Goal: Navigation & Orientation: Find specific page/section

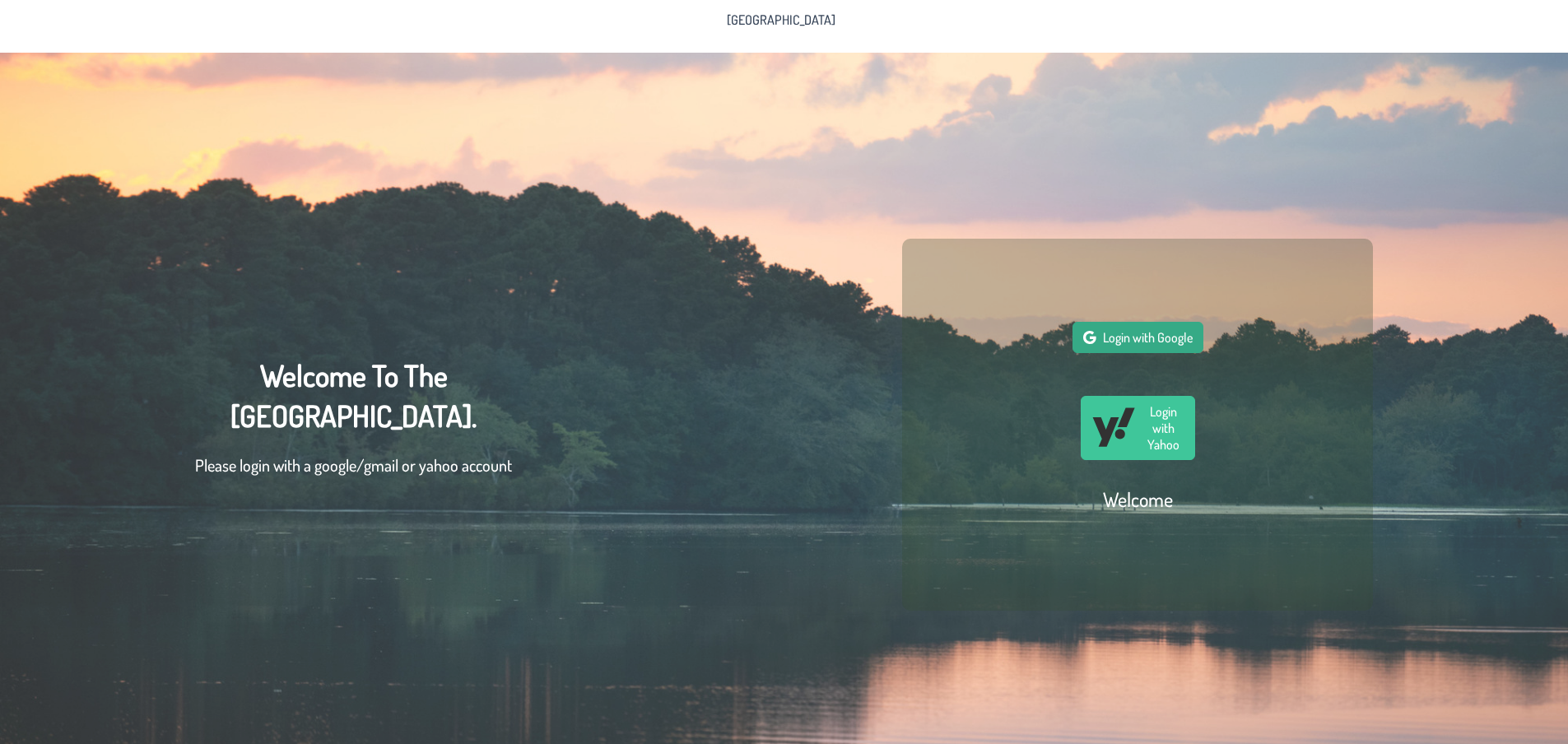
click at [1178, 352] on button "Login with Google" at bounding box center [1138, 337] width 131 height 31
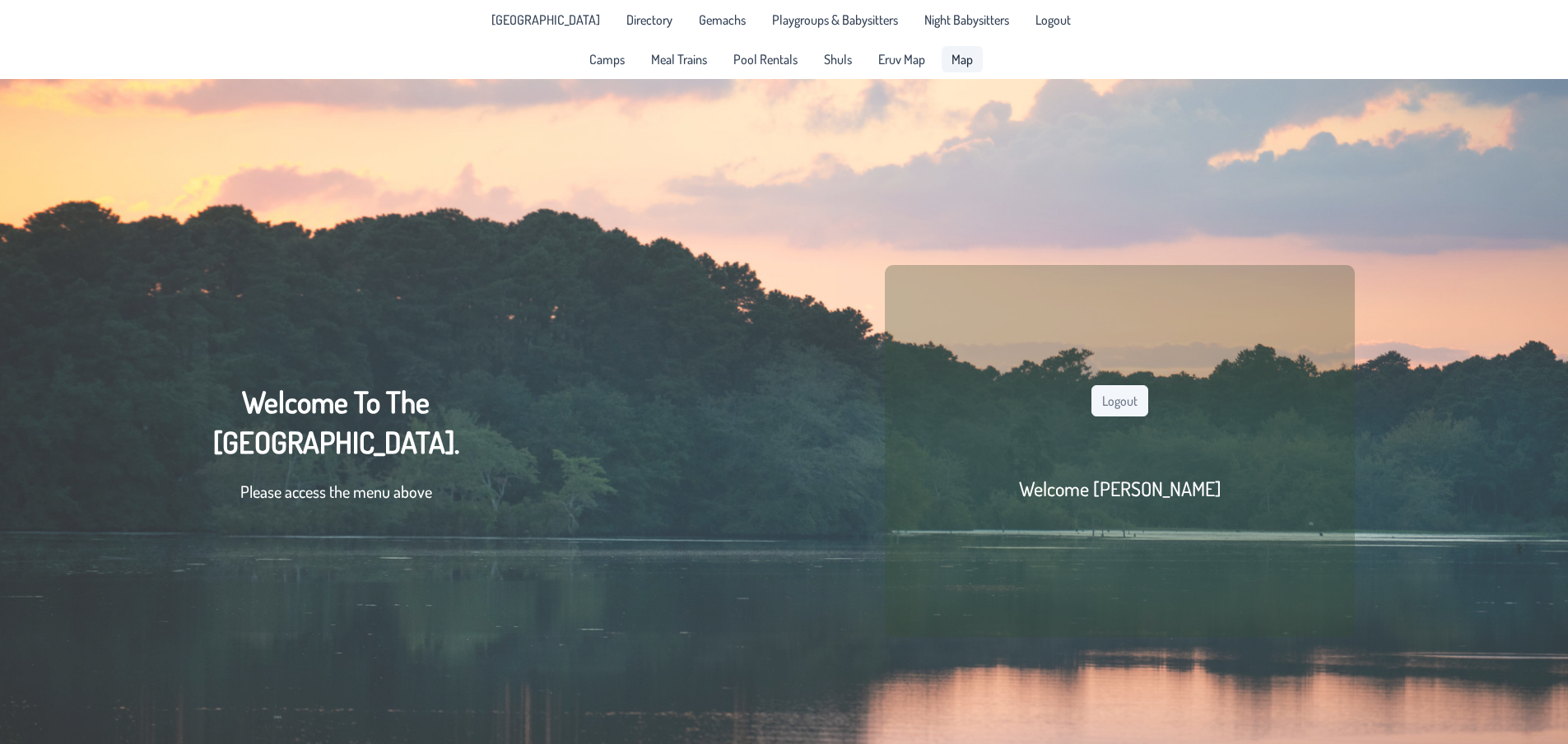
click at [959, 66] on span "Map" at bounding box center [962, 59] width 21 height 14
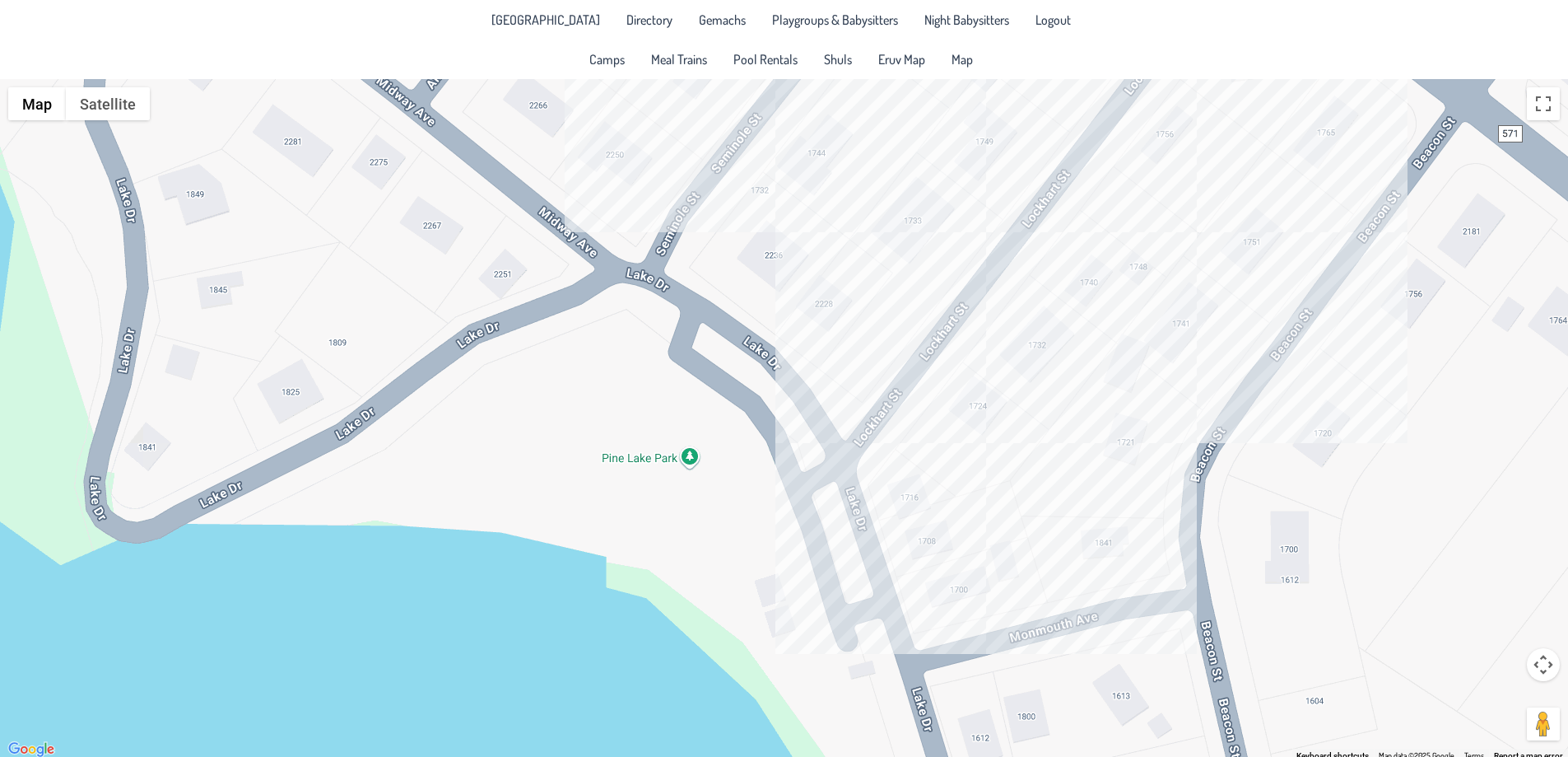
drag, startPoint x: 981, startPoint y: 146, endPoint x: 1075, endPoint y: 467, distance: 334.5
click at [1000, 565] on div at bounding box center [784, 419] width 1568 height 681
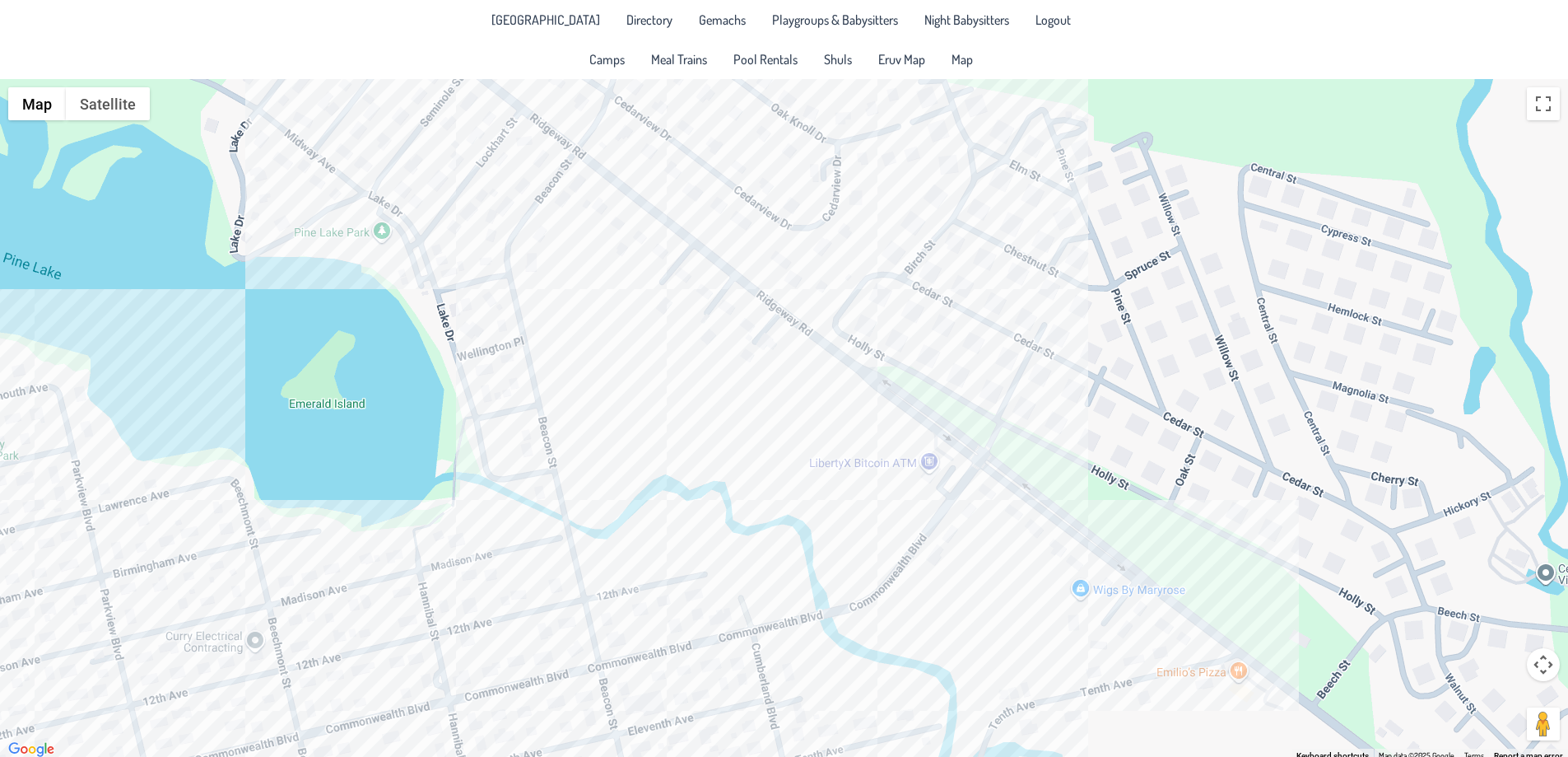
drag, startPoint x: 1285, startPoint y: 477, endPoint x: 828, endPoint y: 479, distance: 457.0
click at [828, 479] on div at bounding box center [784, 419] width 1568 height 681
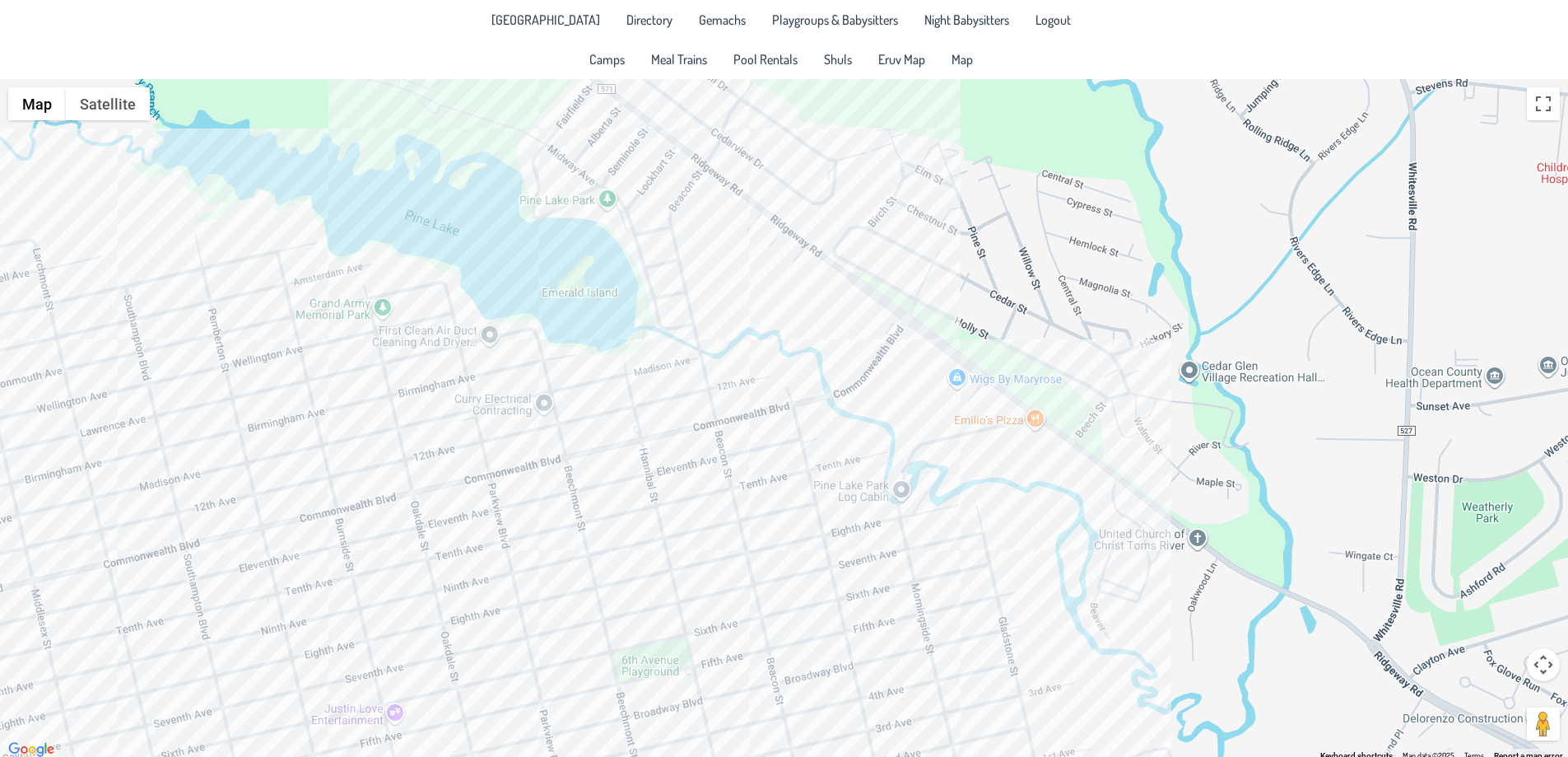
drag, startPoint x: 1064, startPoint y: 640, endPoint x: 961, endPoint y: 436, distance: 228.5
click at [961, 436] on div at bounding box center [784, 419] width 1568 height 681
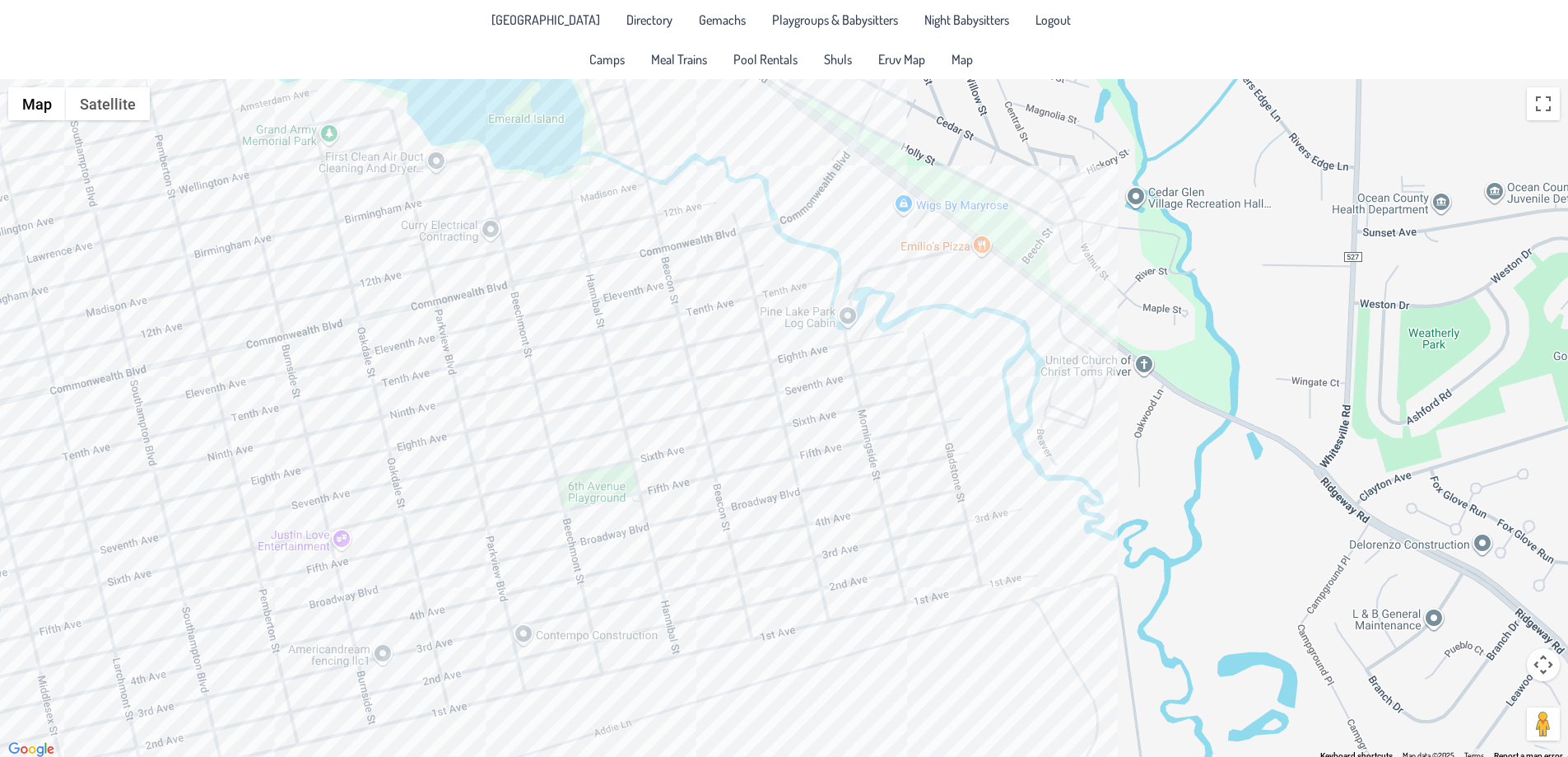
drag, startPoint x: 960, startPoint y: 574, endPoint x: 921, endPoint y: 433, distance: 146.3
click at [921, 433] on div at bounding box center [784, 419] width 1568 height 681
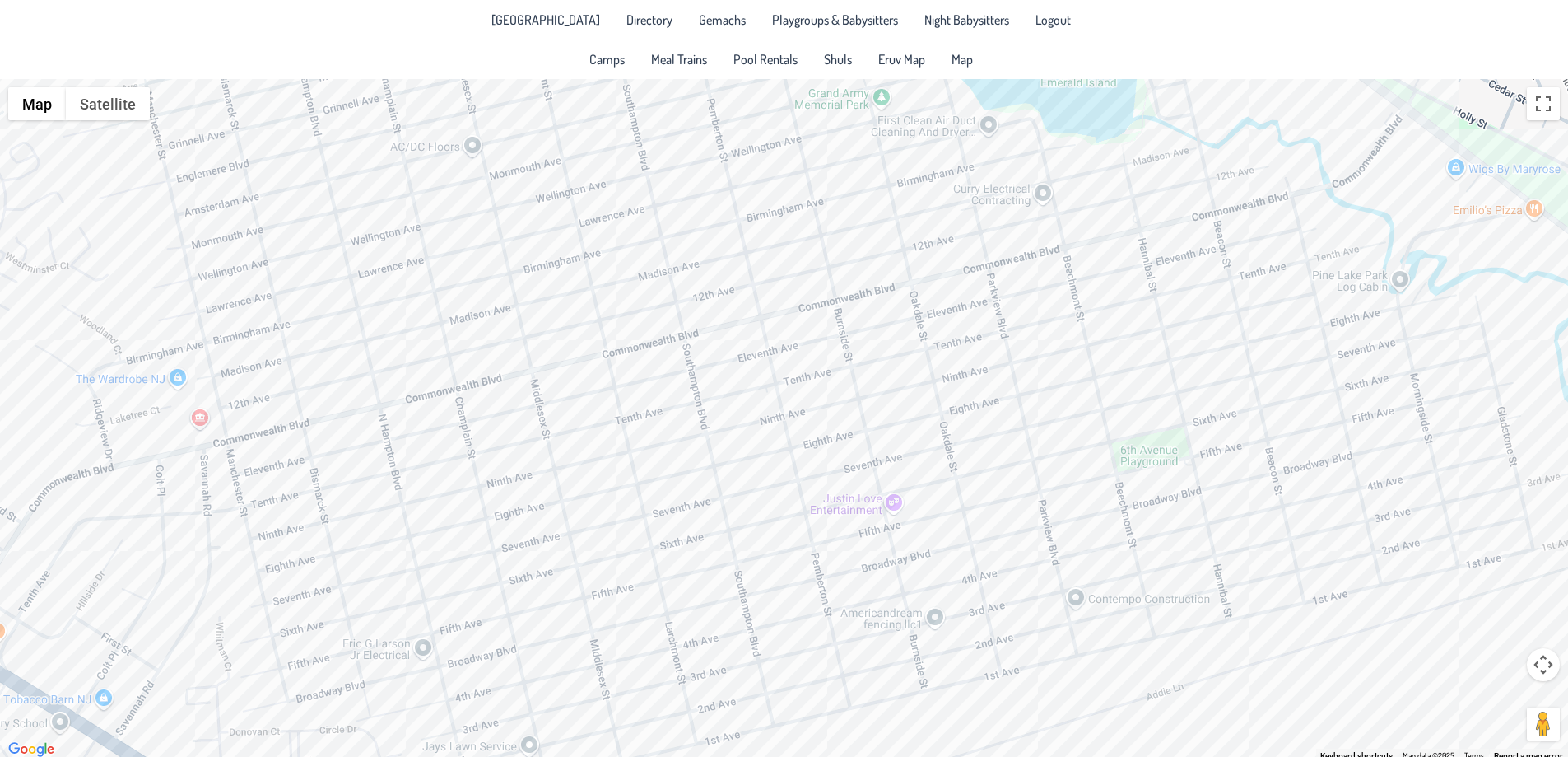
drag, startPoint x: 279, startPoint y: 526, endPoint x: 846, endPoint y: 485, distance: 568.5
click at [846, 485] on div at bounding box center [784, 419] width 1568 height 681
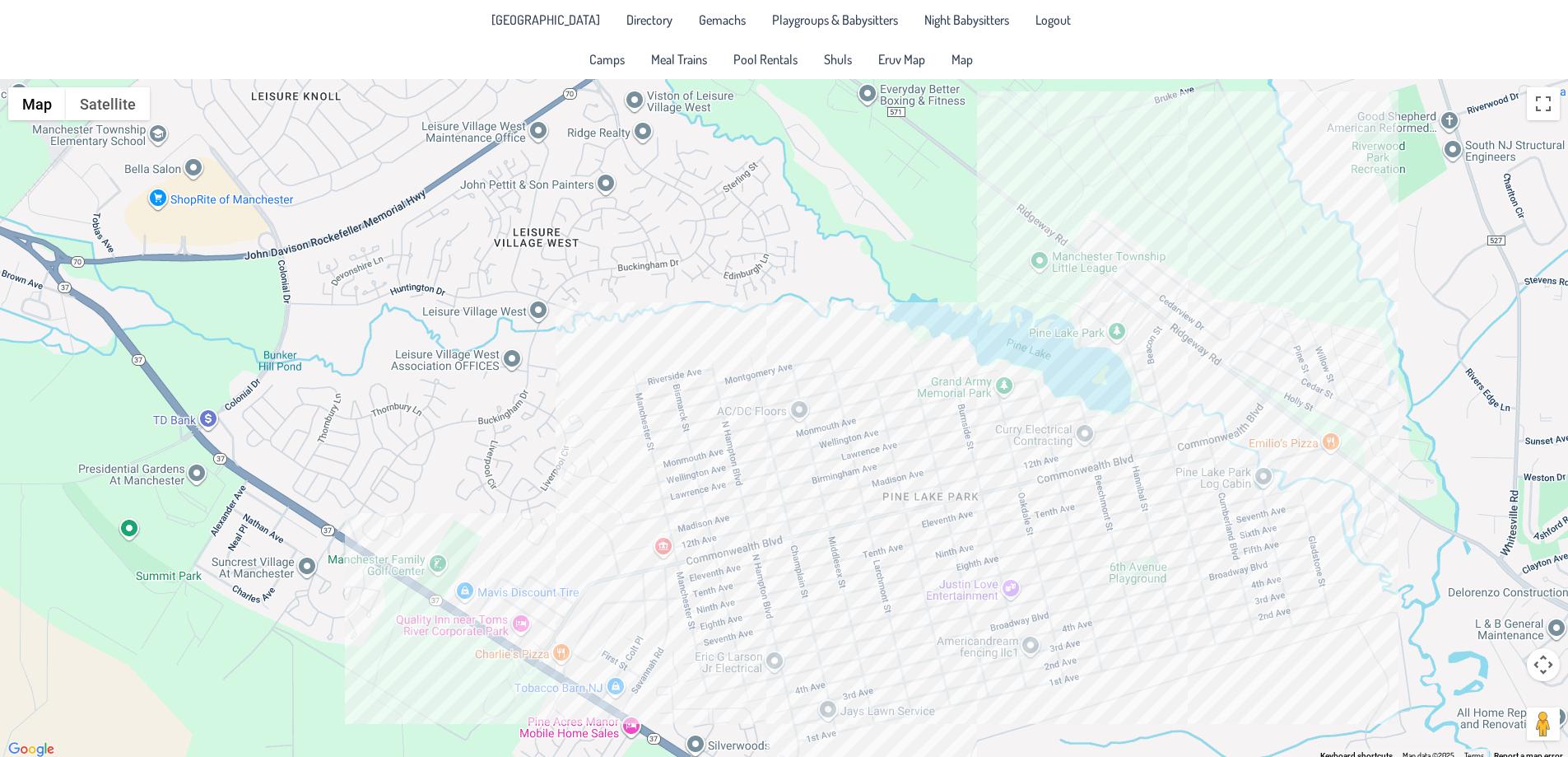
drag, startPoint x: 550, startPoint y: 475, endPoint x: 798, endPoint y: 539, distance: 256.1
click at [798, 539] on div at bounding box center [784, 419] width 1568 height 681
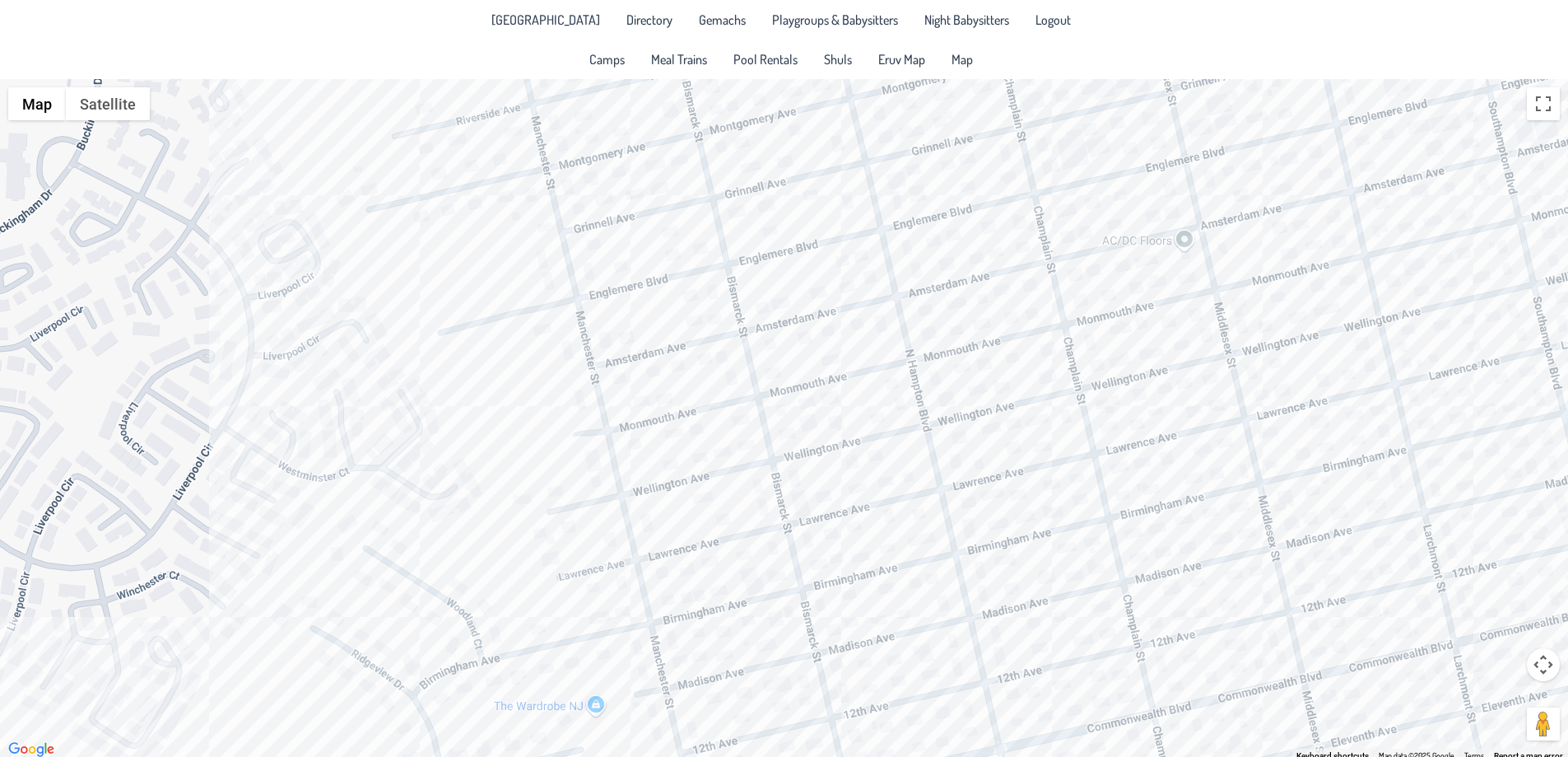
drag, startPoint x: 873, startPoint y: 420, endPoint x: 716, endPoint y: 724, distance: 342.1
click at [716, 724] on div at bounding box center [784, 419] width 1568 height 681
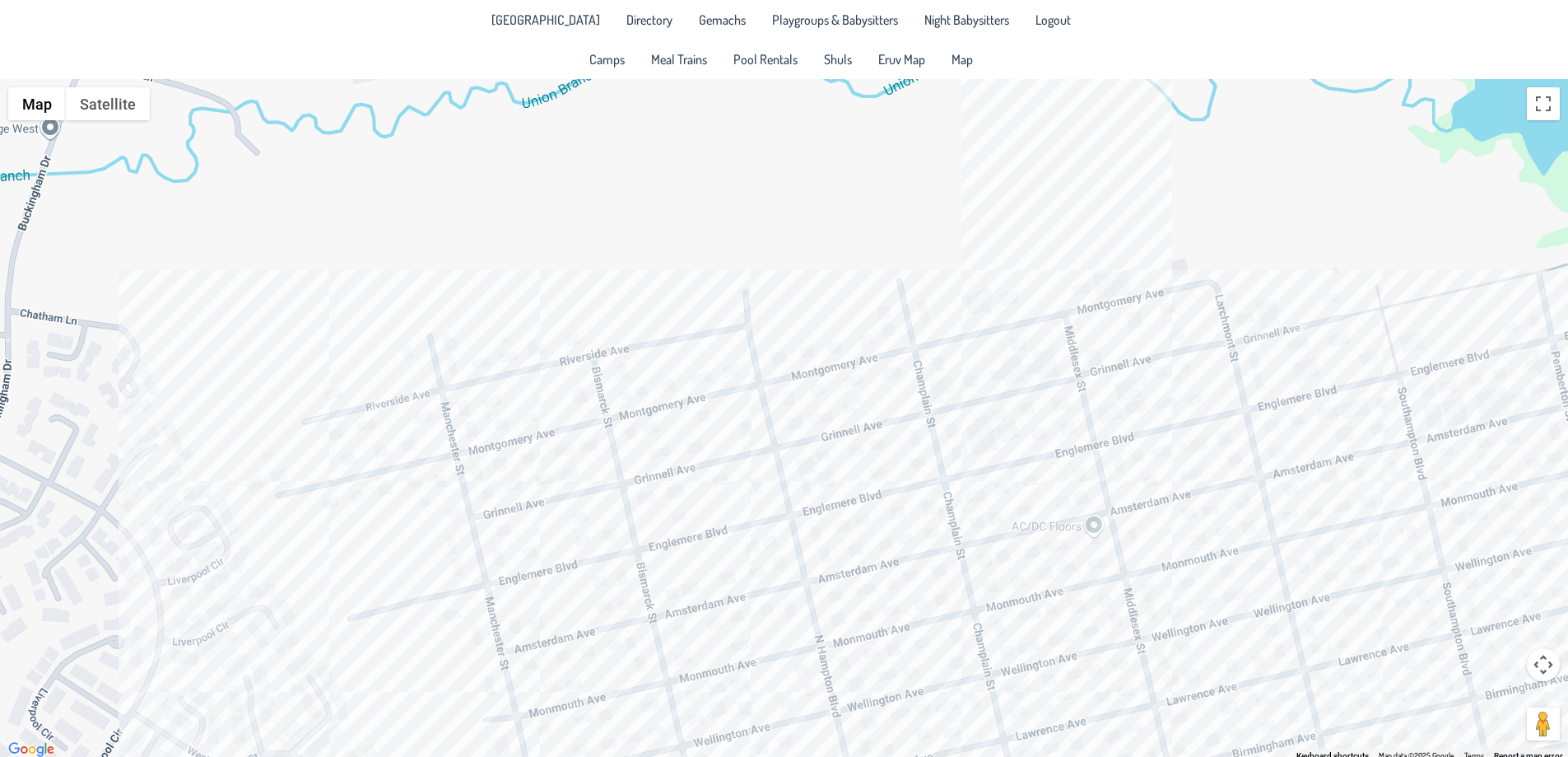
drag, startPoint x: 827, startPoint y: 347, endPoint x: 741, endPoint y: 653, distance: 317.9
click at [741, 653] on div at bounding box center [784, 419] width 1568 height 681
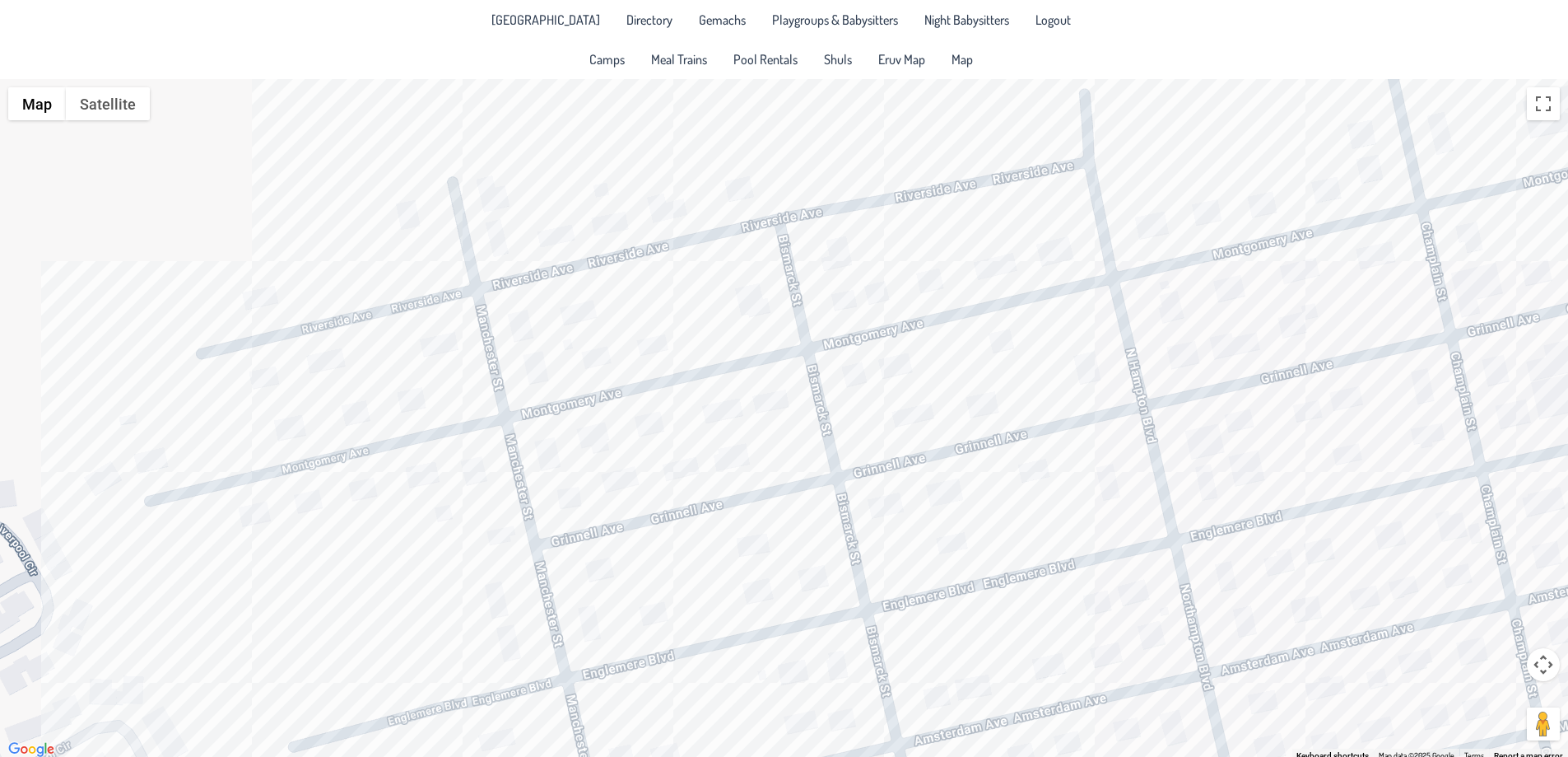
click at [347, 494] on div at bounding box center [784, 419] width 1568 height 681
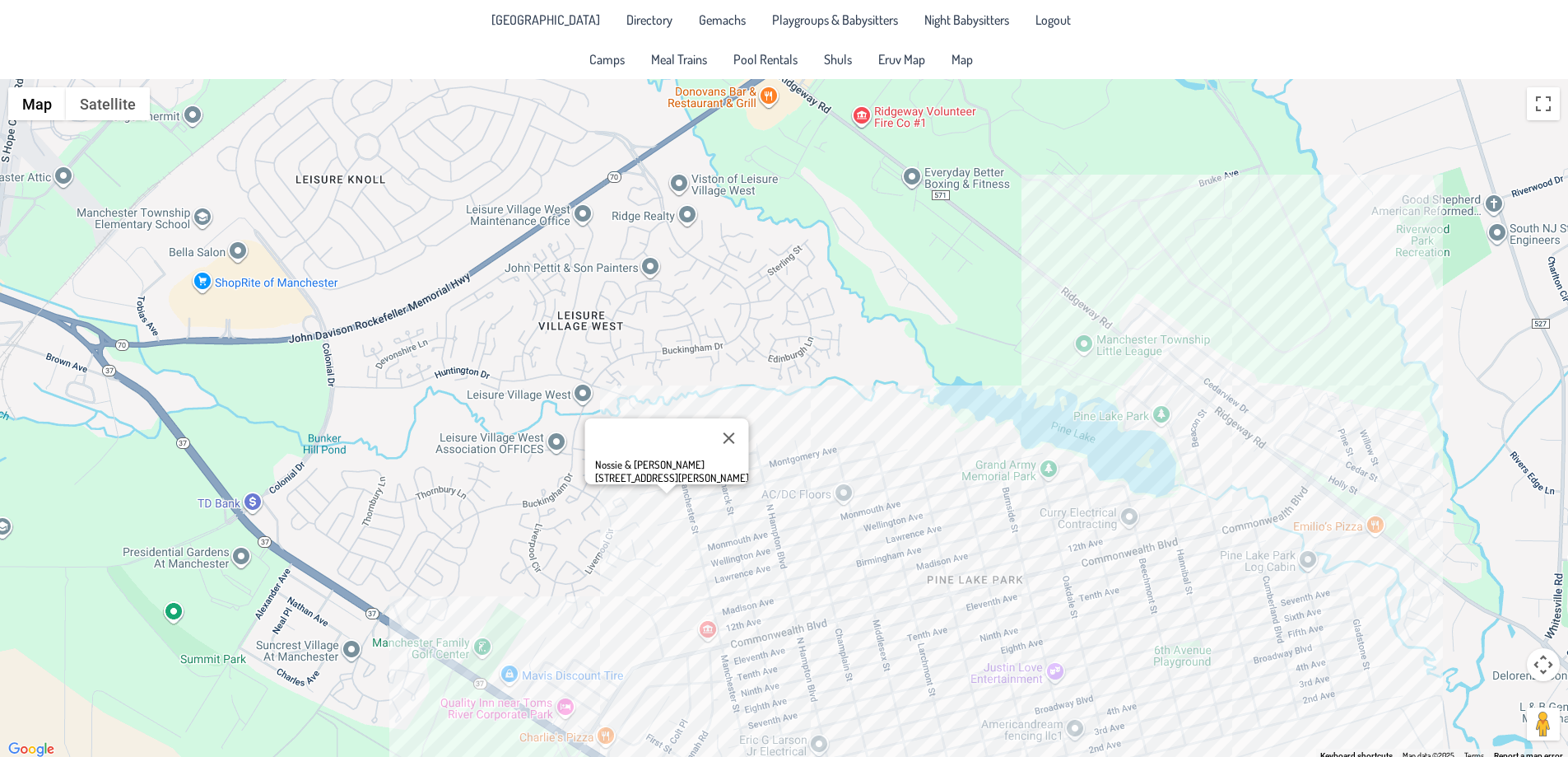
click at [779, 398] on div "Nossie & [PERSON_NAME] [STREET_ADDRESS][PERSON_NAME]" at bounding box center [784, 419] width 1568 height 681
click at [710, 427] on button "Close" at bounding box center [728, 438] width 40 height 40
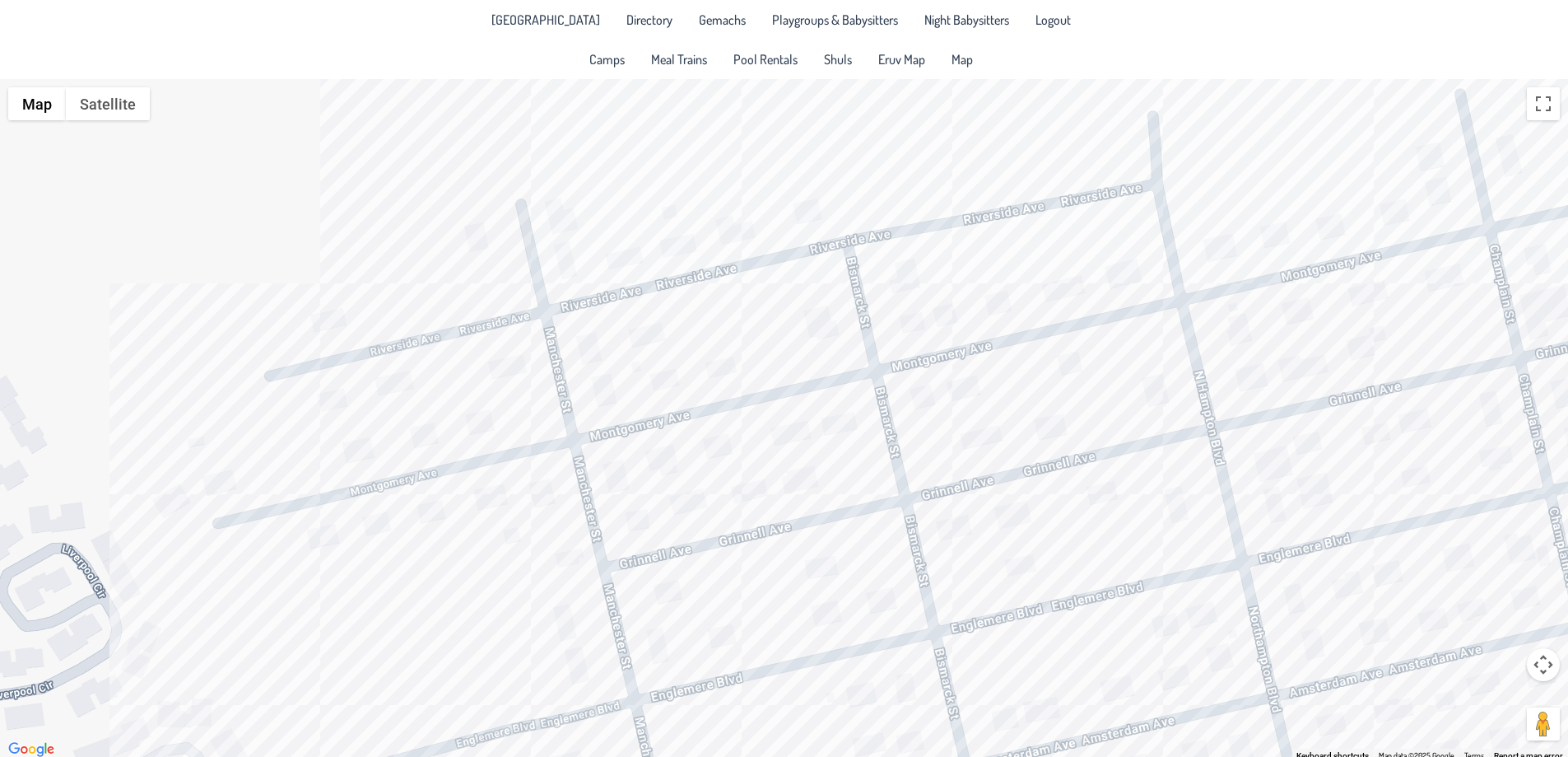
drag, startPoint x: 959, startPoint y: 396, endPoint x: 789, endPoint y: 495, distance: 196.7
click at [836, 480] on div at bounding box center [784, 419] width 1568 height 681
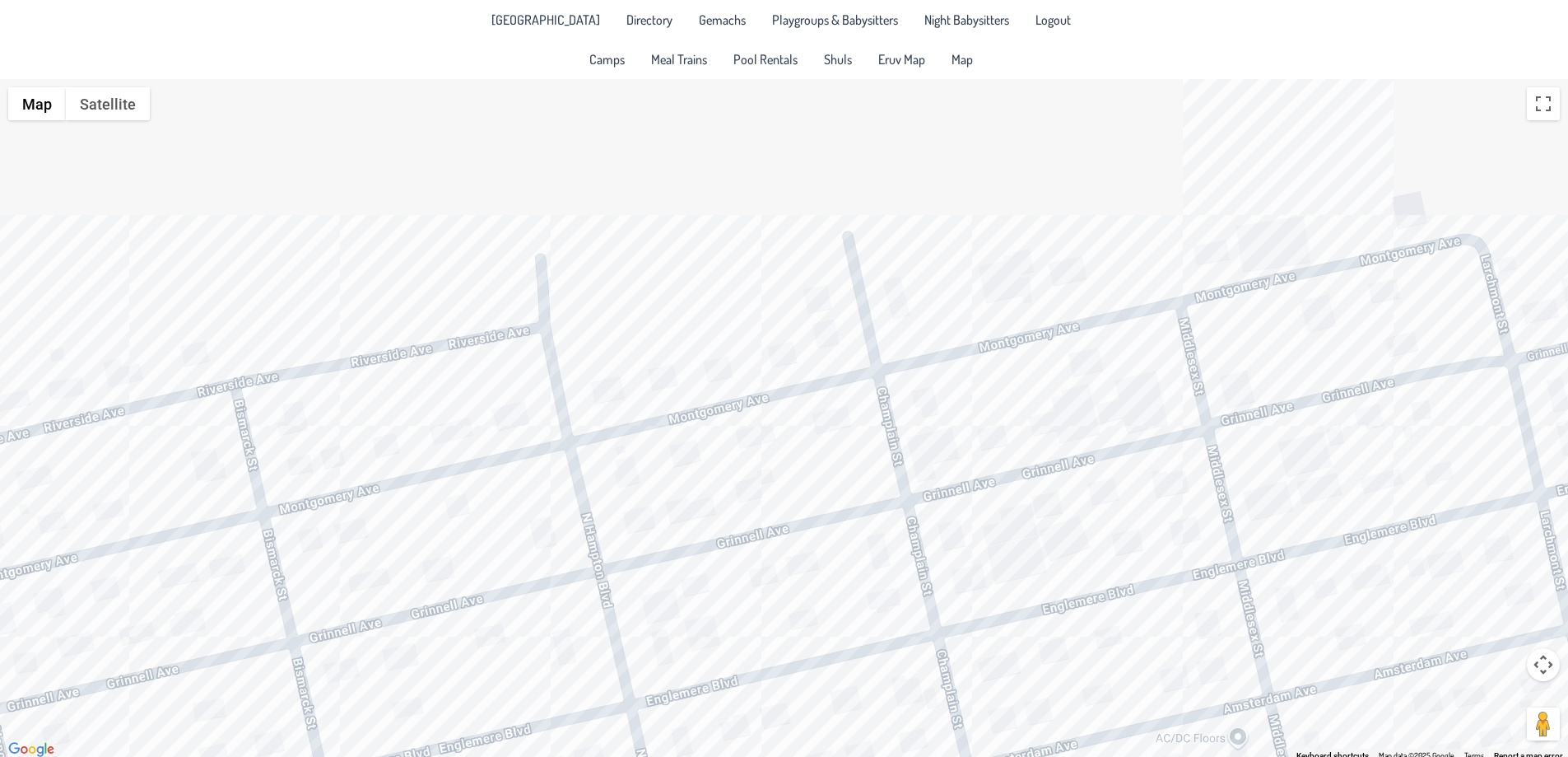
drag, startPoint x: 1041, startPoint y: 388, endPoint x: 414, endPoint y: 532, distance: 643.3
click at [414, 532] on div at bounding box center [784, 419] width 1568 height 681
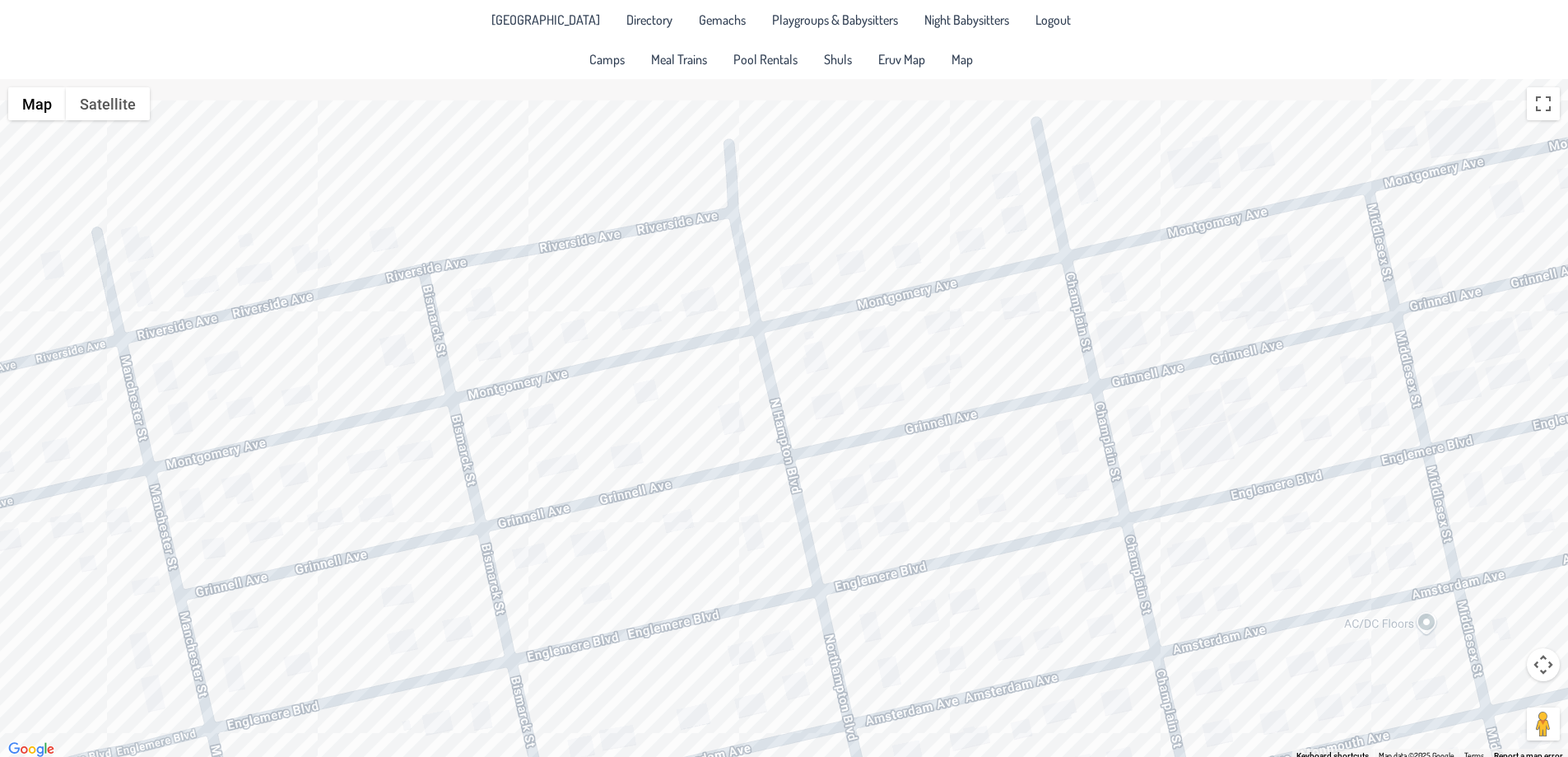
drag, startPoint x: 1088, startPoint y: 432, endPoint x: 1300, endPoint y: 313, distance: 243.1
click at [1300, 313] on div at bounding box center [784, 419] width 1568 height 681
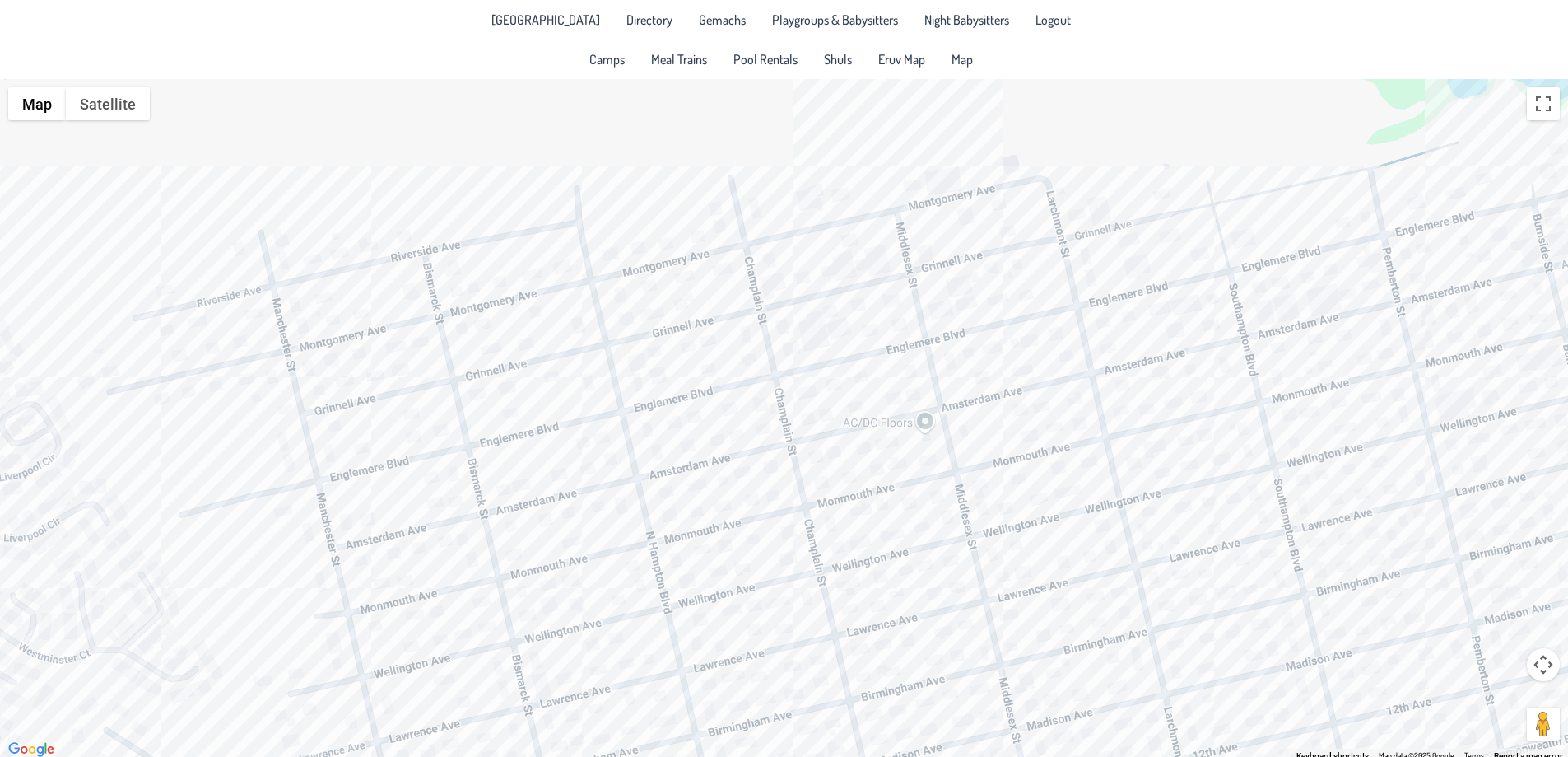
drag, startPoint x: 1336, startPoint y: 413, endPoint x: 1106, endPoint y: 295, distance: 258.5
click at [1106, 295] on div at bounding box center [784, 419] width 1568 height 681
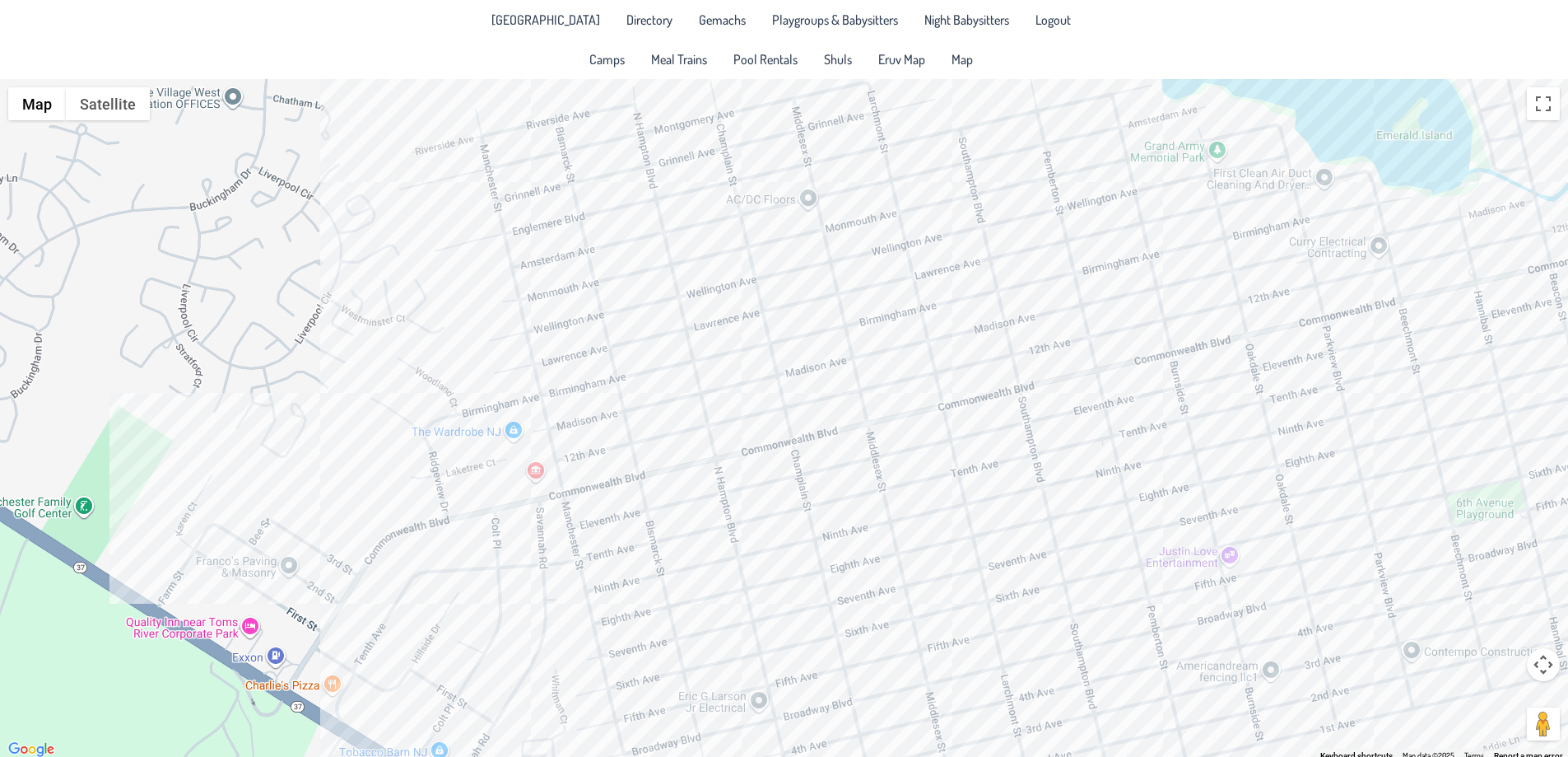
drag, startPoint x: 865, startPoint y: 687, endPoint x: 756, endPoint y: 411, distance: 296.7
click at [757, 412] on div at bounding box center [784, 419] width 1568 height 681
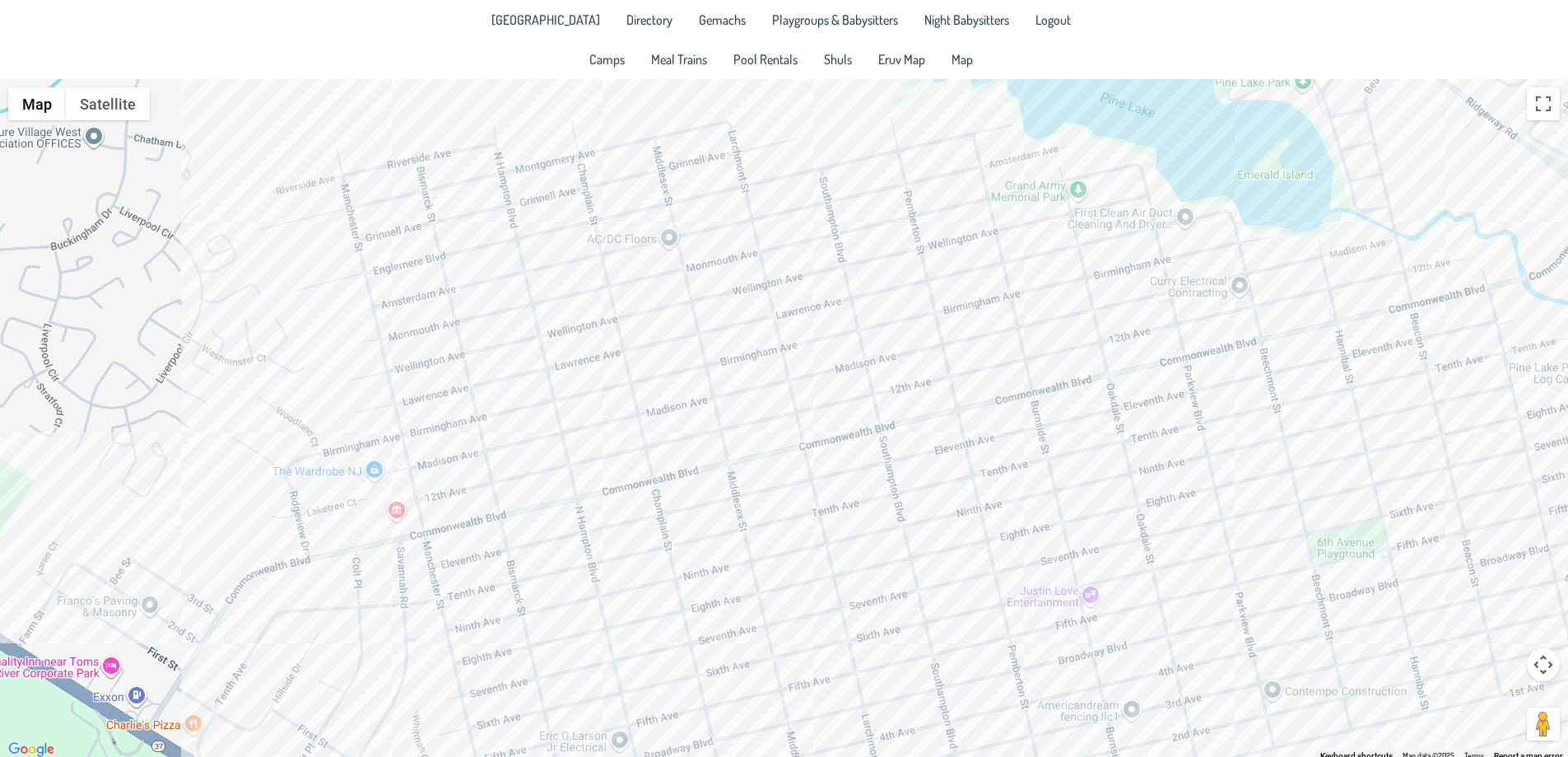
drag, startPoint x: 1084, startPoint y: 595, endPoint x: 871, endPoint y: 606, distance: 213.3
click at [948, 647] on div at bounding box center [784, 419] width 1568 height 681
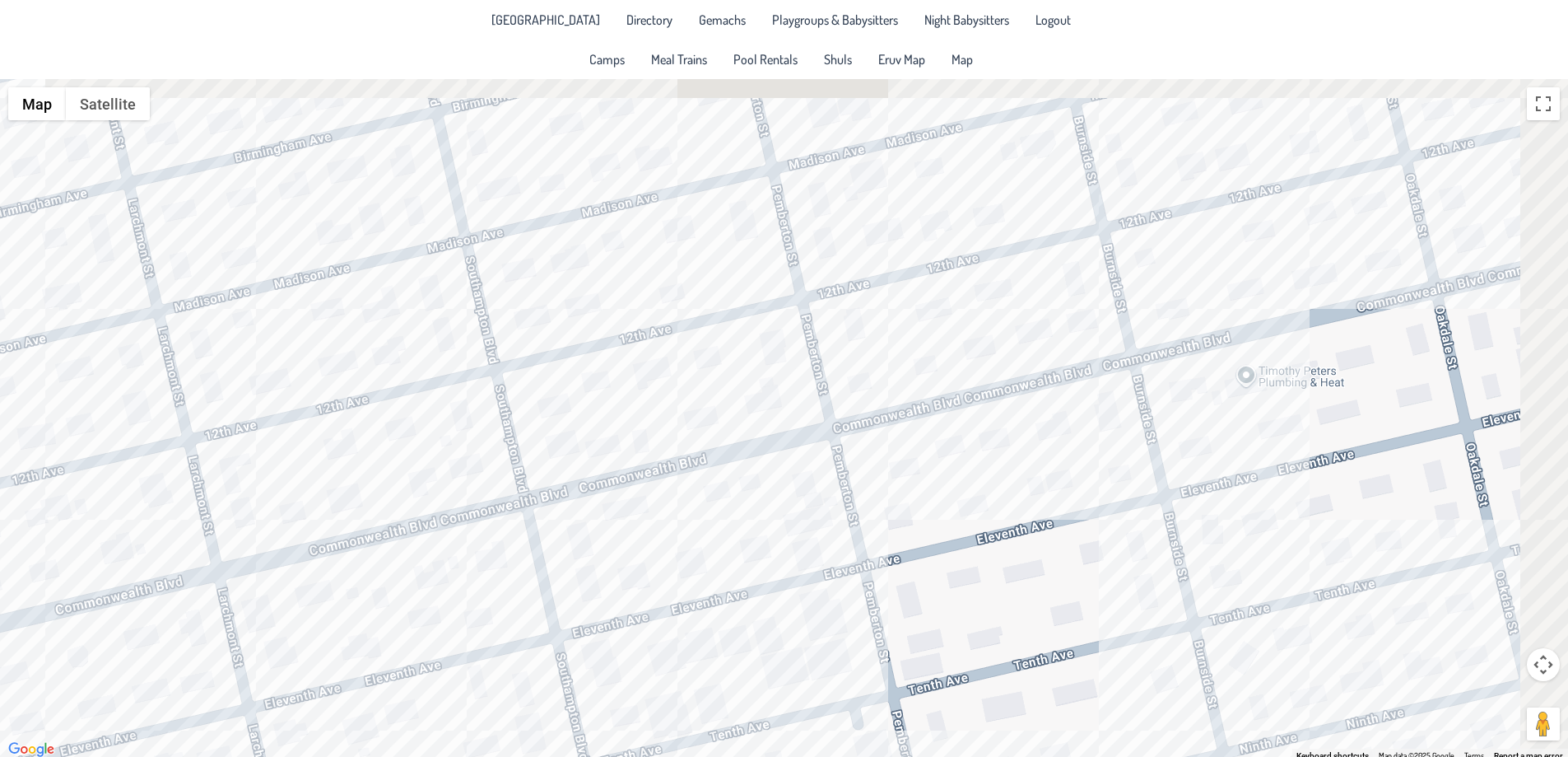
drag, startPoint x: 1117, startPoint y: 332, endPoint x: 332, endPoint y: 608, distance: 832.1
click at [332, 613] on div at bounding box center [784, 419] width 1568 height 681
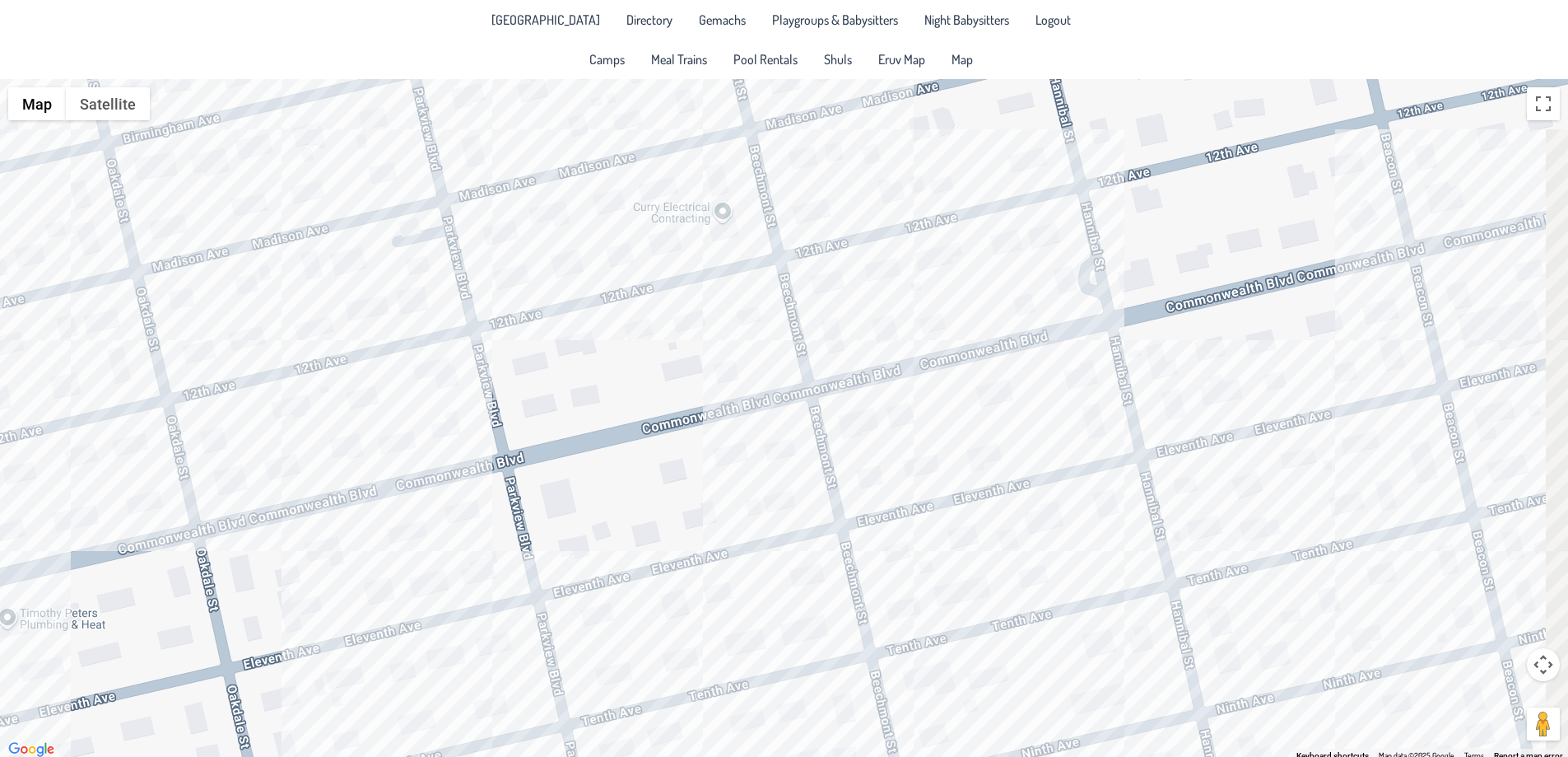
drag, startPoint x: 1407, startPoint y: 300, endPoint x: 358, endPoint y: 564, distance: 1081.7
click at [358, 564] on div at bounding box center [784, 419] width 1568 height 681
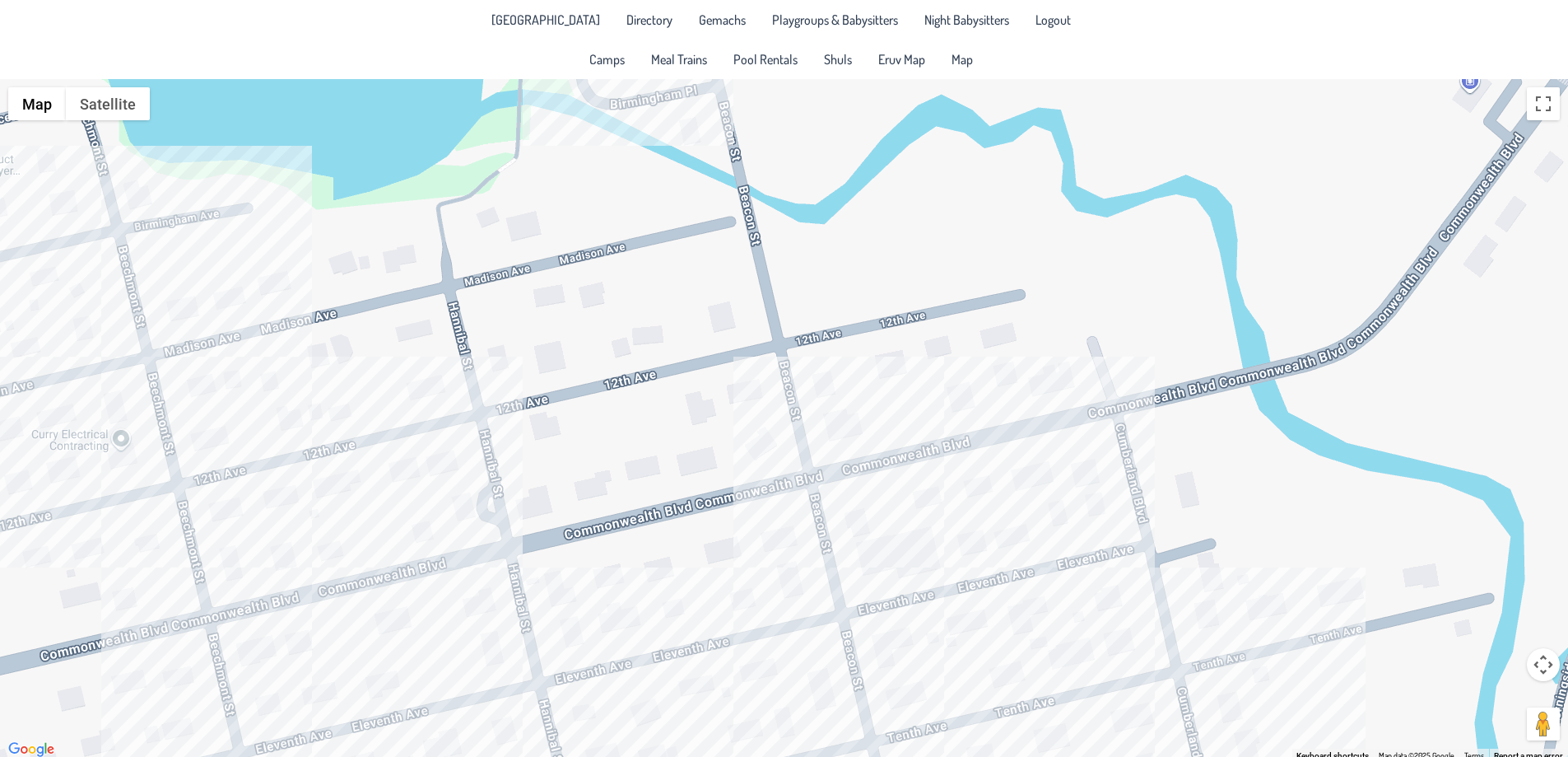
drag, startPoint x: 1191, startPoint y: 365, endPoint x: 1018, endPoint y: 481, distance: 208.3
click at [1018, 483] on div at bounding box center [784, 419] width 1568 height 681
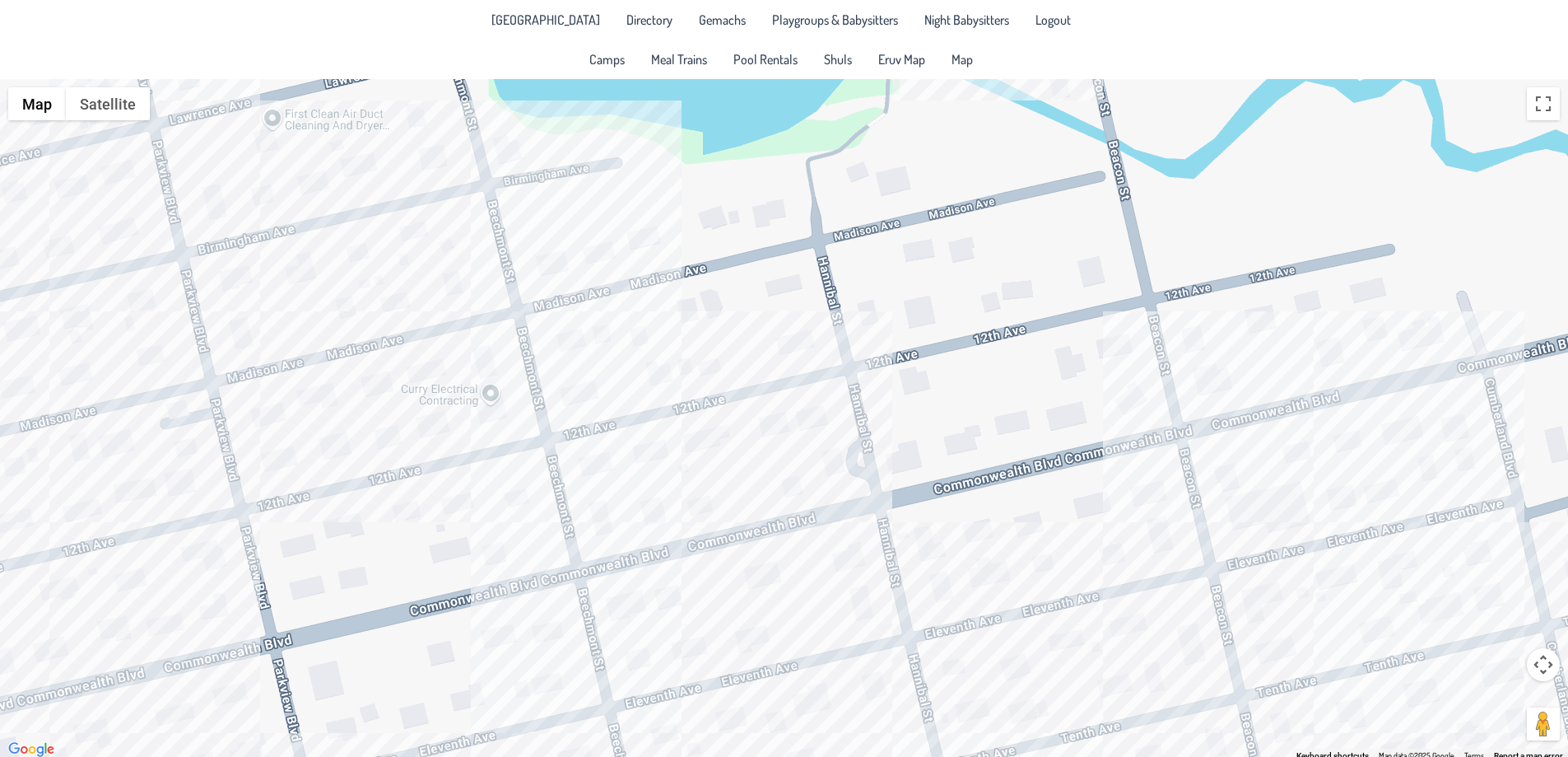
click at [843, 462] on div at bounding box center [784, 419] width 1568 height 681
click at [764, 574] on div "[PERSON_NAME] & [PERSON_NAME] [STREET_ADDRESS]" at bounding box center [784, 419] width 1568 height 681
click at [631, 603] on div "[PERSON_NAME] & [PERSON_NAME] [STREET_ADDRESS]" at bounding box center [784, 419] width 1568 height 681
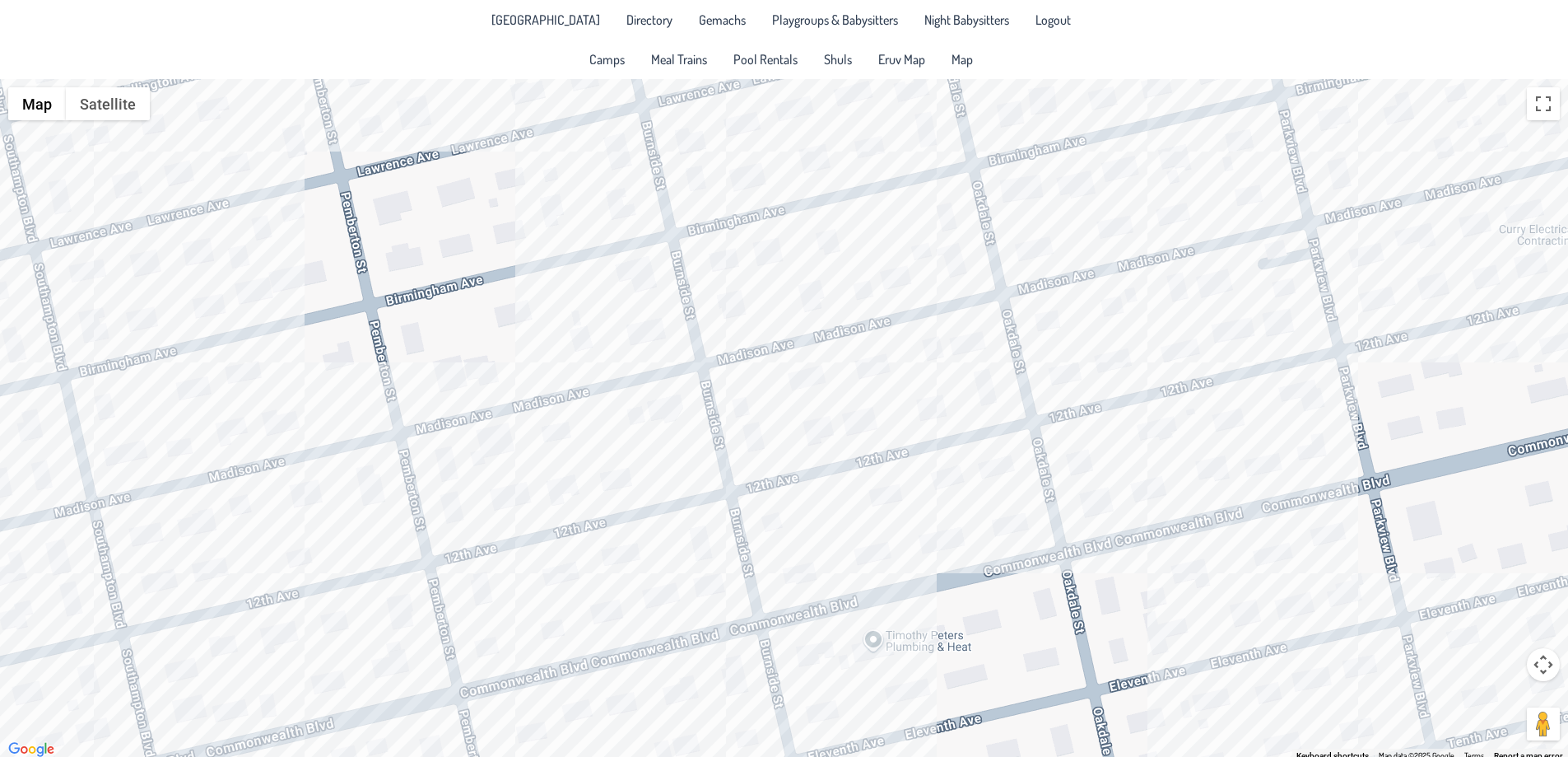
drag, startPoint x: 407, startPoint y: 581, endPoint x: 1509, endPoint y: 418, distance: 1114.0
click at [1507, 419] on div "Ephraim & [PERSON_NAME] [STREET_ADDRESS]" at bounding box center [784, 419] width 1568 height 681
click at [852, 574] on div "Ephraim & [PERSON_NAME] [STREET_ADDRESS]" at bounding box center [784, 419] width 1568 height 681
click at [874, 557] on div "Ephraim & [PERSON_NAME] [STREET_ADDRESS]" at bounding box center [784, 419] width 1568 height 681
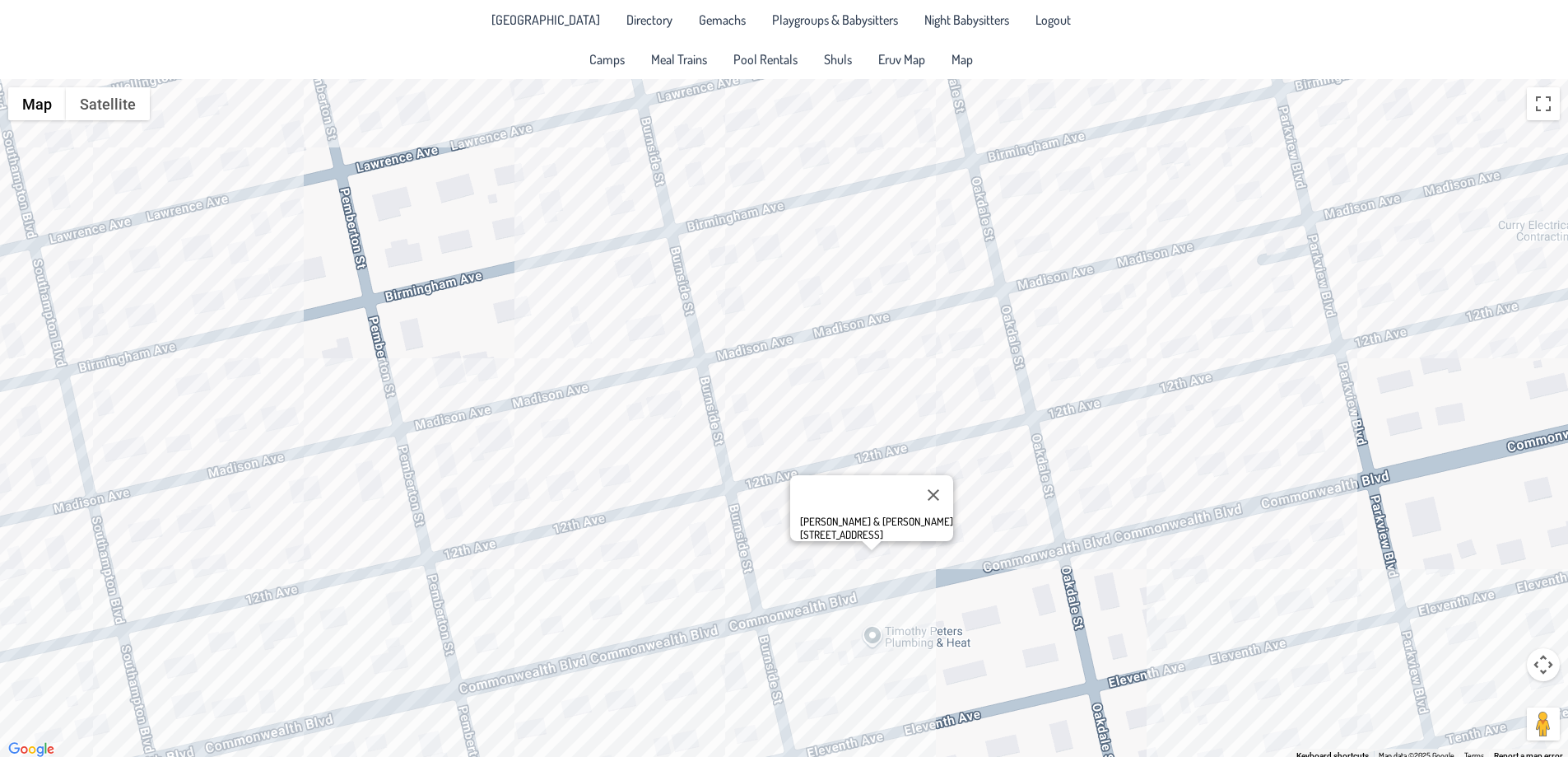
click at [789, 567] on div "[PERSON_NAME] & [PERSON_NAME] [STREET_ADDRESS]" at bounding box center [784, 419] width 1568 height 681
click at [808, 573] on div "[PERSON_NAME] & [PERSON_NAME] [STREET_ADDRESS]" at bounding box center [784, 419] width 1568 height 681
click at [759, 670] on div "[PERSON_NAME] & [PERSON_NAME] [STREET_ADDRESS]" at bounding box center [784, 419] width 1568 height 681
click at [652, 600] on div "[PERSON_NAME] & [PERSON_NAME] [STREET_ADDRESS][PERSON_NAME]" at bounding box center [784, 419] width 1568 height 681
click at [579, 718] on div "[PERSON_NAME] & [PERSON_NAME] [STREET_ADDRESS]" at bounding box center [784, 419] width 1568 height 681
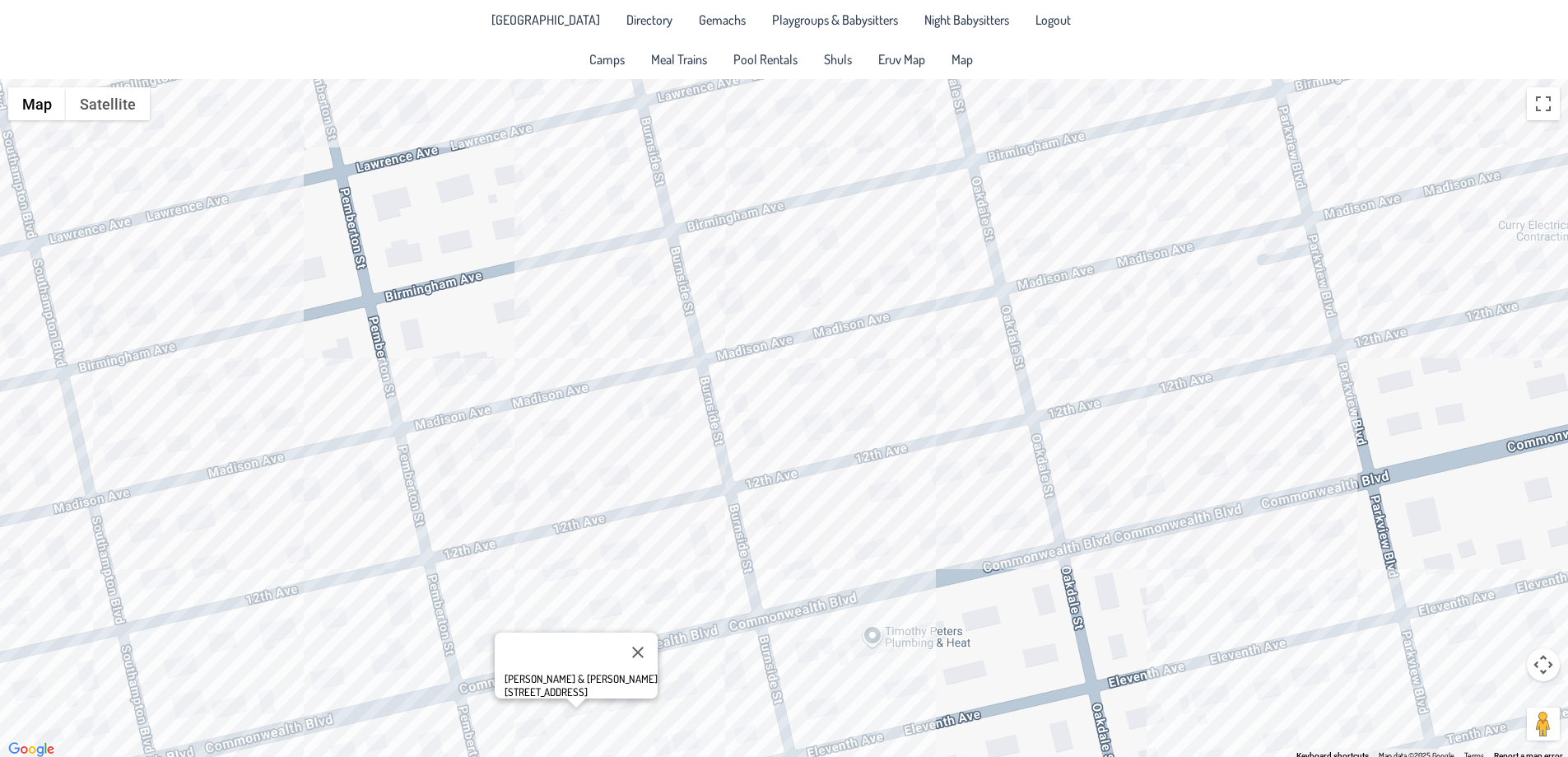
drag, startPoint x: 642, startPoint y: 569, endPoint x: 700, endPoint y: 527, distance: 71.6
click at [697, 528] on div "[PERSON_NAME] & [PERSON_NAME] [STREET_ADDRESS]" at bounding box center [784, 419] width 1568 height 681
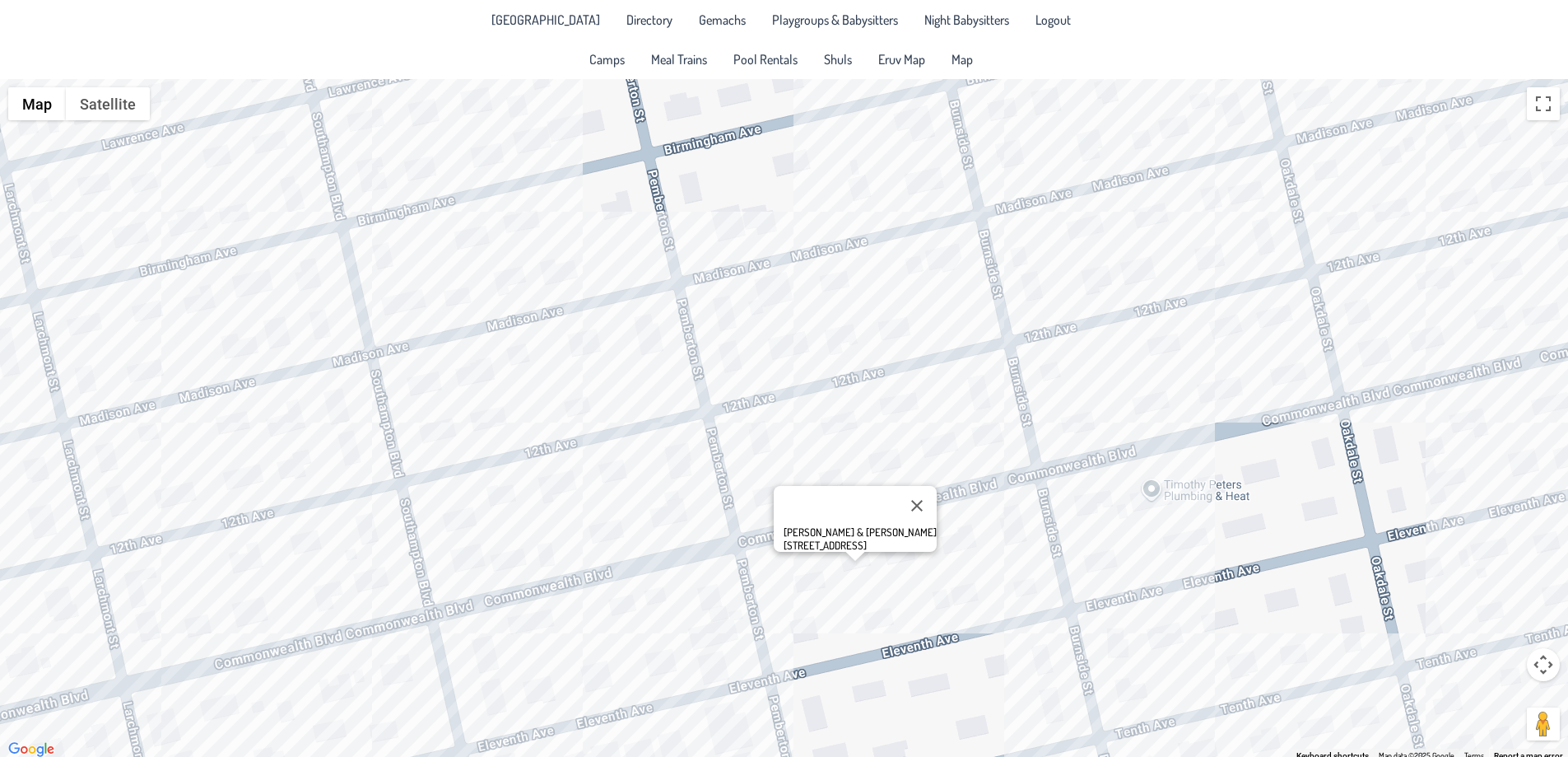
drag, startPoint x: 701, startPoint y: 526, endPoint x: 983, endPoint y: 378, distance: 318.5
click at [983, 378] on div "[PERSON_NAME] & [PERSON_NAME] [STREET_ADDRESS]" at bounding box center [784, 419] width 1568 height 681
click at [534, 620] on div "[PERSON_NAME] & [PERSON_NAME] [STREET_ADDRESS]" at bounding box center [784, 419] width 1568 height 681
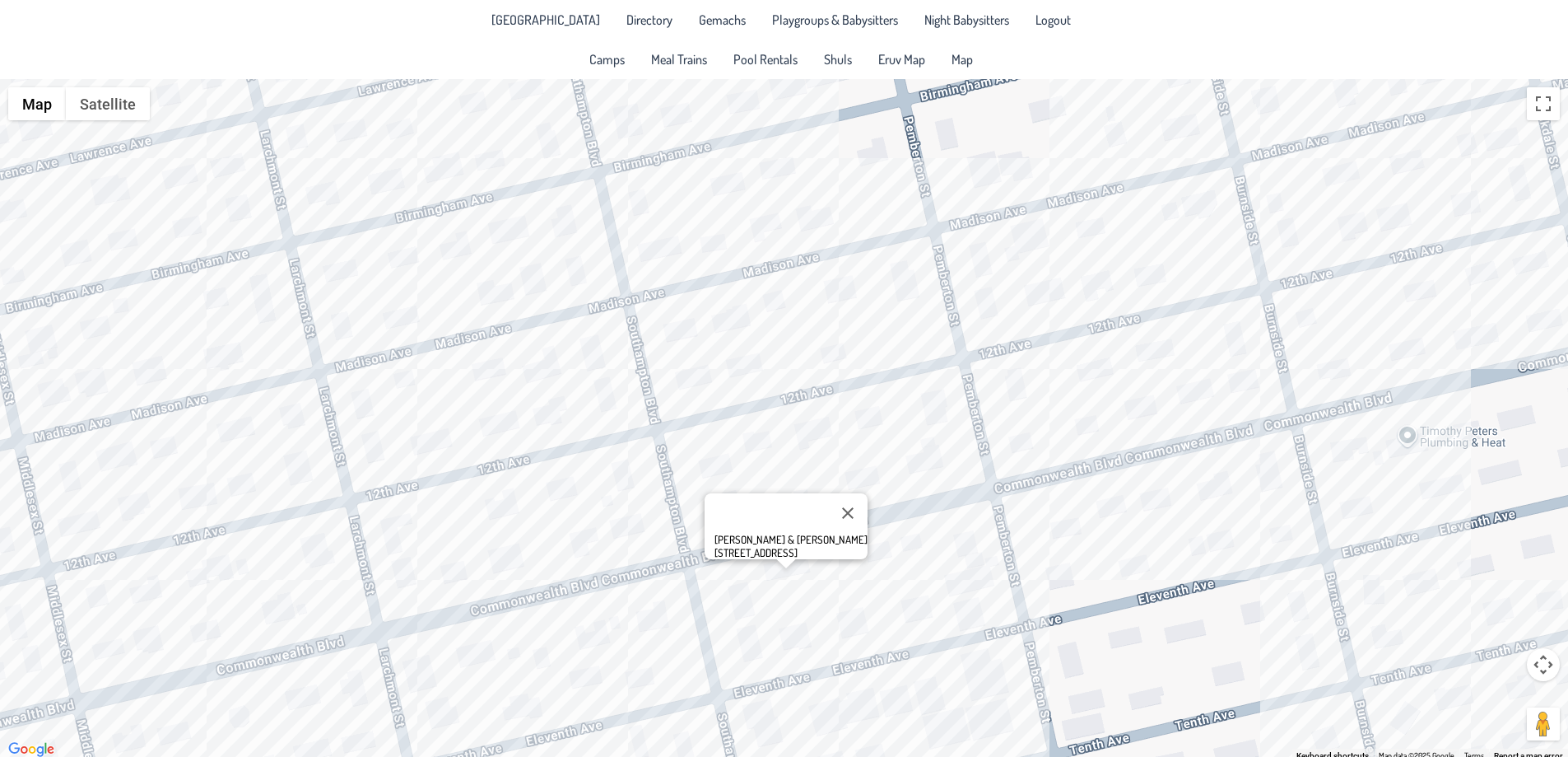
drag, startPoint x: 347, startPoint y: 653, endPoint x: 592, endPoint y: 618, distance: 247.5
click at [604, 600] on div "[PERSON_NAME] & [PERSON_NAME] [STREET_ADDRESS]" at bounding box center [784, 419] width 1568 height 681
click at [585, 655] on div "[PERSON_NAME] & [PERSON_NAME] [STREET_ADDRESS]" at bounding box center [784, 419] width 1568 height 681
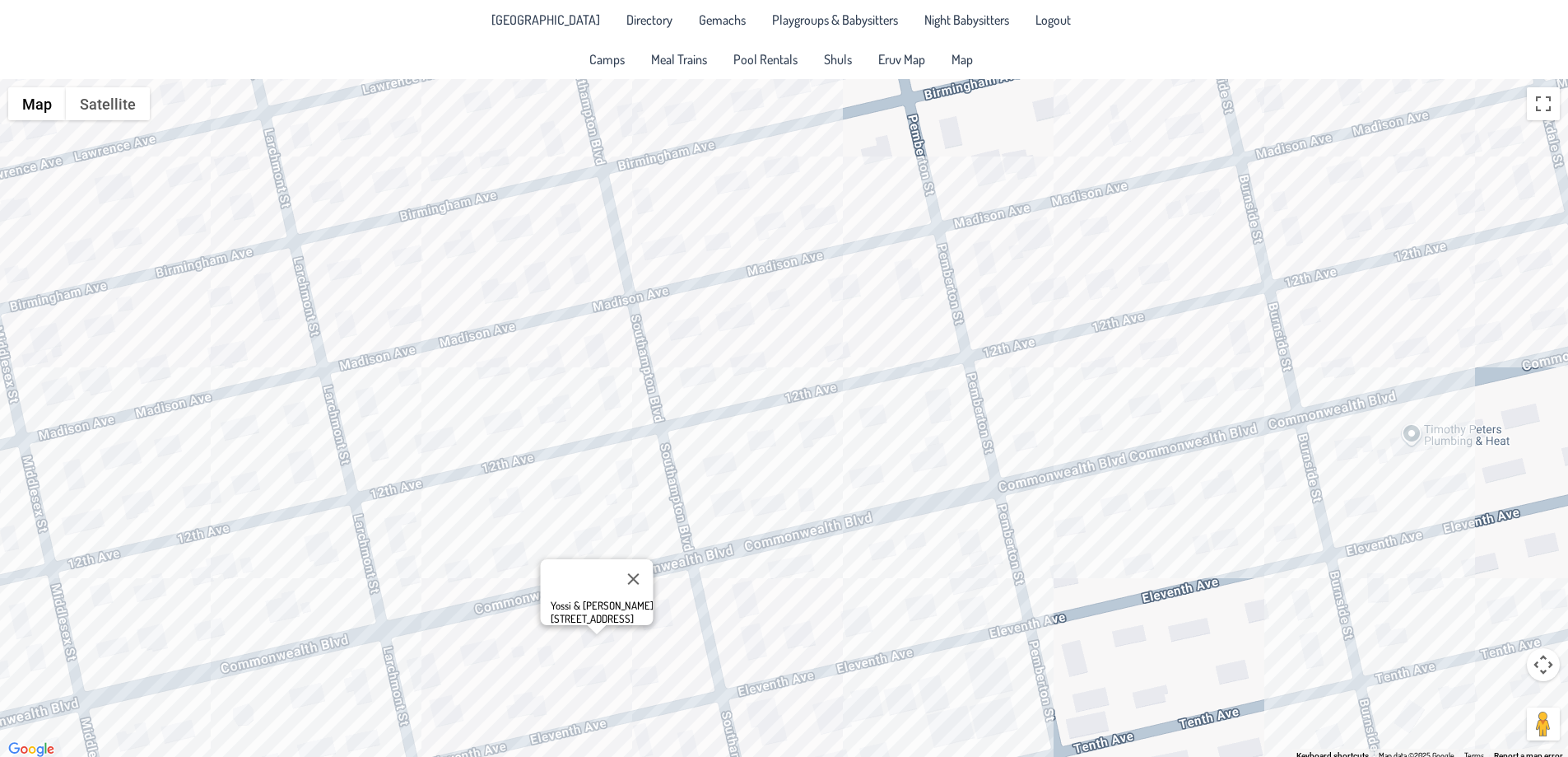
click at [415, 592] on div "Yossi & [PERSON_NAME] [STREET_ADDRESS]" at bounding box center [784, 419] width 1568 height 681
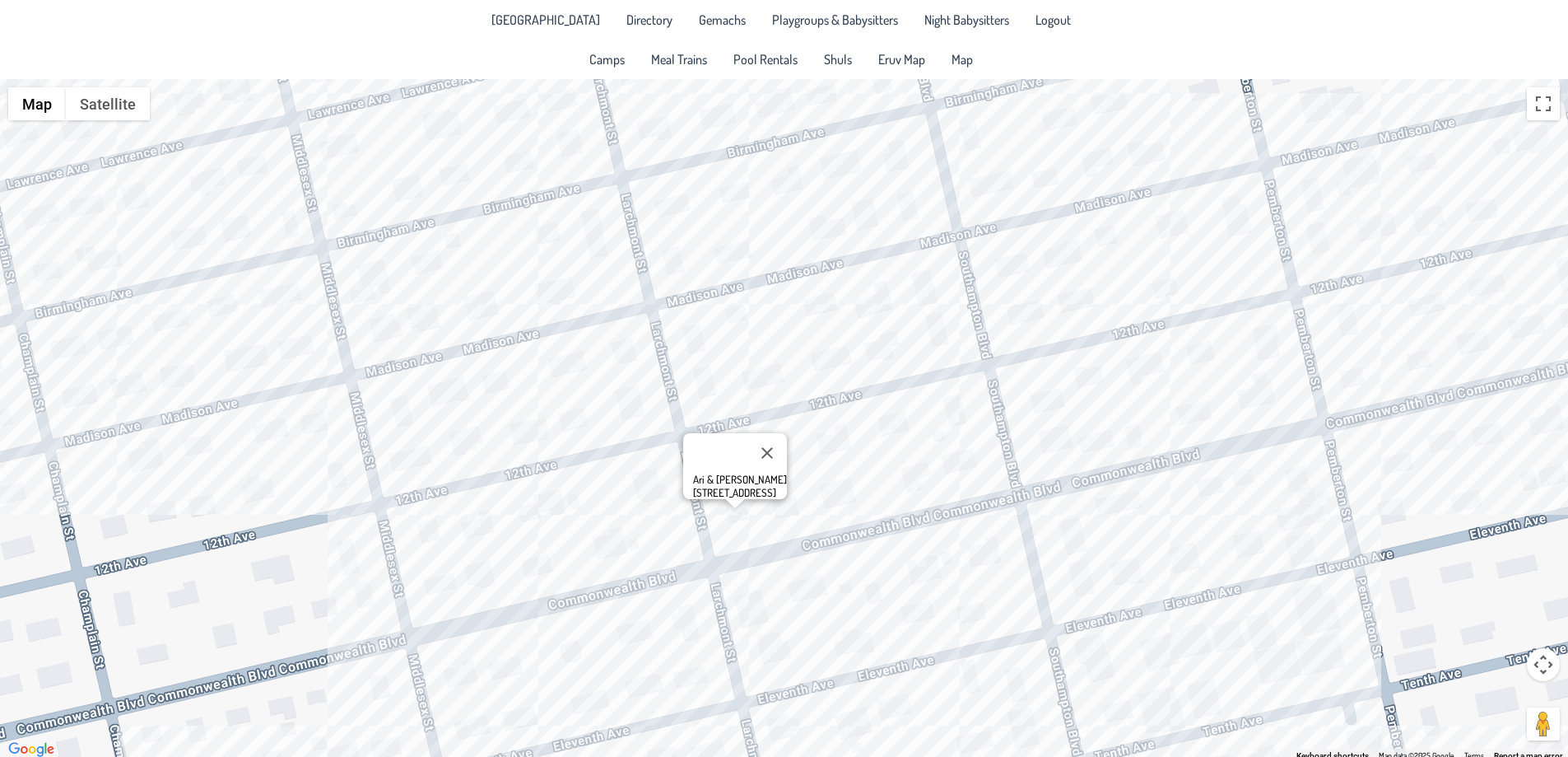
drag, startPoint x: 317, startPoint y: 624, endPoint x: 702, endPoint y: 538, distance: 394.5
click at [702, 538] on div "Ari & [PERSON_NAME] [STREET_ADDRESS]" at bounding box center [784, 419] width 1568 height 681
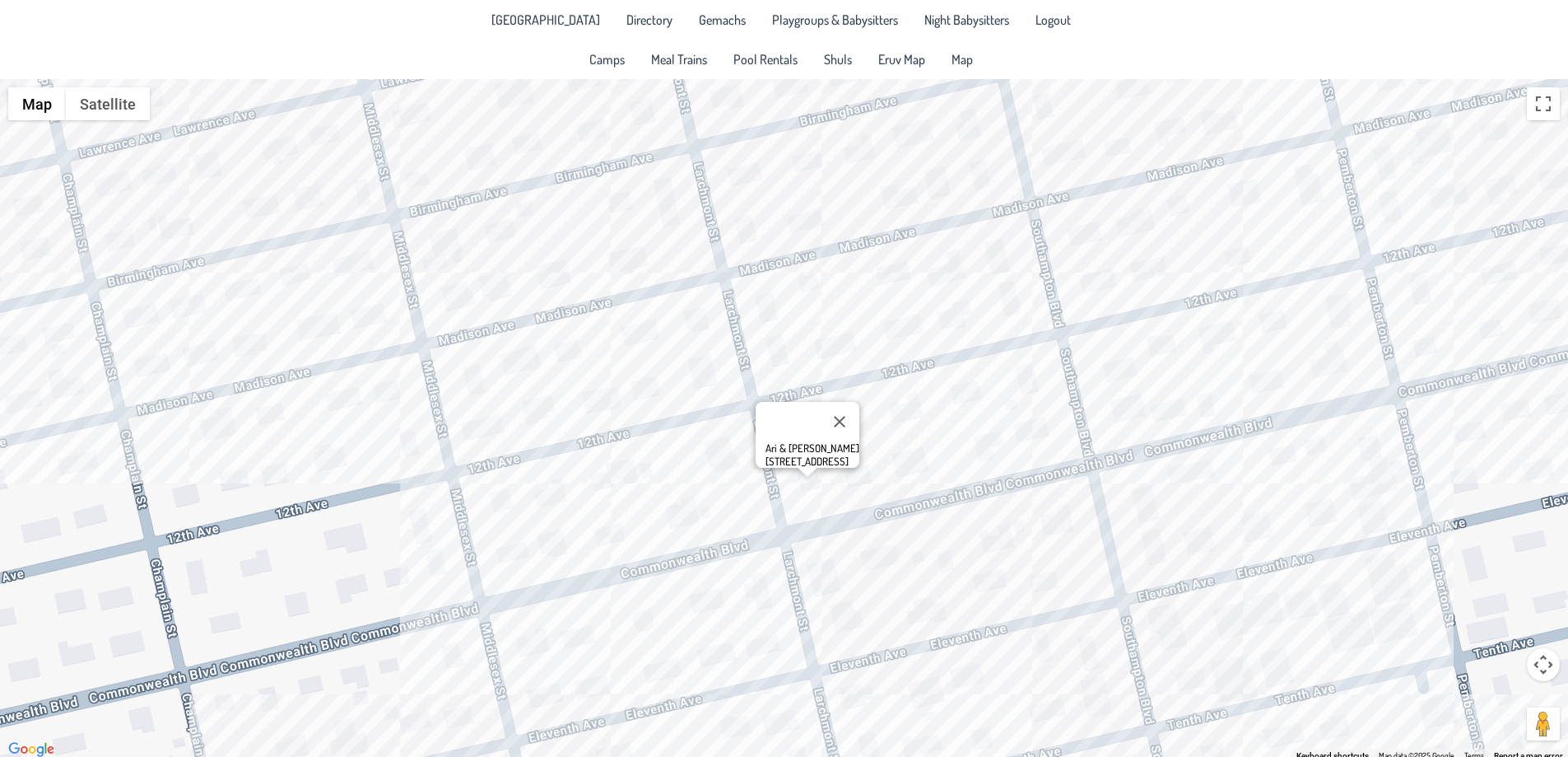
click at [503, 571] on div "Ari & [PERSON_NAME] [STREET_ADDRESS]" at bounding box center [784, 419] width 1568 height 681
click at [453, 578] on div "[PERSON_NAME] & [PERSON_NAME] [STREET_ADDRESS]" at bounding box center [784, 419] width 1568 height 681
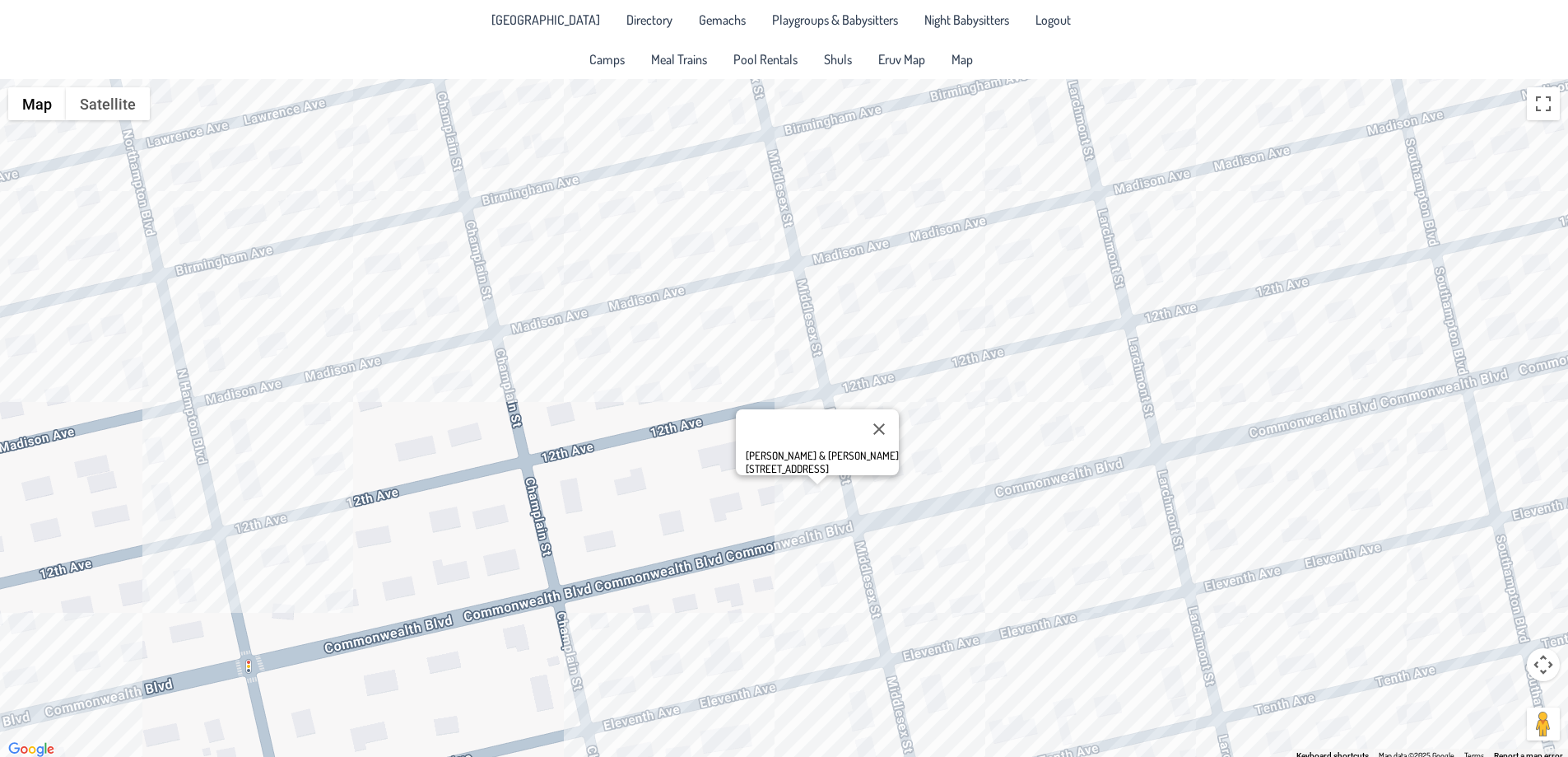
drag, startPoint x: 366, startPoint y: 646, endPoint x: 746, endPoint y: 563, distance: 389.0
click at [746, 563] on div "[PERSON_NAME] & [PERSON_NAME] [STREET_ADDRESS]" at bounding box center [784, 419] width 1568 height 681
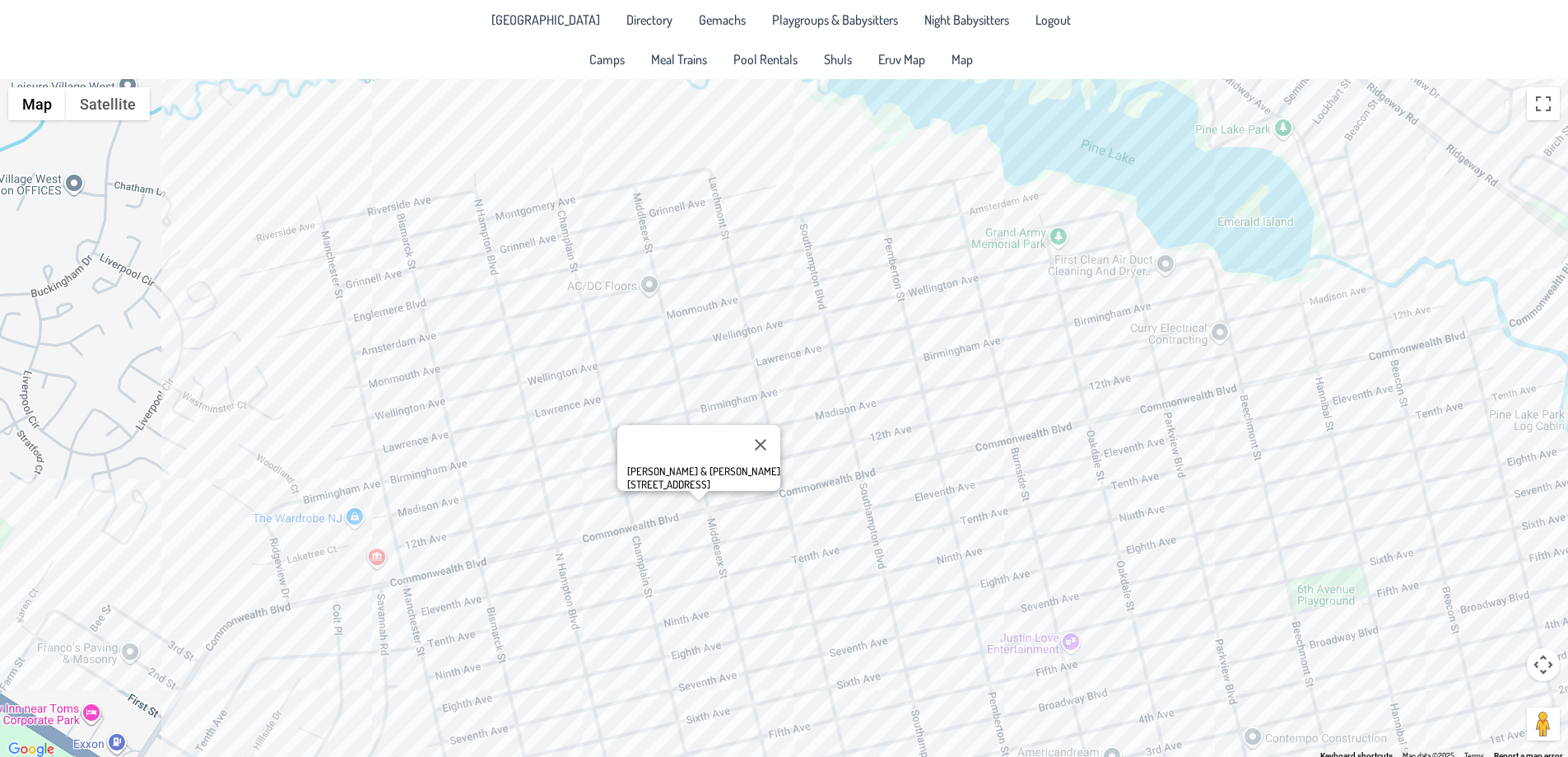
drag, startPoint x: 303, startPoint y: 537, endPoint x: 425, endPoint y: 541, distance: 122.1
click at [425, 539] on div "[PERSON_NAME] & [PERSON_NAME] [STREET_ADDRESS]" at bounding box center [784, 419] width 1568 height 681
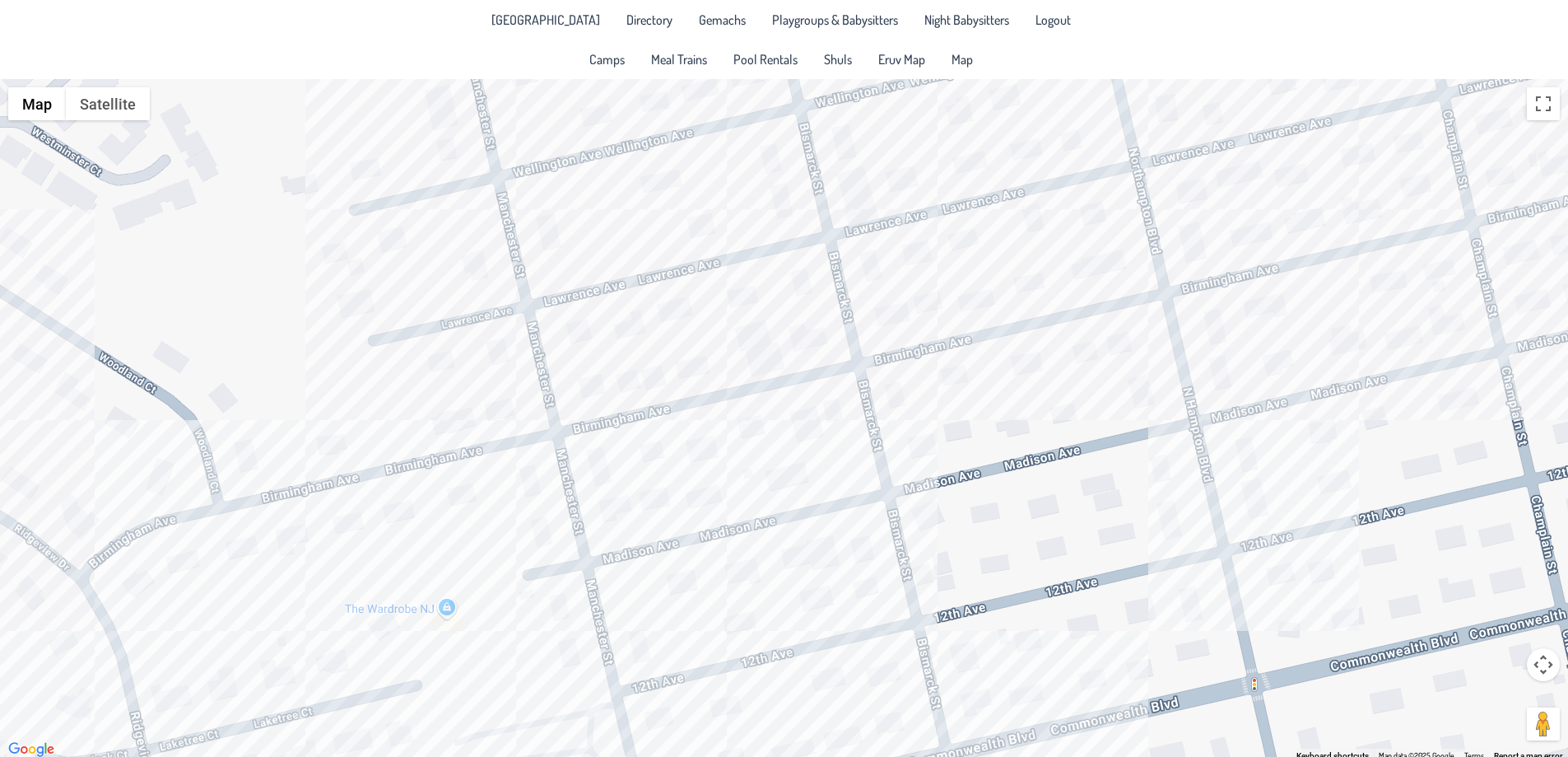
click at [413, 517] on div "[PERSON_NAME] & [PERSON_NAME] [STREET_ADDRESS]" at bounding box center [784, 419] width 1568 height 681
click at [461, 422] on div "Reuven & [PERSON_NAME] [STREET_ADDRESS]" at bounding box center [784, 419] width 1568 height 681
click at [266, 468] on div "[PERSON_NAME] & [PERSON_NAME] [STREET_ADDRESS]" at bounding box center [784, 419] width 1568 height 681
click at [286, 541] on div "Yossi & [PERSON_NAME] [STREET_ADDRESS]" at bounding box center [784, 419] width 1568 height 681
click at [230, 551] on div "[PERSON_NAME] & [PERSON_NAME] [STREET_ADDRESS]" at bounding box center [784, 419] width 1568 height 681
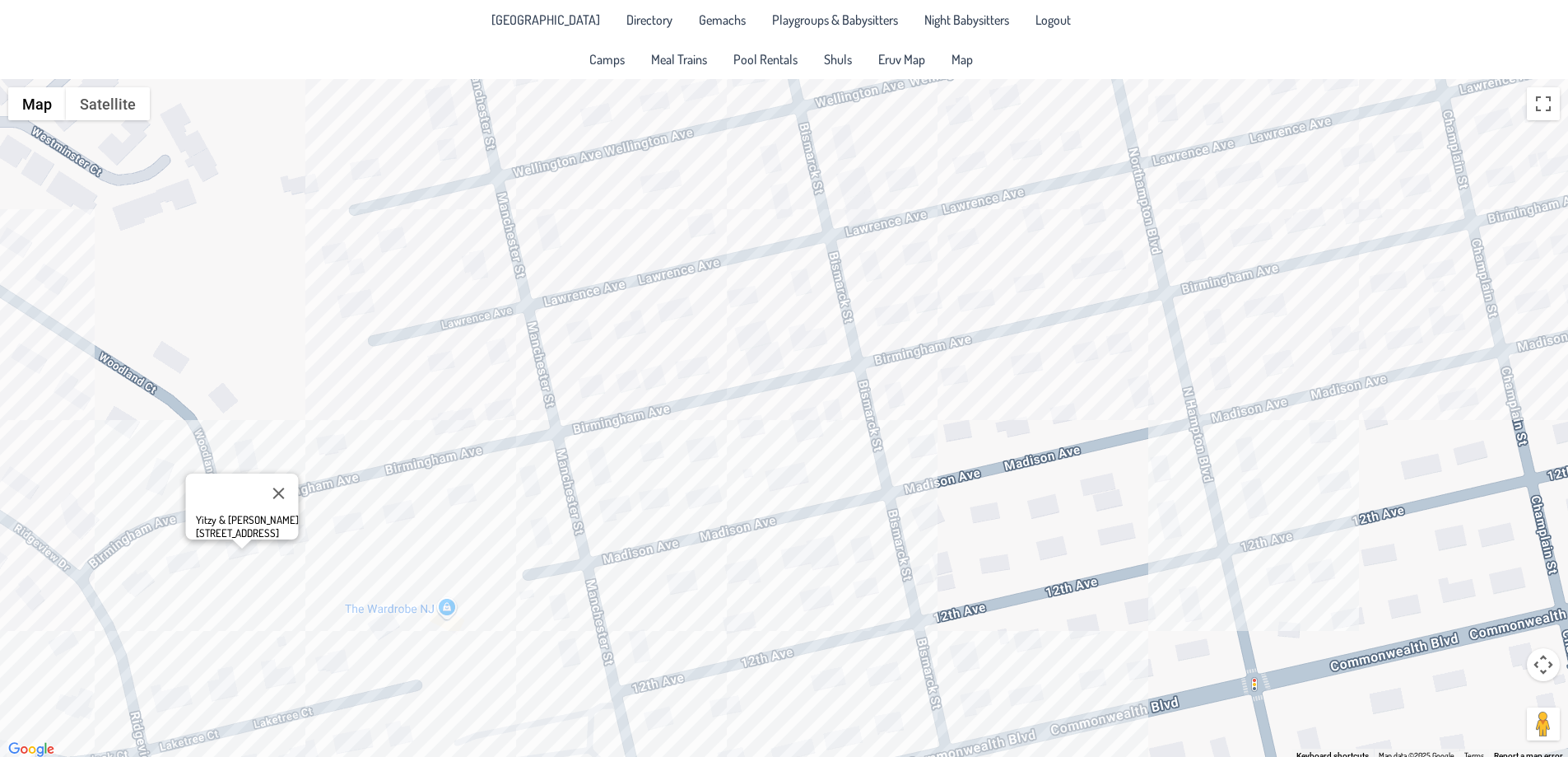
click at [184, 563] on div "Yitzy & [PERSON_NAME] [STREET_ADDRESS]" at bounding box center [784, 419] width 1568 height 681
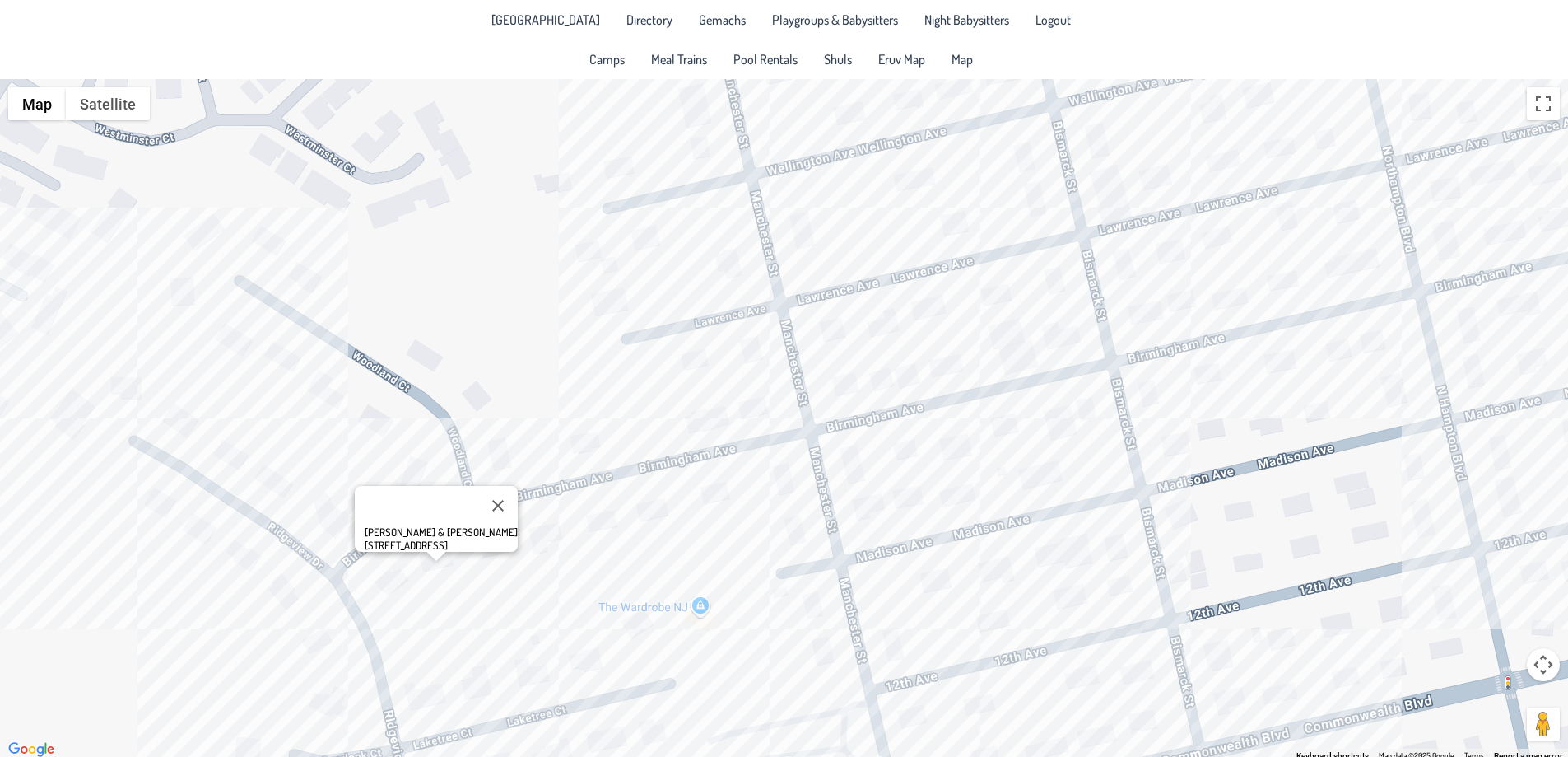
drag, startPoint x: 410, startPoint y: 508, endPoint x: 805, endPoint y: 506, distance: 395.0
click at [805, 506] on div "[PERSON_NAME] & [PERSON_NAME] Erlbaum [STREET_ADDRESS]" at bounding box center [784, 419] width 1568 height 681
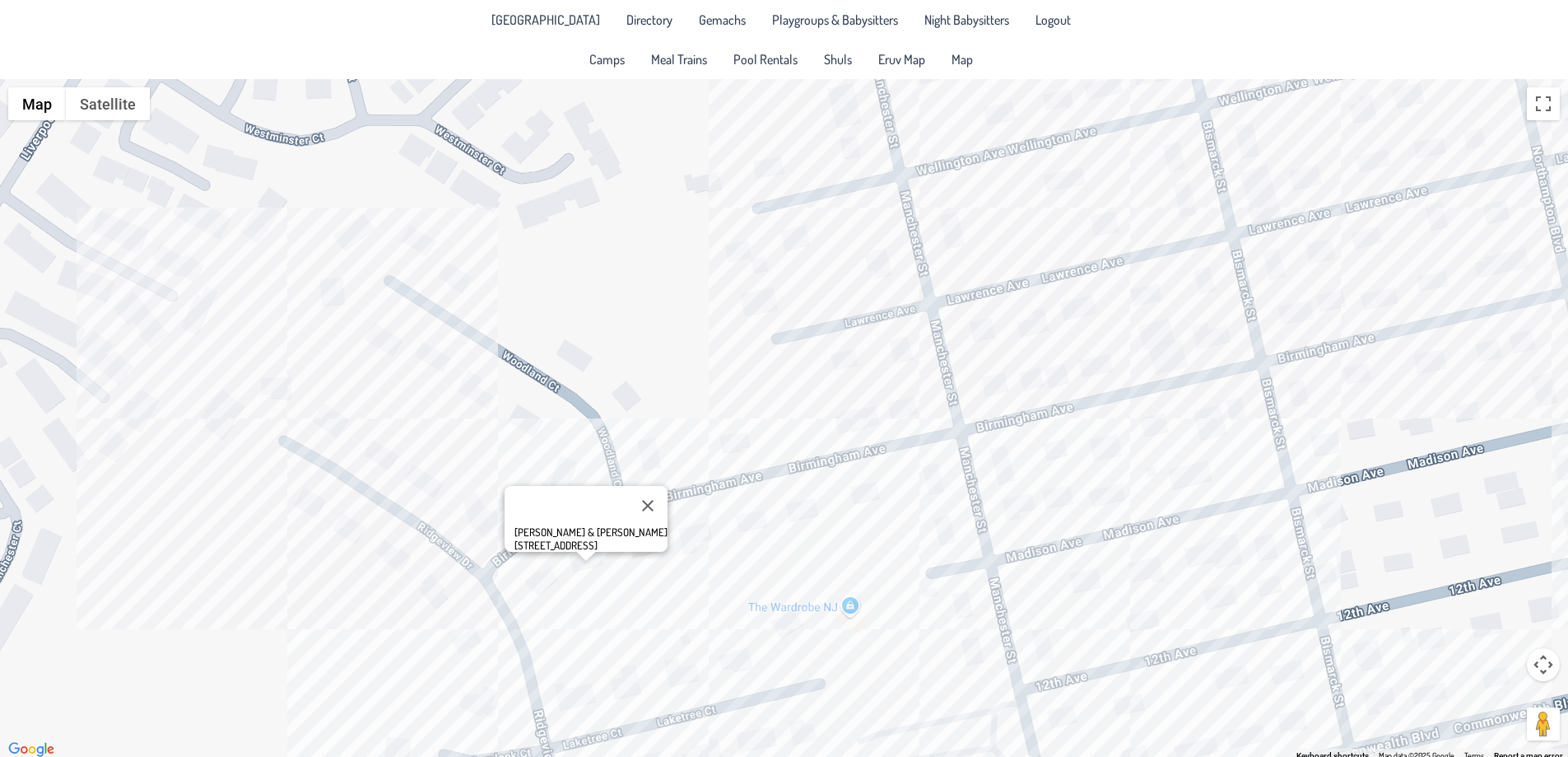
click at [324, 429] on div "[PERSON_NAME] & [PERSON_NAME] Erlbaum [STREET_ADDRESS]" at bounding box center [784, 419] width 1568 height 681
click at [259, 393] on div "[PERSON_NAME] & [PERSON_NAME] [STREET_ADDRESS]" at bounding box center [784, 419] width 1568 height 681
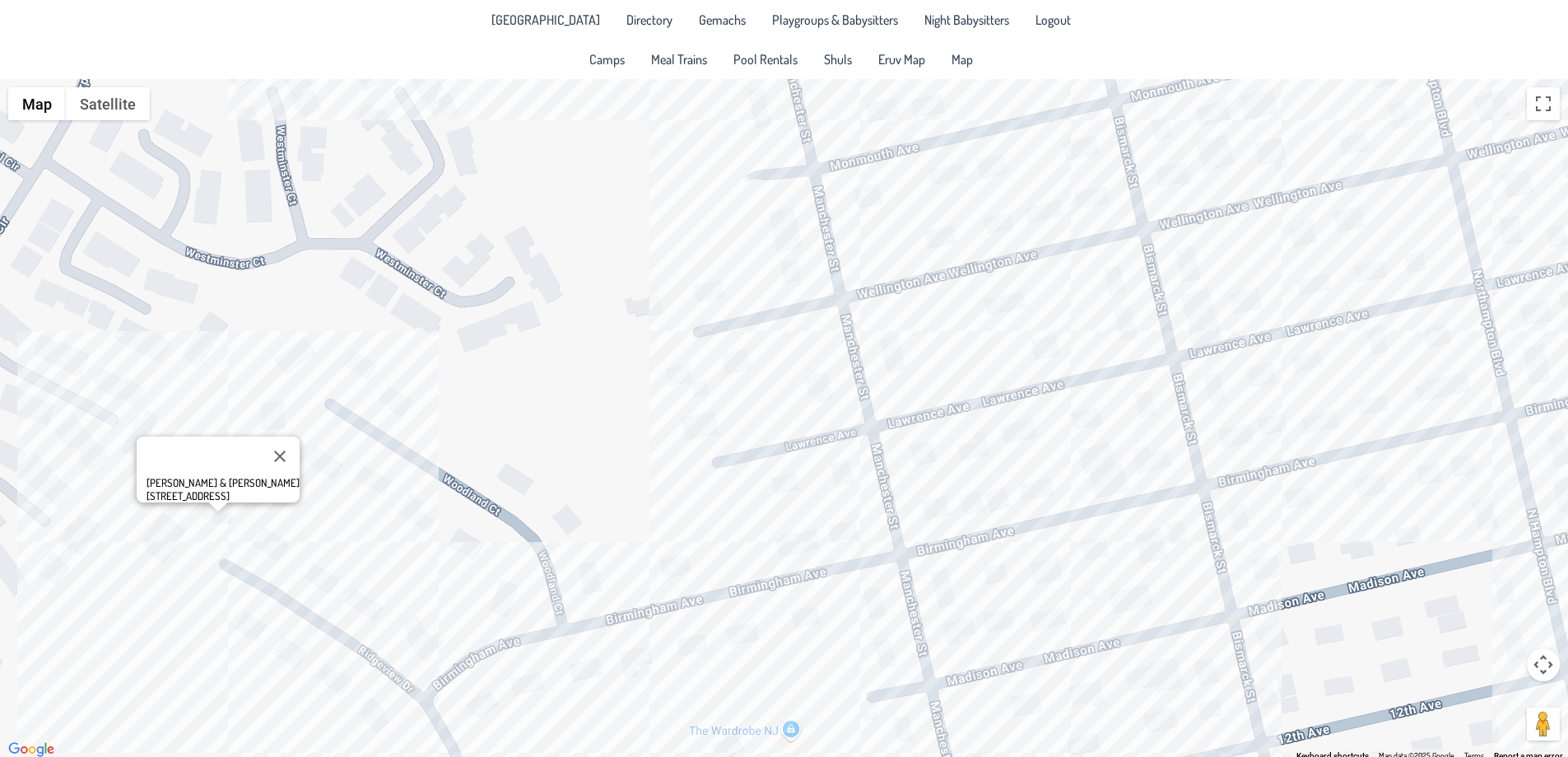
drag, startPoint x: 874, startPoint y: 453, endPoint x: 809, endPoint y: 579, distance: 141.8
click at [812, 578] on div "[PERSON_NAME] & [PERSON_NAME] [STREET_ADDRESS]" at bounding box center [784, 419] width 1568 height 681
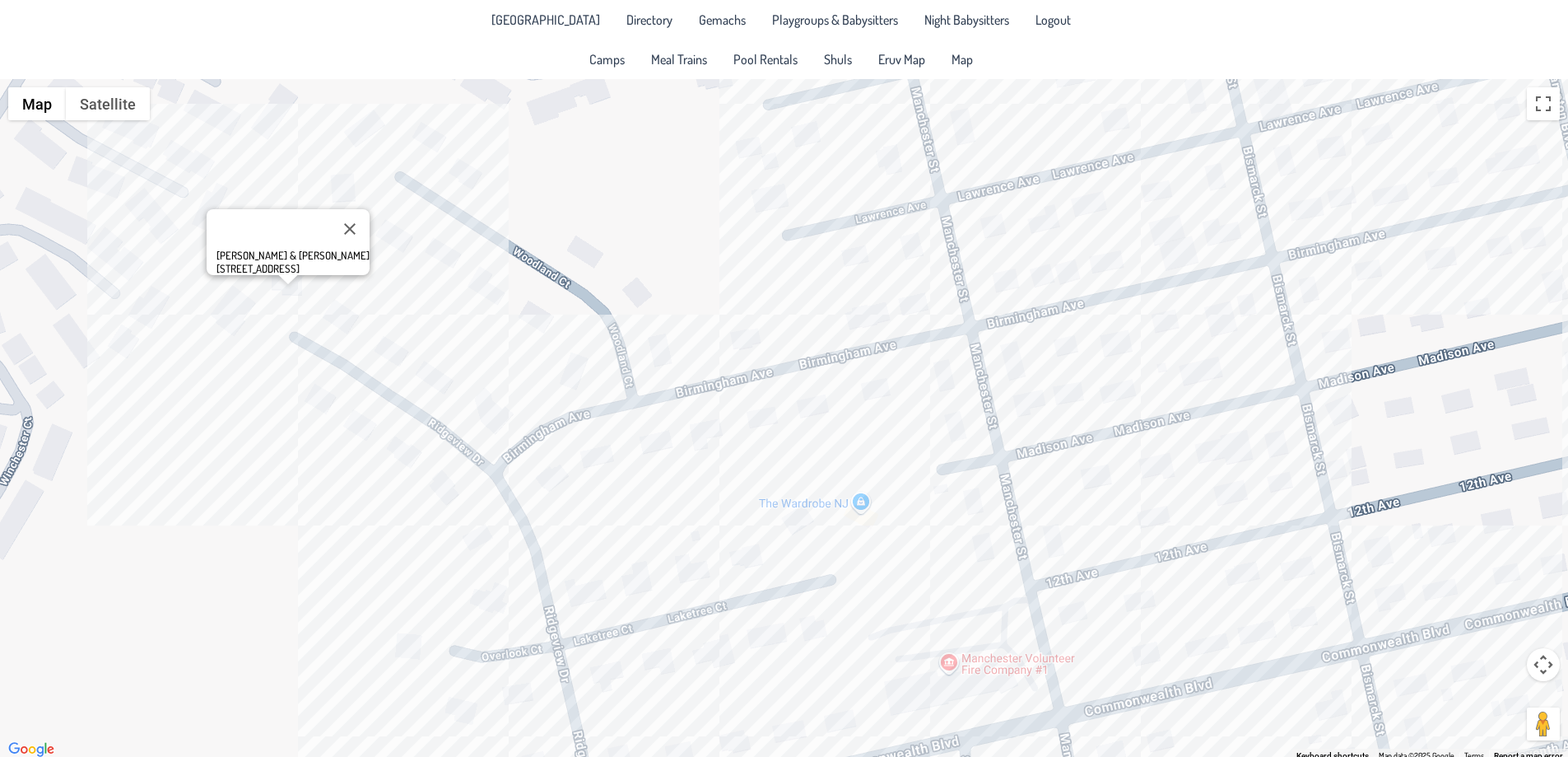
drag, startPoint x: 653, startPoint y: 668, endPoint x: 725, endPoint y: 431, distance: 247.7
click at [725, 431] on div "[PERSON_NAME] & [PERSON_NAME] [STREET_ADDRESS]" at bounding box center [784, 419] width 1568 height 681
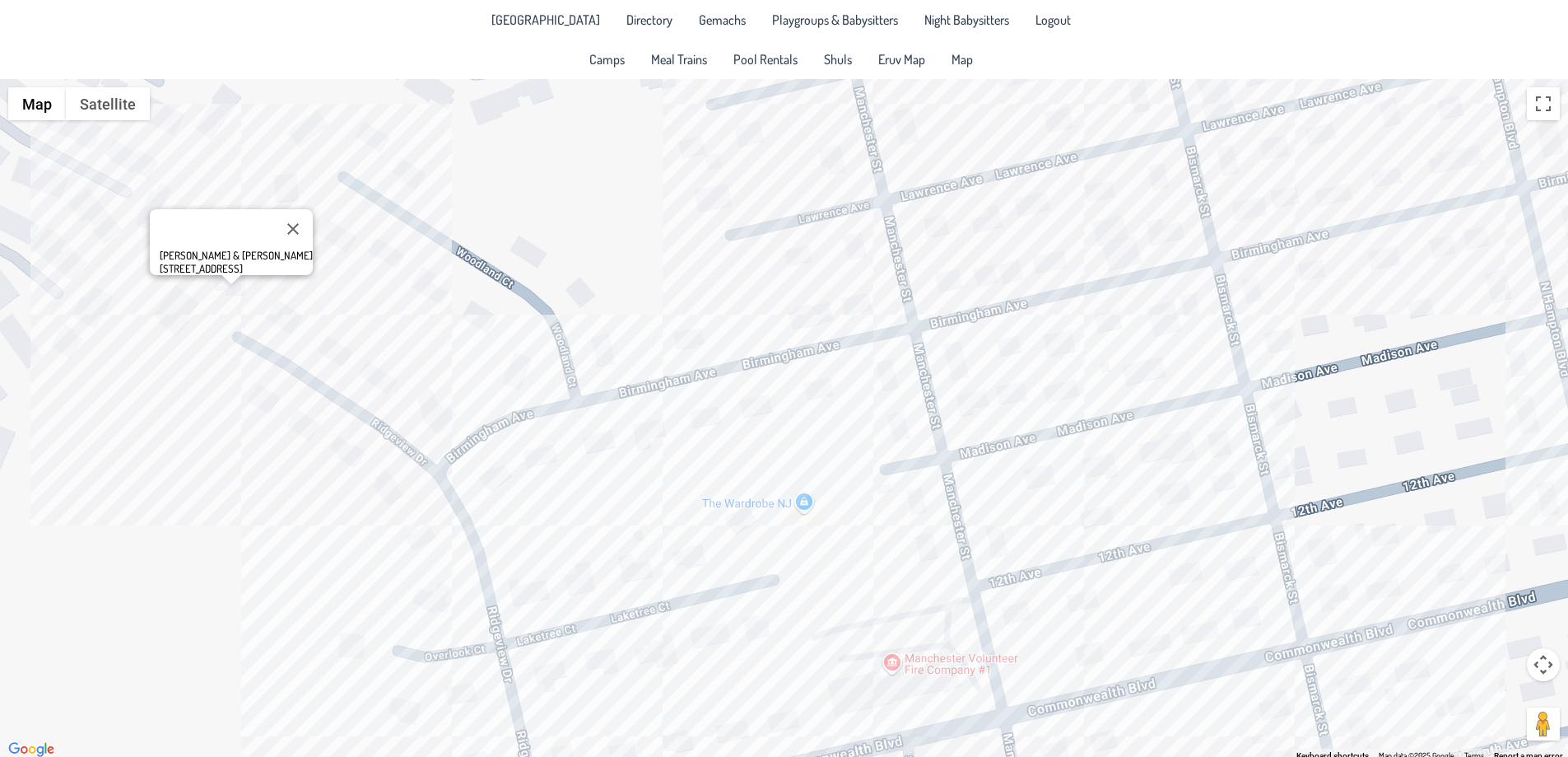
drag, startPoint x: 1092, startPoint y: 393, endPoint x: 1023, endPoint y: 399, distance: 69.3
click at [1024, 399] on div "[PERSON_NAME] & [PERSON_NAME] [STREET_ADDRESS]" at bounding box center [784, 419] width 1568 height 681
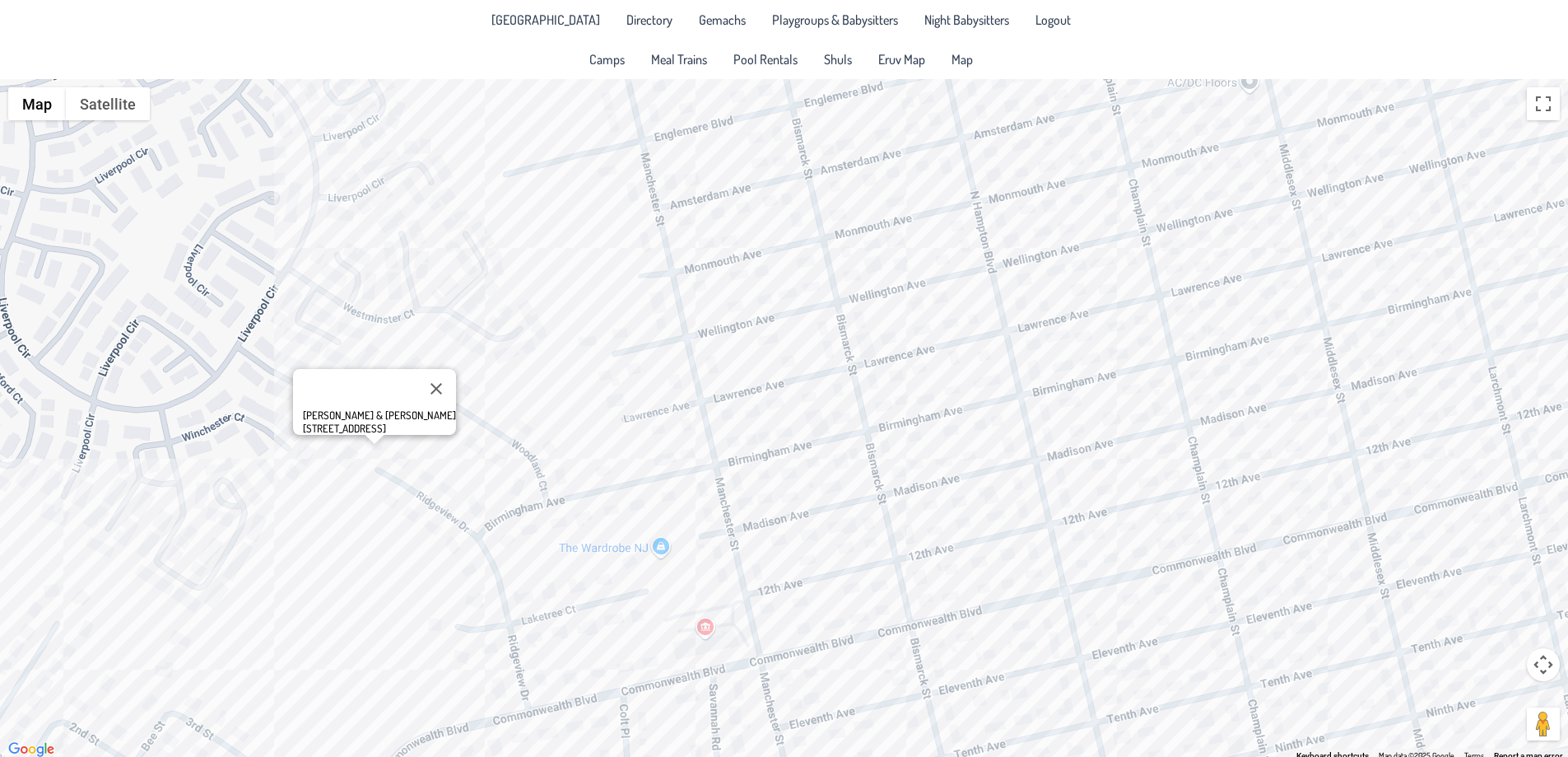
click at [613, 618] on div "[PERSON_NAME] & [PERSON_NAME] [STREET_ADDRESS]" at bounding box center [784, 419] width 1568 height 681
click at [557, 631] on div "[PERSON_NAME] & [PERSON_NAME] [STREET_ADDRESS]" at bounding box center [784, 419] width 1568 height 681
click at [525, 642] on div "[PERSON_NAME] & [PERSON_NAME] [STREET_ADDRESS]" at bounding box center [784, 419] width 1568 height 681
click at [771, 574] on div "[PERSON_NAME] & [PERSON_NAME] [STREET_ADDRESS]" at bounding box center [784, 419] width 1568 height 681
click at [615, 575] on button "Close" at bounding box center [596, 583] width 40 height 40
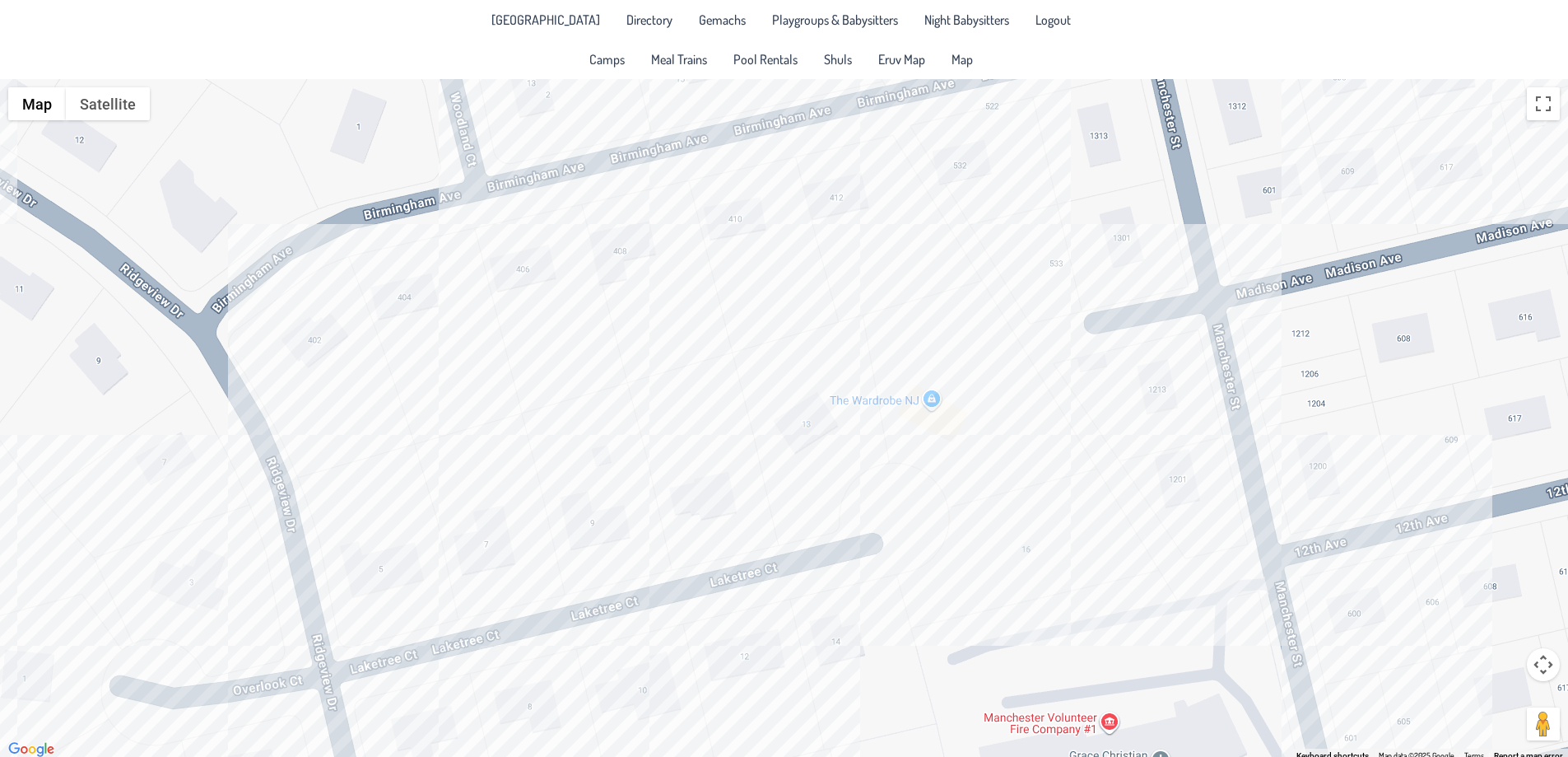
drag, startPoint x: 544, startPoint y: 557, endPoint x: 725, endPoint y: 568, distance: 181.3
click at [735, 573] on div at bounding box center [784, 419] width 1568 height 681
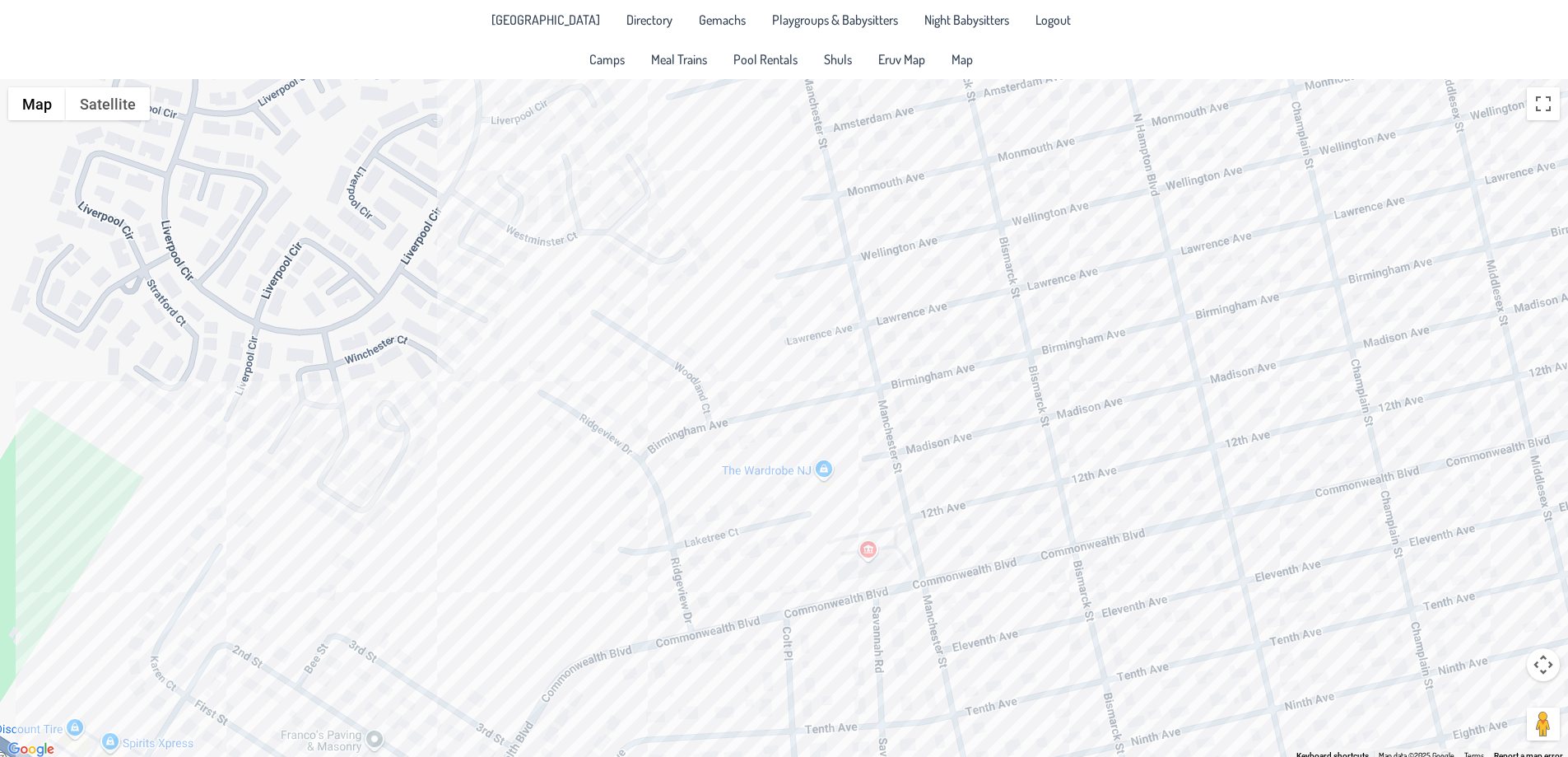
click at [826, 485] on div at bounding box center [784, 419] width 1568 height 681
click at [897, 512] on div "[PERSON_NAME] & [PERSON_NAME] [STREET_ADDRESS]" at bounding box center [784, 419] width 1568 height 681
click at [899, 422] on button "Close" at bounding box center [885, 425] width 40 height 40
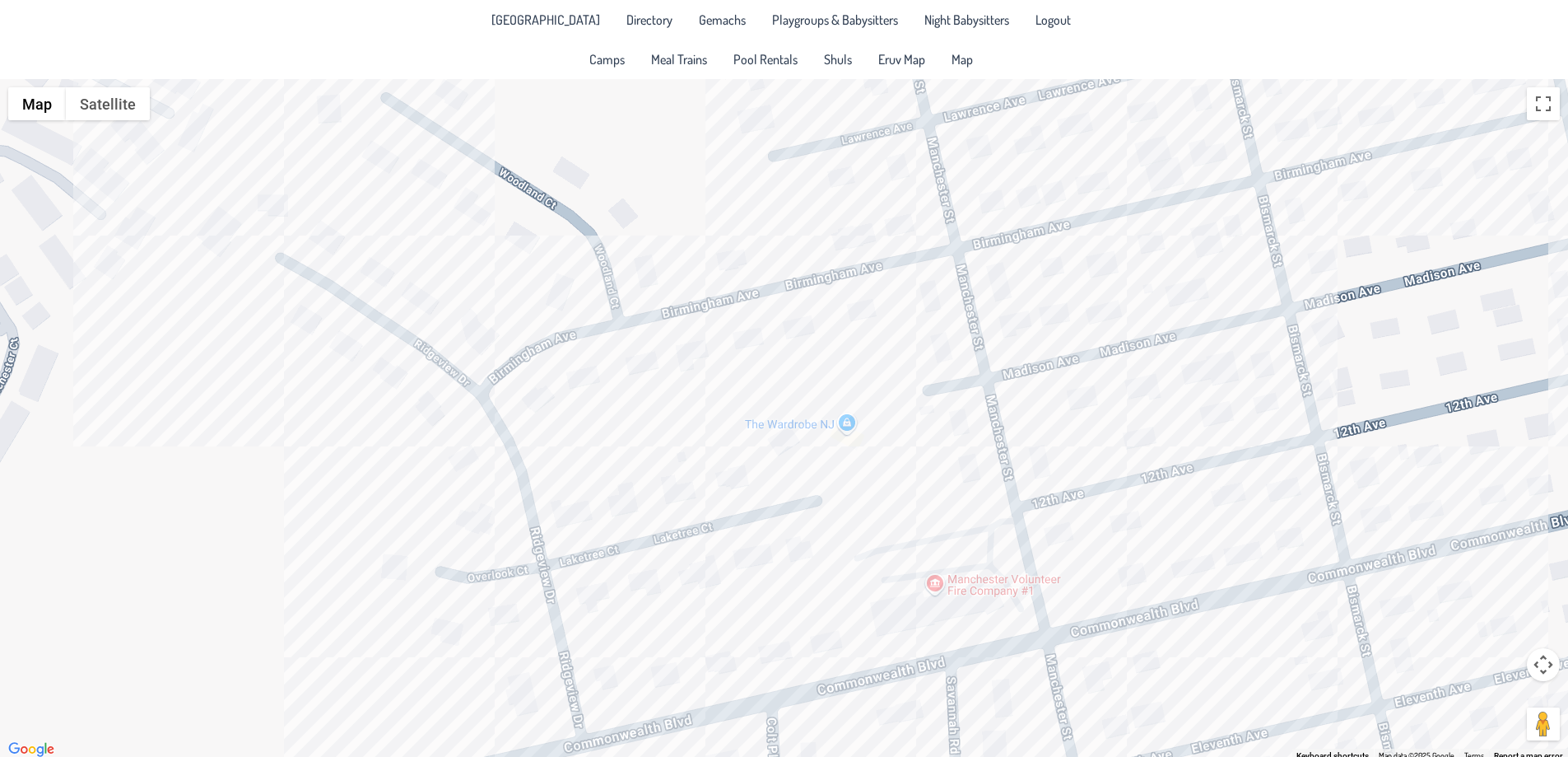
click at [777, 430] on div at bounding box center [784, 419] width 1568 height 681
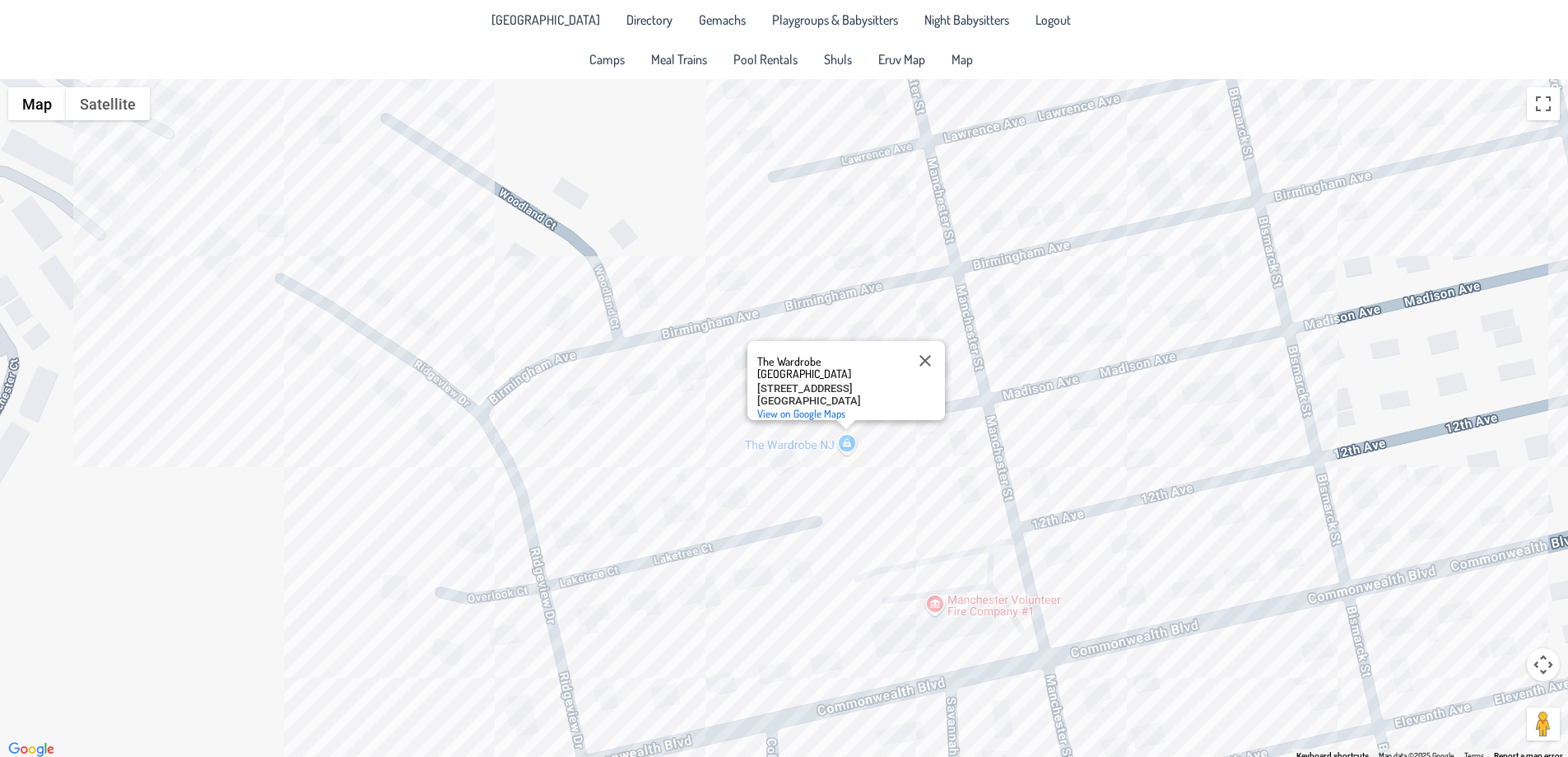
drag, startPoint x: 782, startPoint y: 423, endPoint x: 783, endPoint y: 447, distance: 24.0
click at [783, 447] on div "The Wardrobe [GEOGRAPHIC_DATA] The Wardrobe [GEOGRAPHIC_DATA] [STREET_ADDRESS] …" at bounding box center [784, 419] width 1568 height 681
click at [921, 340] on button "Close" at bounding box center [925, 360] width 40 height 40
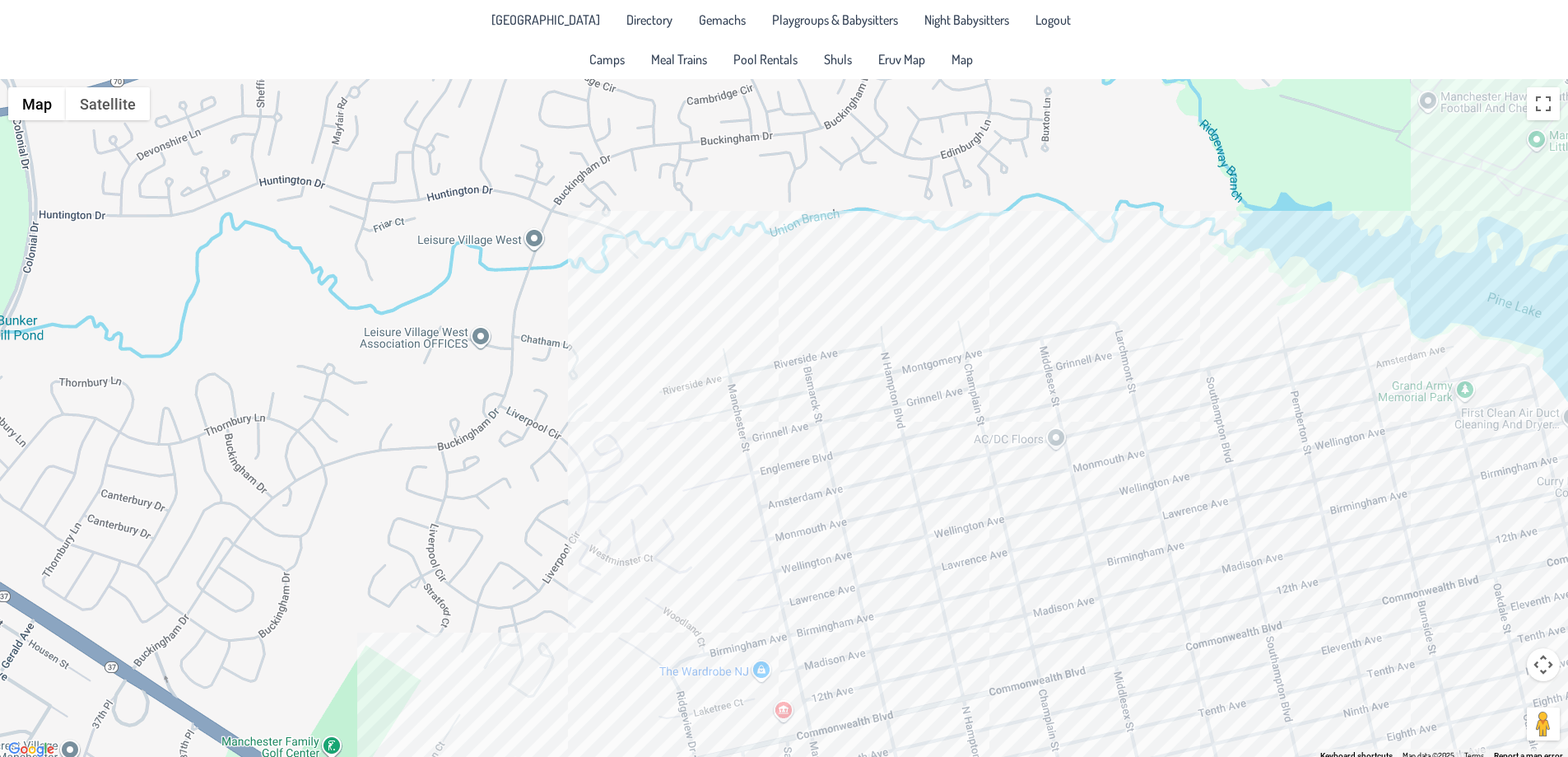
drag, startPoint x: 1249, startPoint y: 281, endPoint x: 995, endPoint y: 507, distance: 340.0
click at [995, 507] on div at bounding box center [784, 419] width 1568 height 681
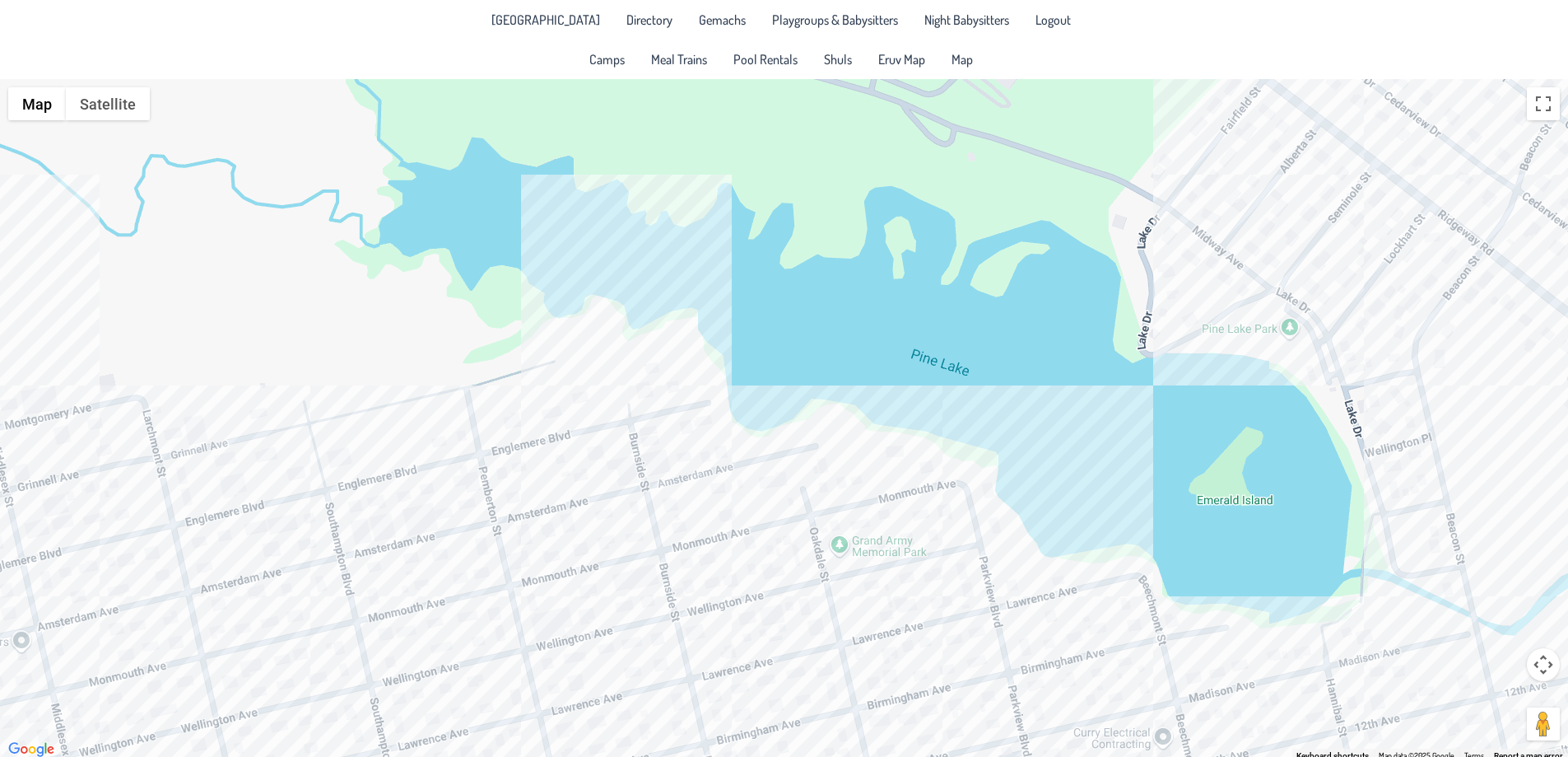
drag, startPoint x: 1478, startPoint y: 520, endPoint x: 572, endPoint y: 536, distance: 906.1
click at [555, 545] on div at bounding box center [784, 419] width 1568 height 681
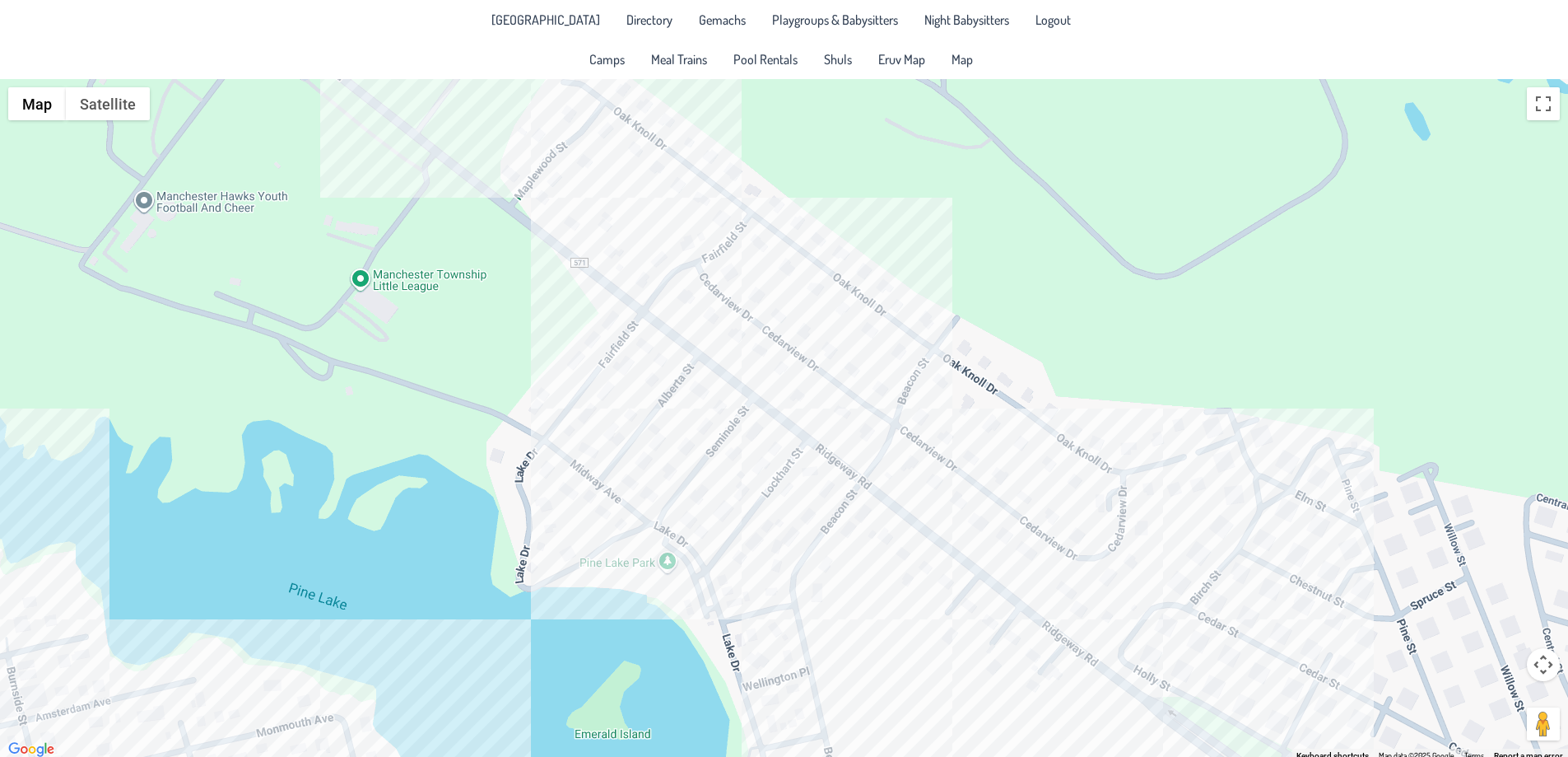
drag, startPoint x: 1317, startPoint y: 328, endPoint x: 672, endPoint y: 527, distance: 675.0
click at [689, 563] on div at bounding box center [784, 419] width 1568 height 681
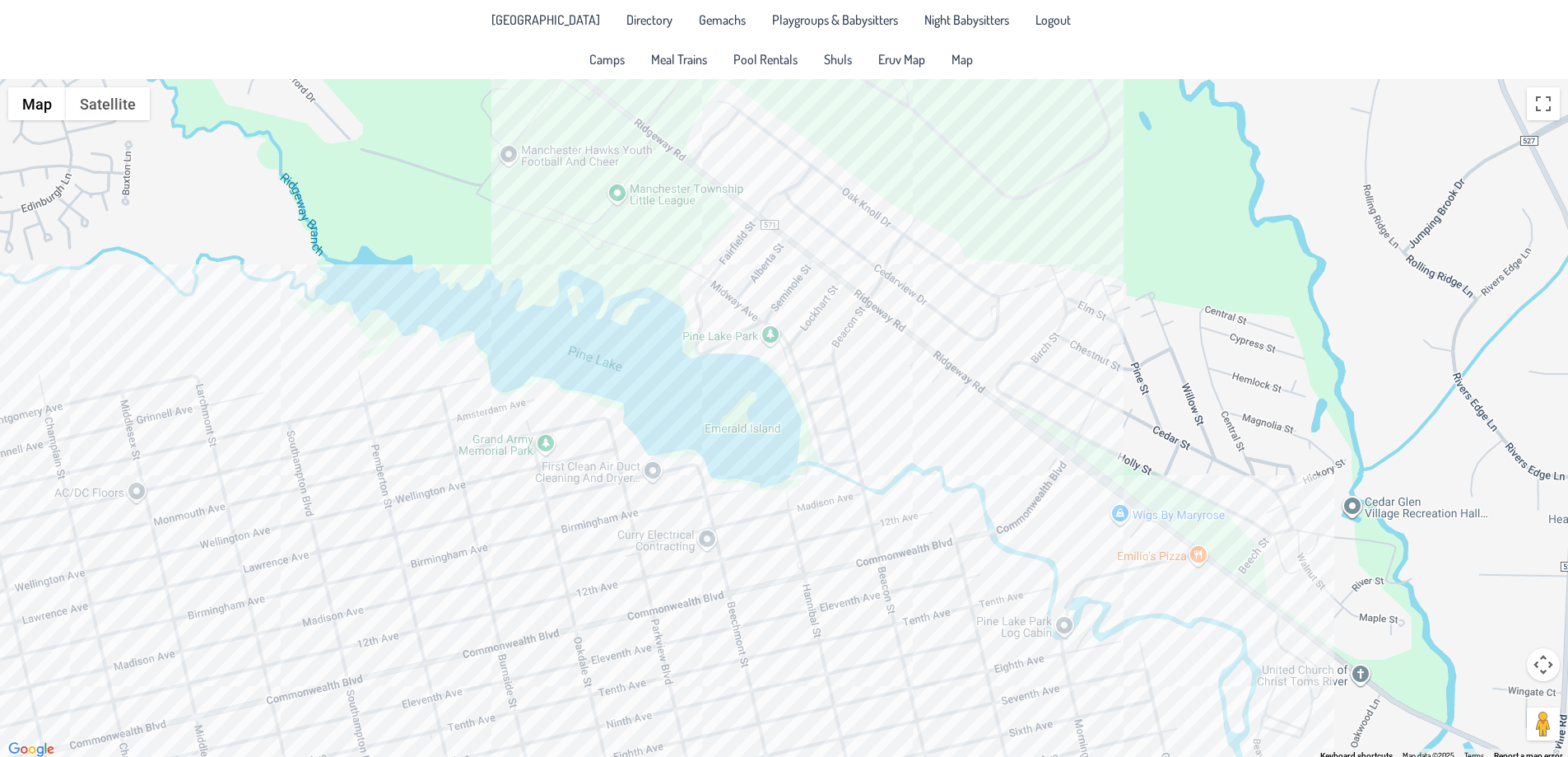
drag, startPoint x: 764, startPoint y: 644, endPoint x: 854, endPoint y: 455, distance: 209.3
click at [854, 455] on div at bounding box center [784, 419] width 1568 height 681
click at [734, 418] on div at bounding box center [784, 419] width 1568 height 681
click at [737, 432] on div at bounding box center [784, 419] width 1568 height 681
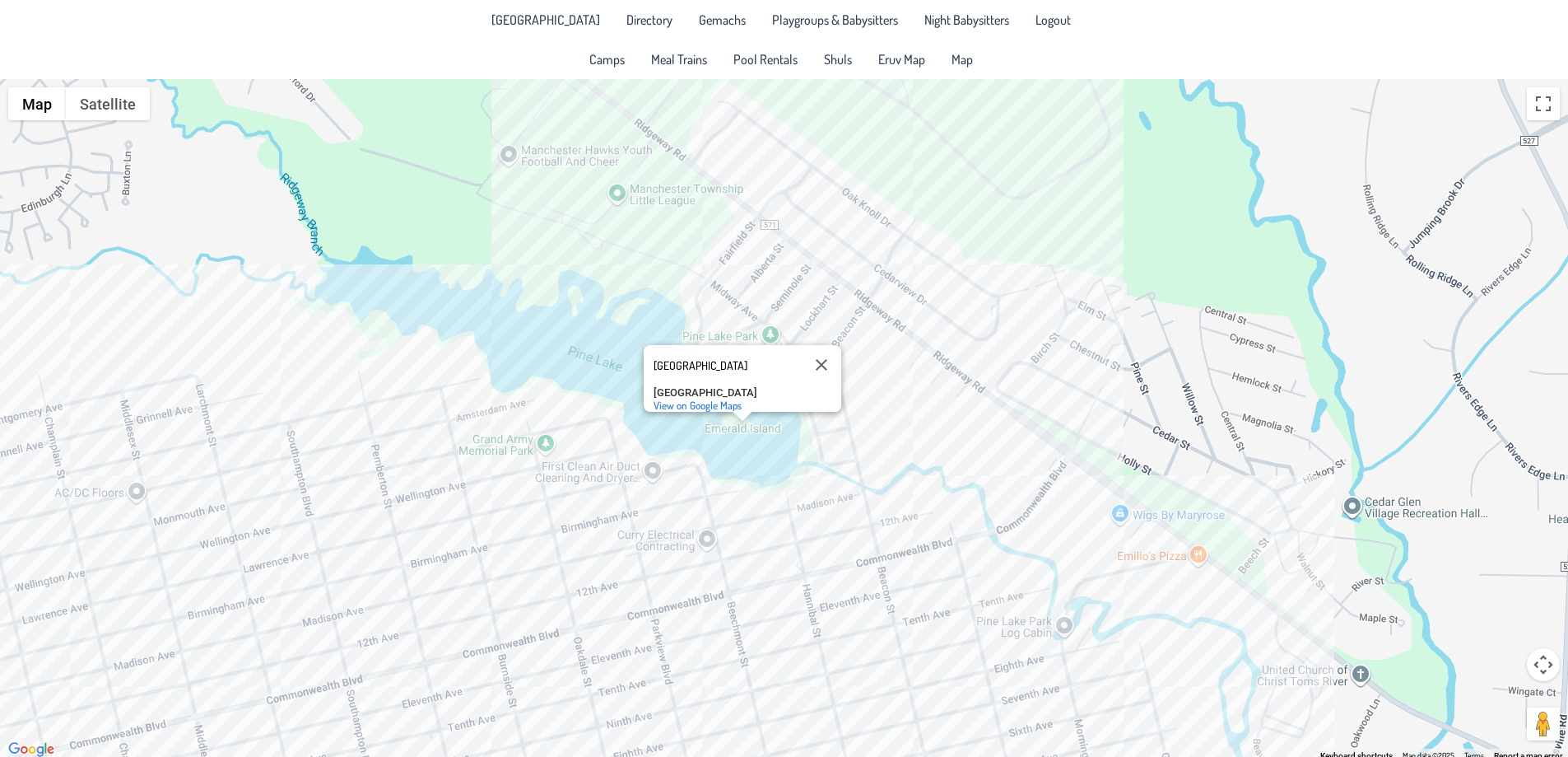
click at [738, 433] on div "[GEOGRAPHIC_DATA] [GEOGRAPHIC_DATA] View on Google Maps" at bounding box center [784, 419] width 1568 height 681
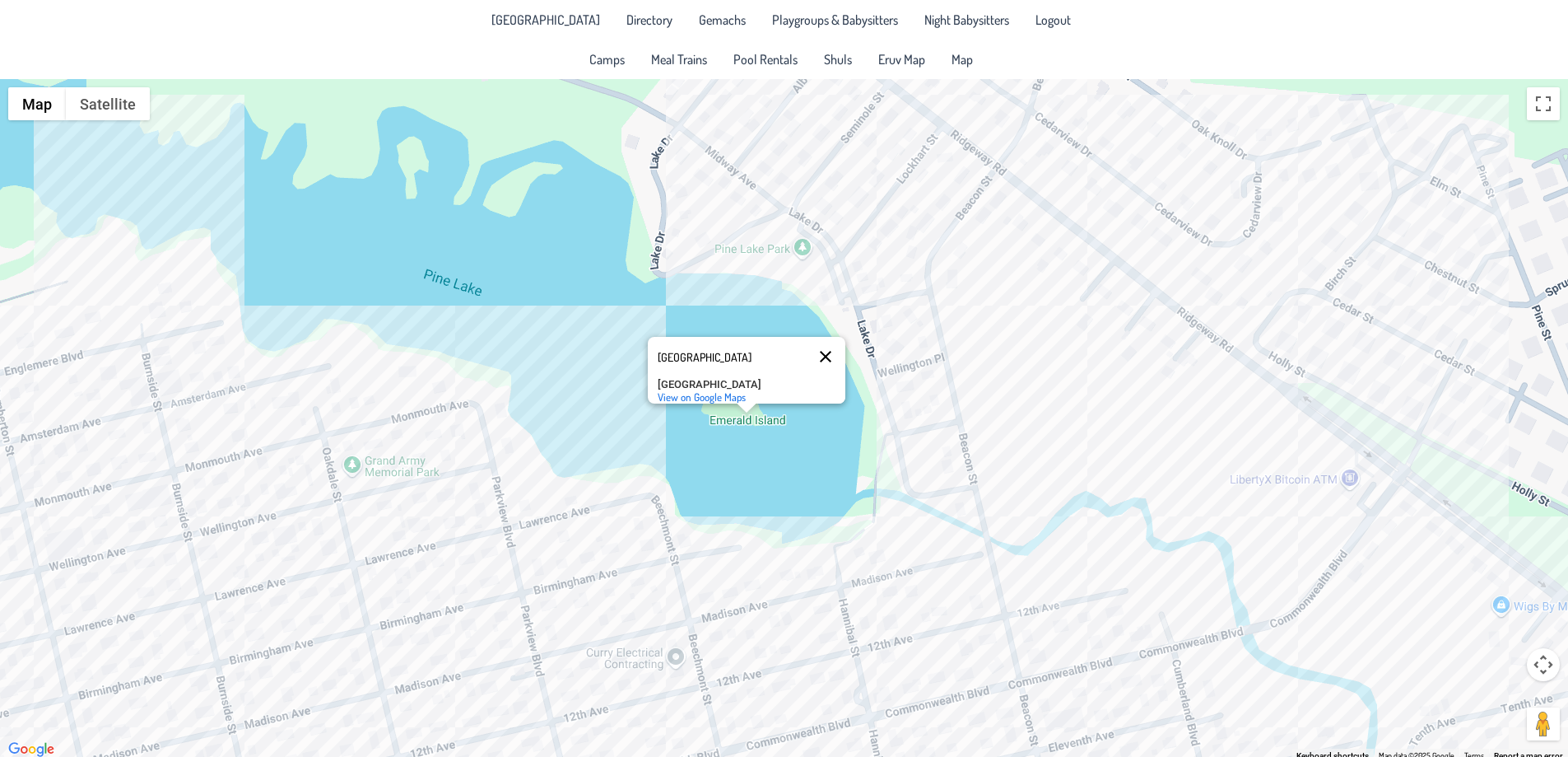
click at [826, 342] on button "Close" at bounding box center [825, 356] width 40 height 40
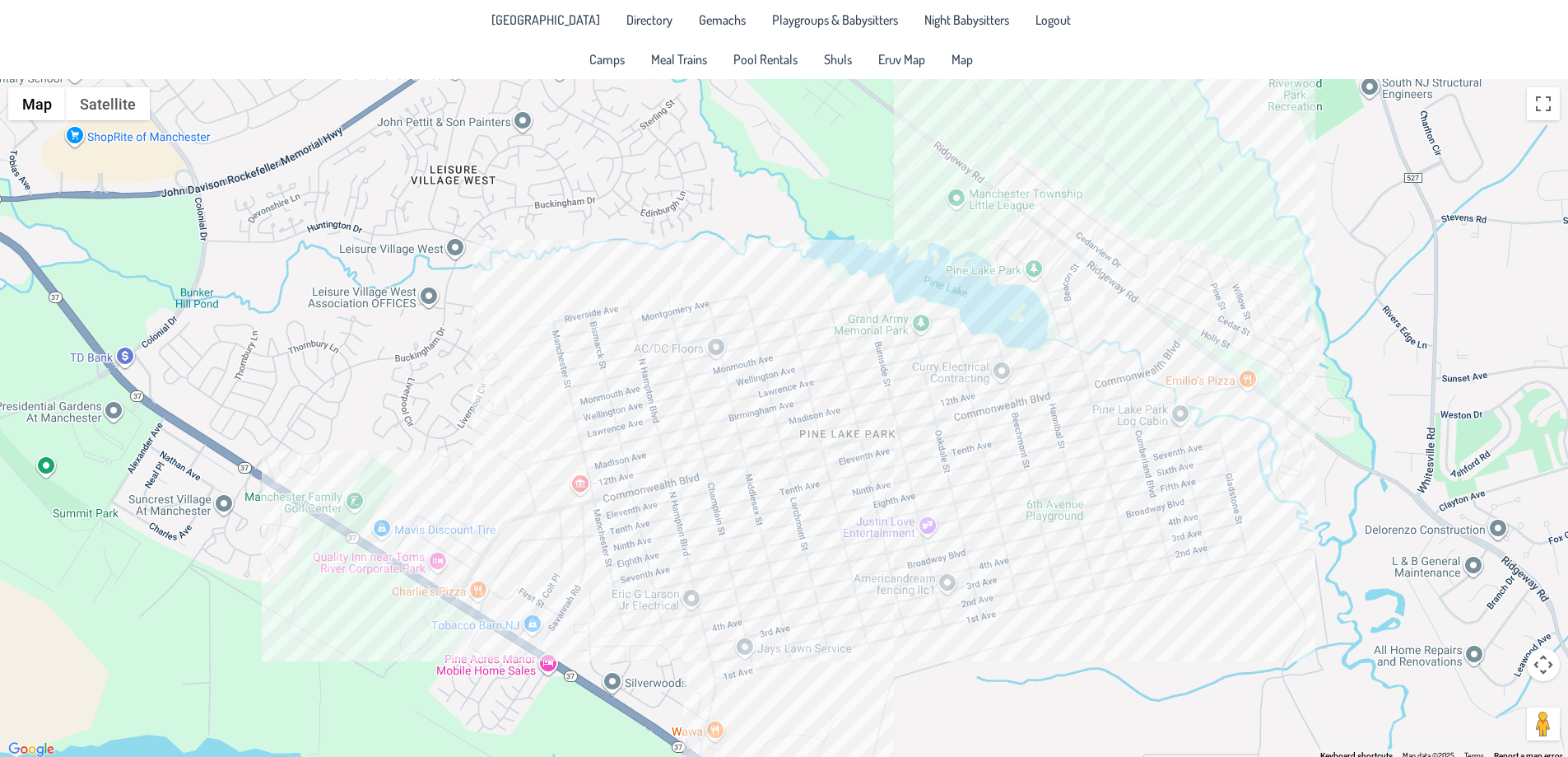
drag, startPoint x: 304, startPoint y: 409, endPoint x: 783, endPoint y: 355, distance: 482.0
click at [783, 355] on div at bounding box center [784, 419] width 1568 height 681
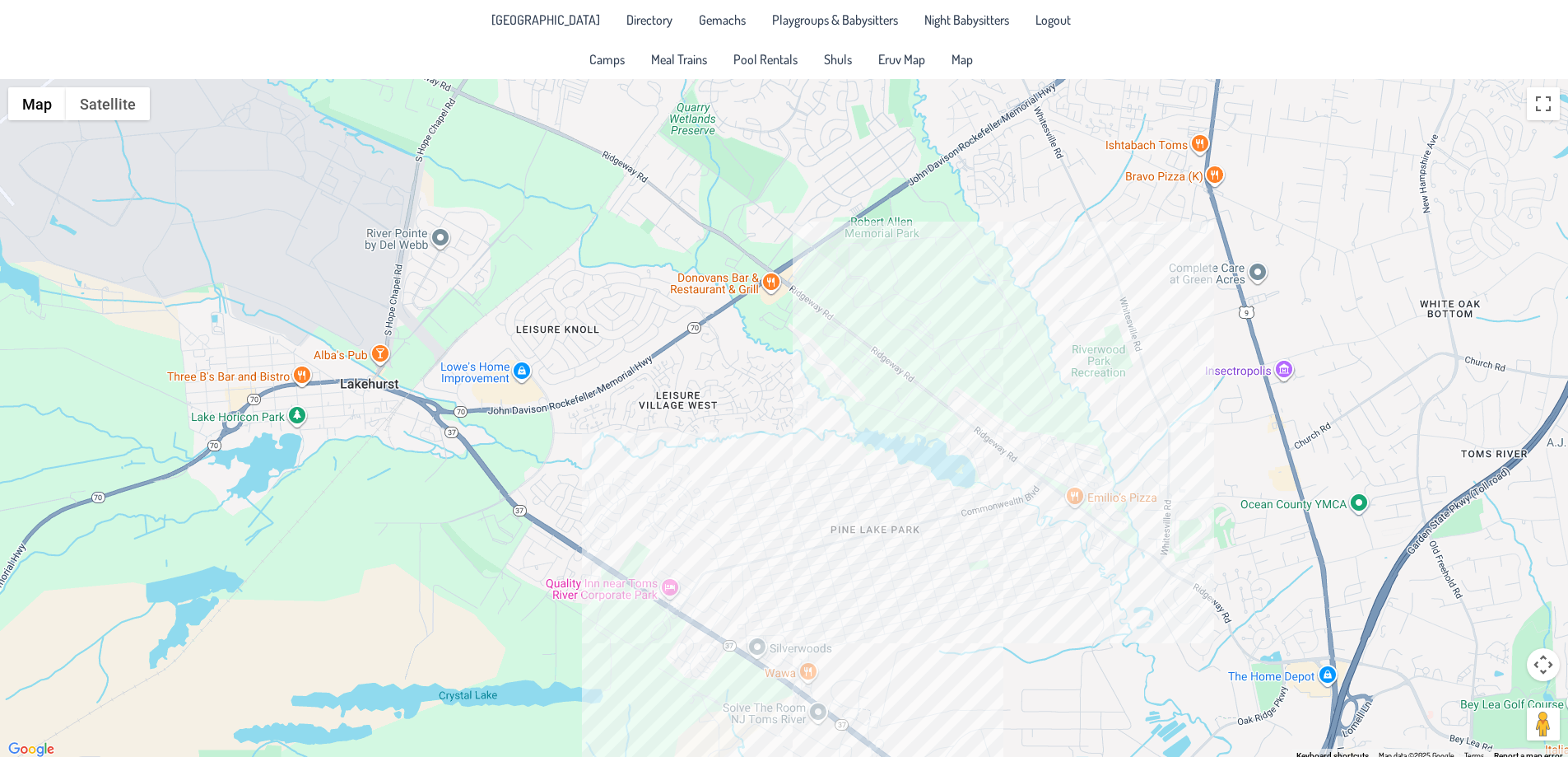
drag, startPoint x: 826, startPoint y: 618, endPoint x: 757, endPoint y: 455, distance: 177.0
click at [759, 460] on div at bounding box center [784, 419] width 1568 height 681
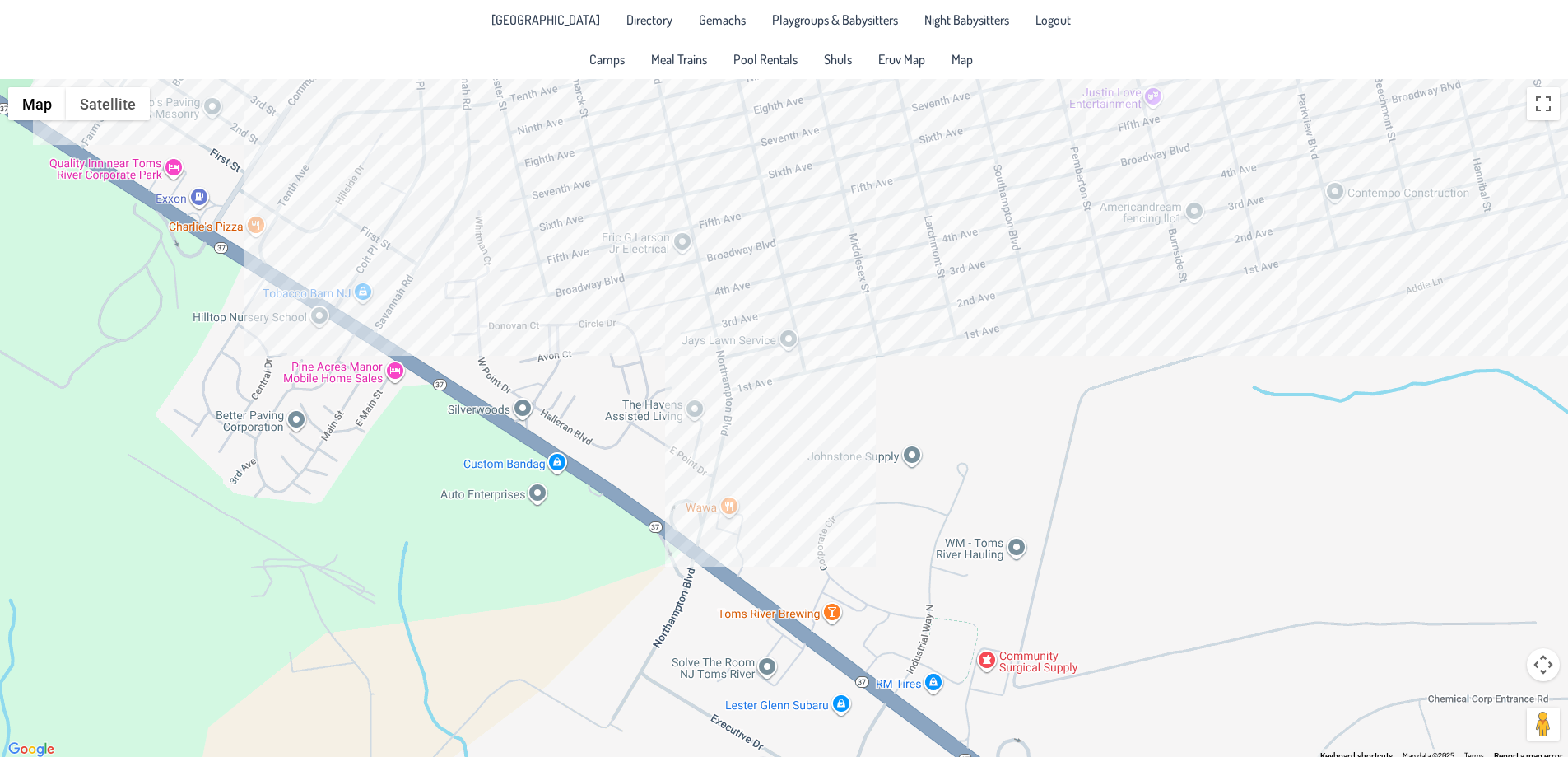
drag, startPoint x: 629, startPoint y: 329, endPoint x: 641, endPoint y: 421, distance: 92.8
click at [641, 421] on div at bounding box center [784, 419] width 1568 height 681
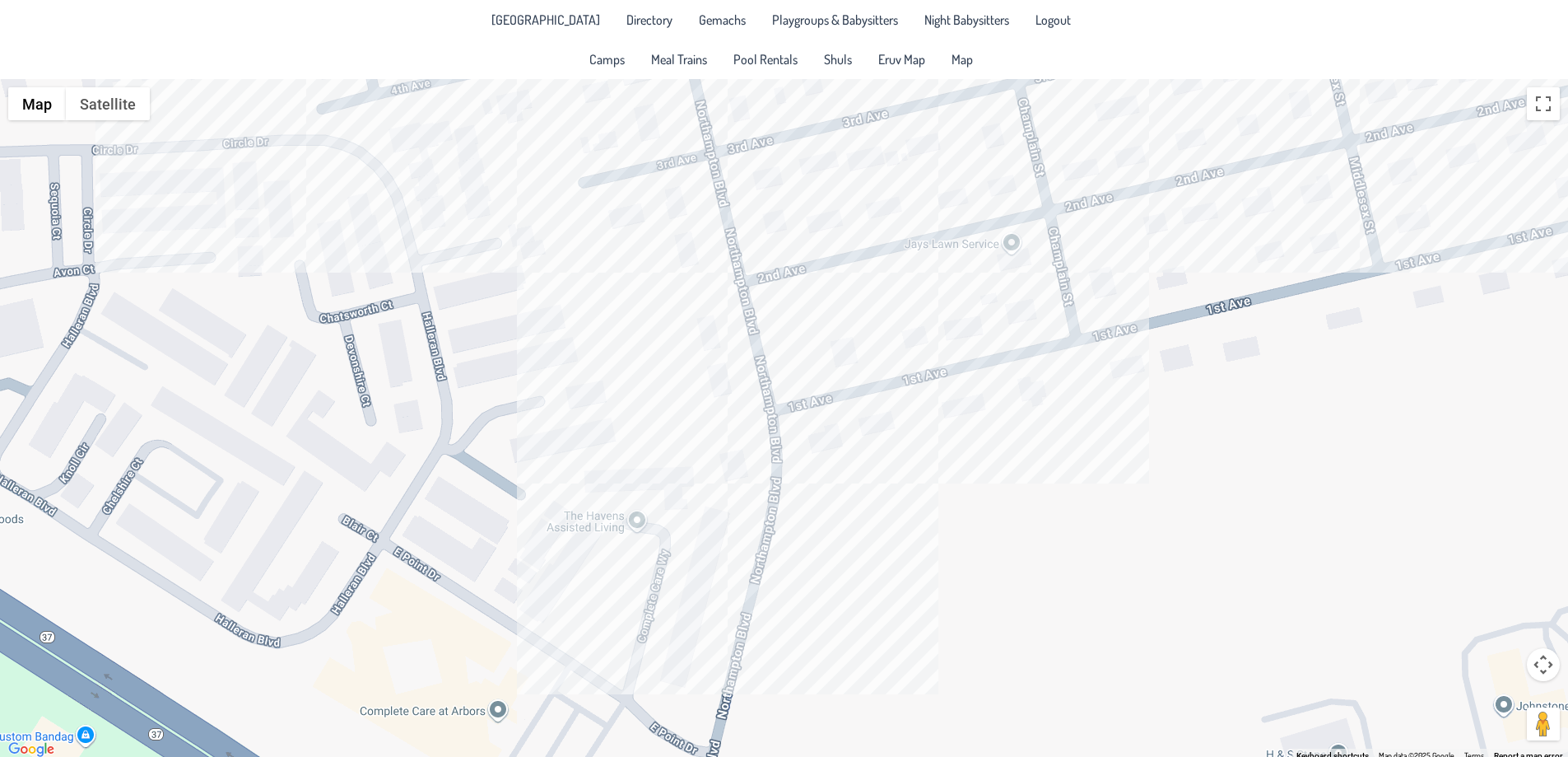
drag, startPoint x: 609, startPoint y: 449, endPoint x: 748, endPoint y: 490, distance: 144.9
click at [755, 489] on div at bounding box center [784, 419] width 1568 height 681
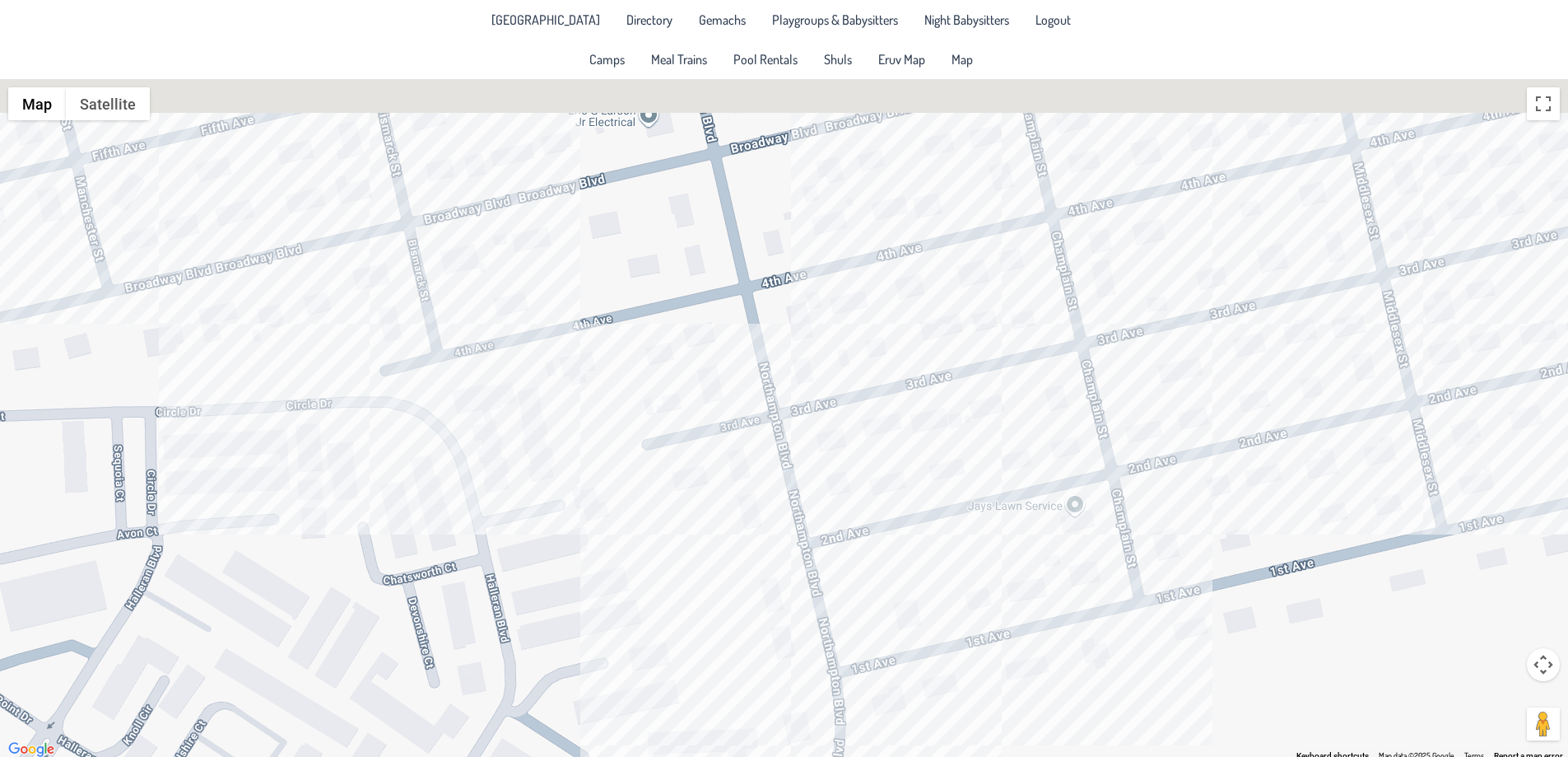
drag, startPoint x: 524, startPoint y: 340, endPoint x: 672, endPoint y: 666, distance: 358.0
click at [672, 666] on div at bounding box center [784, 419] width 1568 height 681
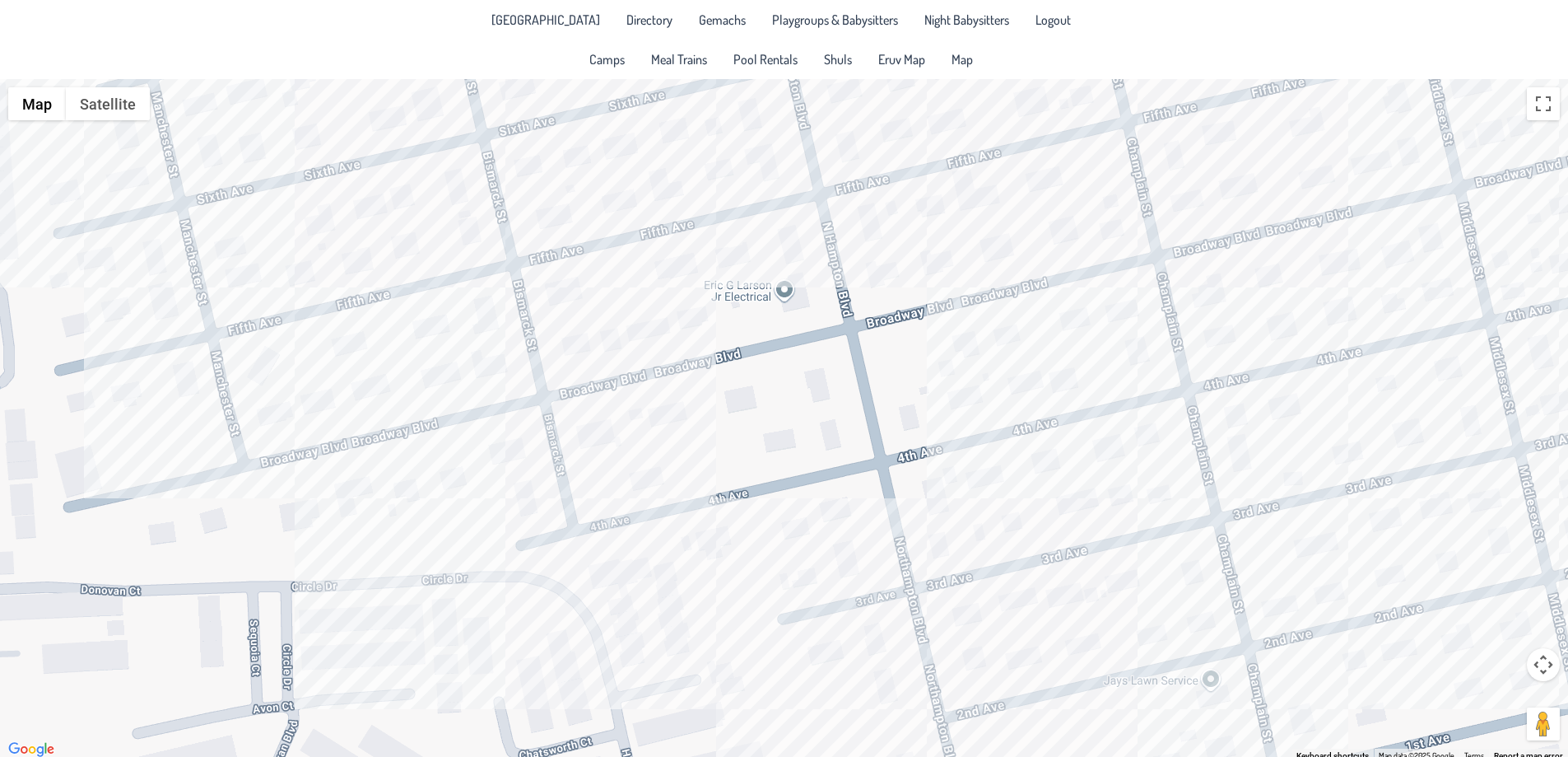
drag, startPoint x: 496, startPoint y: 510, endPoint x: 571, endPoint y: 543, distance: 81.9
click at [571, 545] on div at bounding box center [784, 419] width 1568 height 681
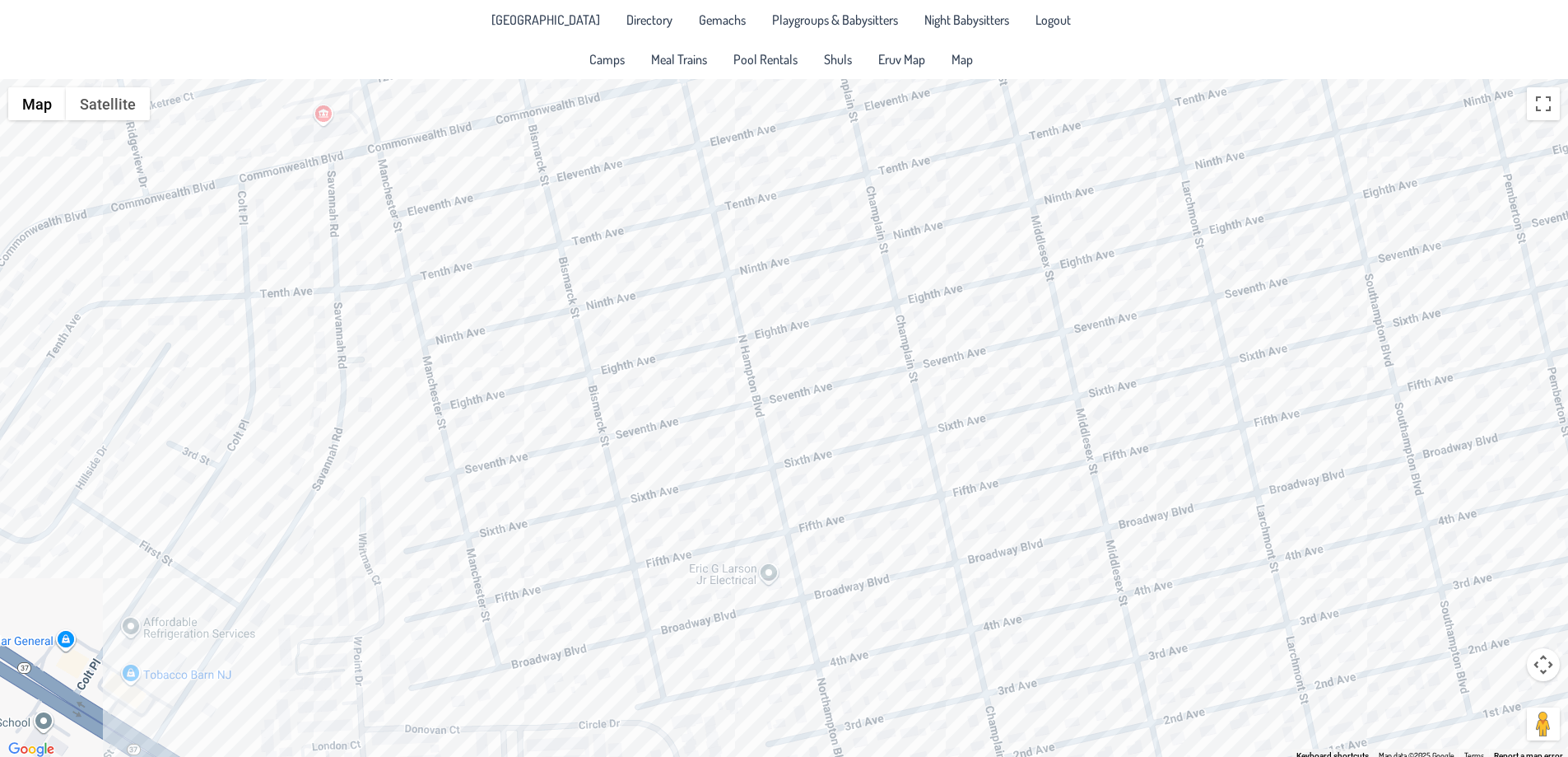
drag, startPoint x: 440, startPoint y: 495, endPoint x: 532, endPoint y: 665, distance: 193.3
click at [532, 665] on div at bounding box center [784, 419] width 1568 height 681
